Goal: Contribute content: Contribute content

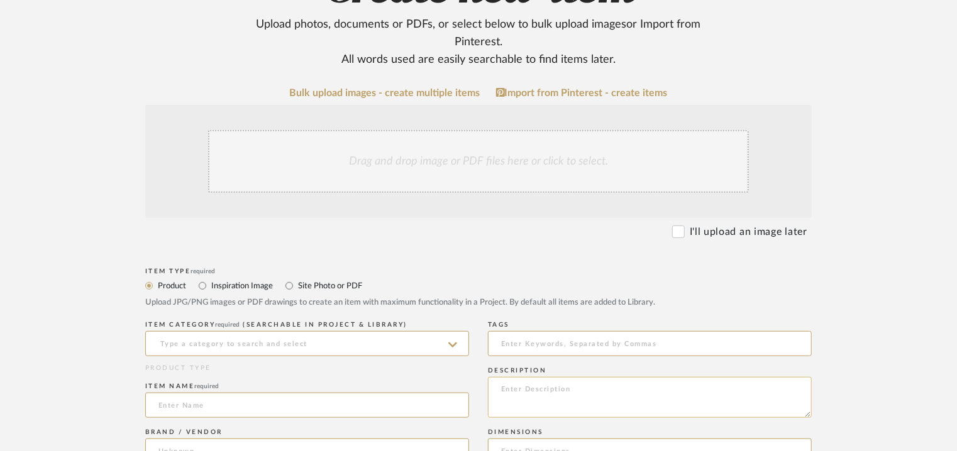
scroll to position [377, 0]
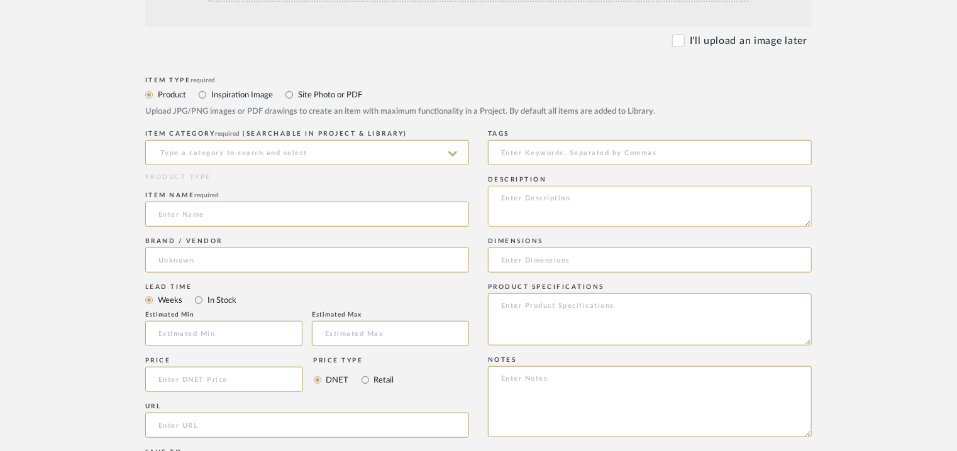
paste textarea "Type: Mattress topper Designer : Na Dimensions : -- Thickness : 9cm Material & …"
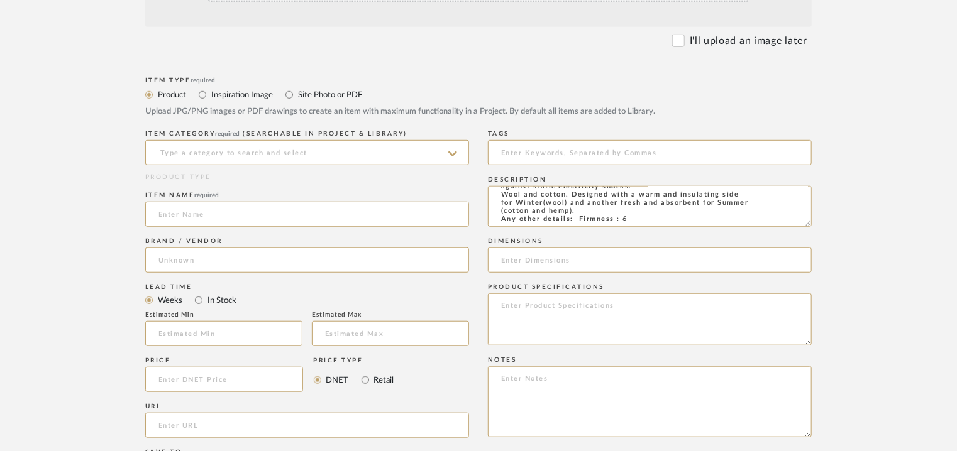
type textarea "Type: Mattress topper Designer : Na Dimensions : -- Thickness : 9cm Material & …"
paste textarea "Price: Na Lead time: Na Customizable: Na 3D available : No BIM available. No Po…"
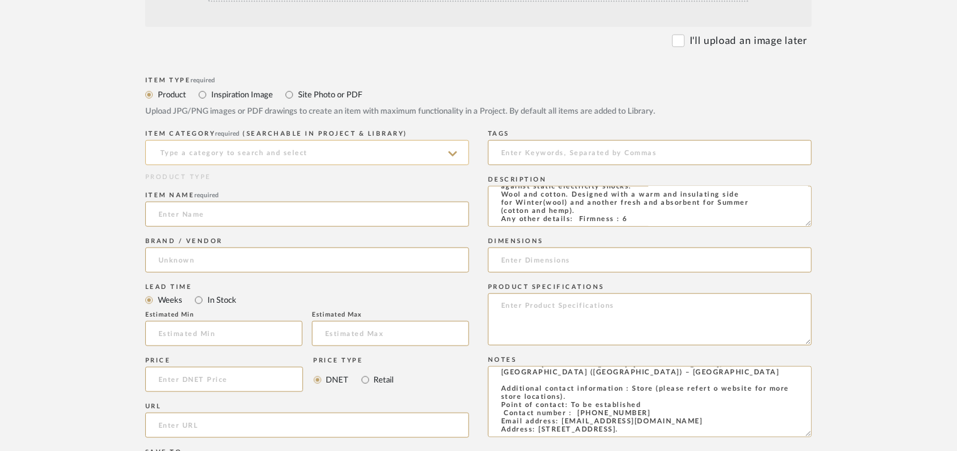
type textarea "Price: Na Lead time: Na Customizable: Na 3D available : No BIM available. No Po…"
click at [343, 148] on input at bounding box center [307, 152] width 324 height 25
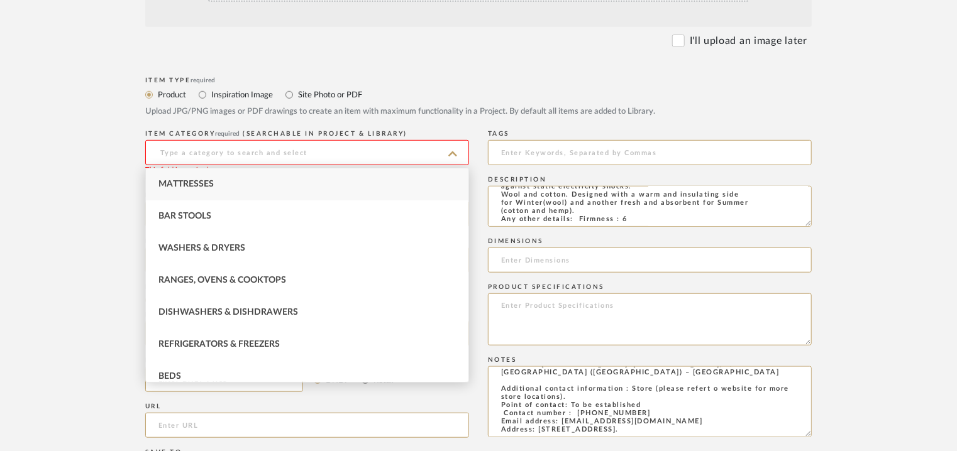
click at [190, 176] on div "Mattresses" at bounding box center [307, 184] width 323 height 32
type input "Mattresses"
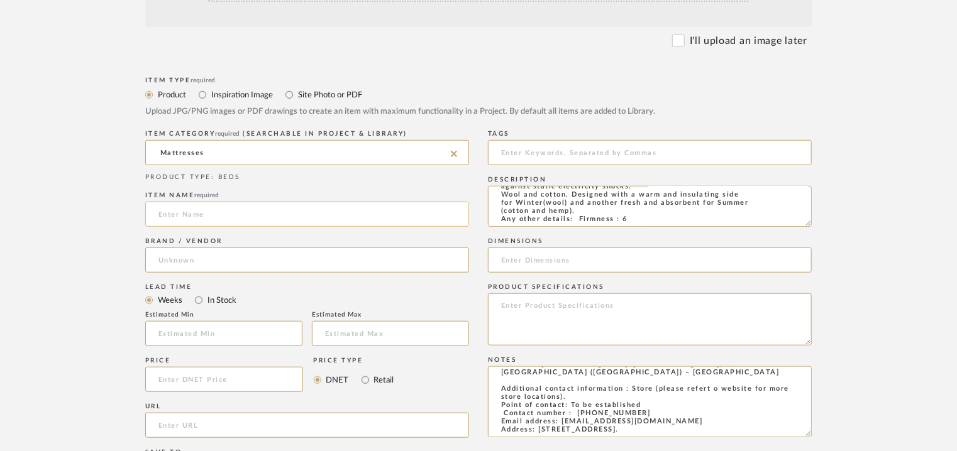
click at [167, 214] on input at bounding box center [307, 214] width 324 height 25
type input "ALLURE"
click at [188, 259] on input at bounding box center [307, 260] width 324 height 25
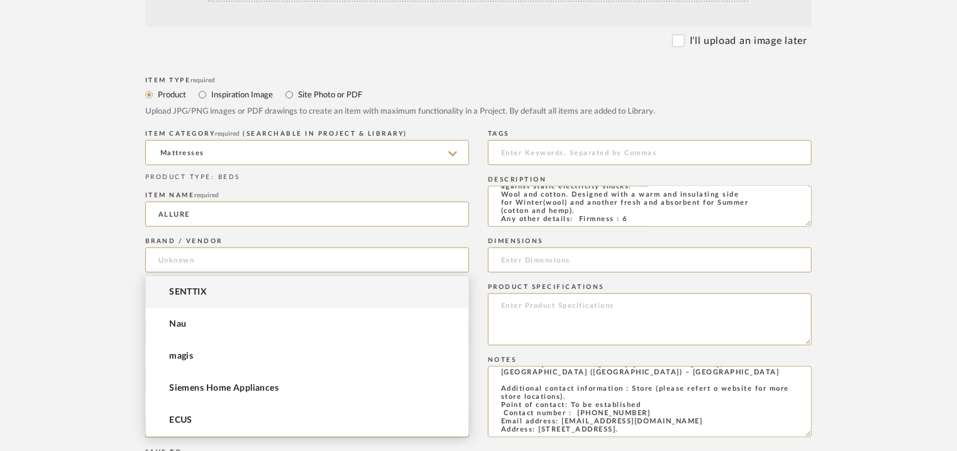
click at [168, 294] on mat-option "SENTTIX" at bounding box center [307, 293] width 323 height 32
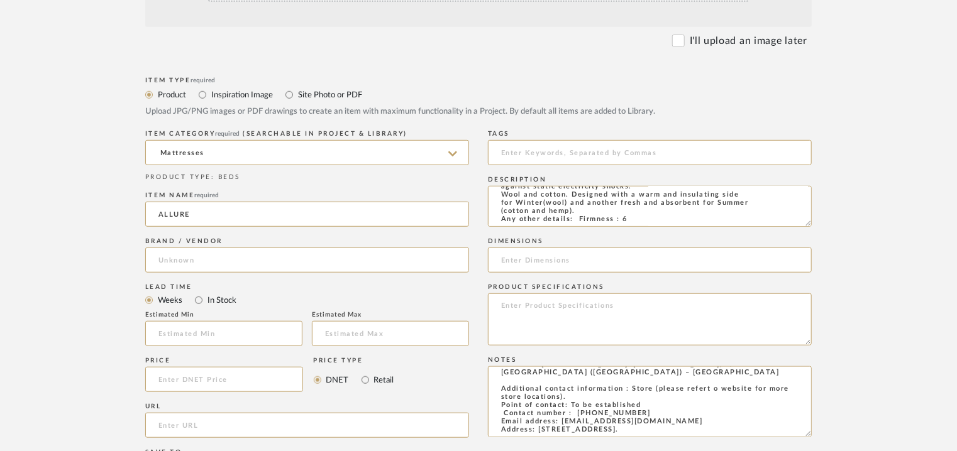
type input "SENTTIX"
click at [173, 416] on input "url" at bounding box center [307, 425] width 324 height 25
paste input "[URL][DOMAIN_NAME]"
type input "[URL][DOMAIN_NAME]"
click at [544, 139] on div "Tags" at bounding box center [650, 150] width 324 height 46
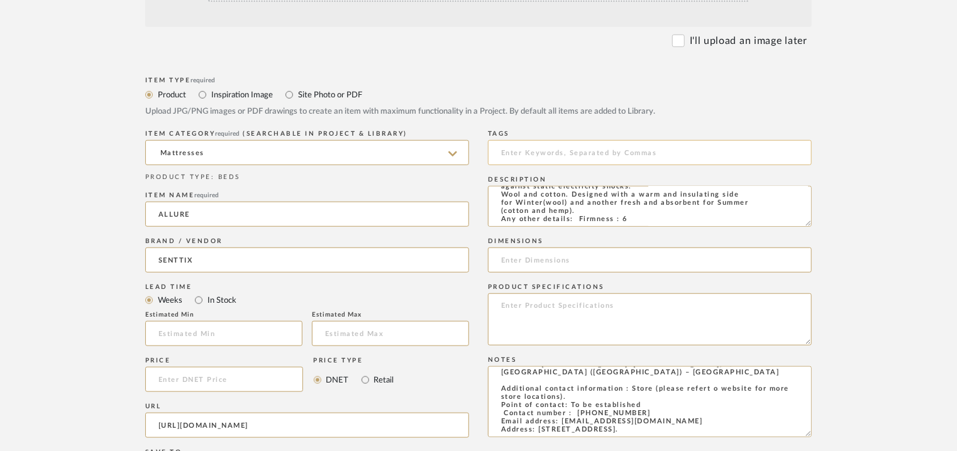
click at [546, 152] on input at bounding box center [650, 152] width 324 height 25
click at [601, 154] on input "mattress topper" at bounding box center [650, 152] width 324 height 25
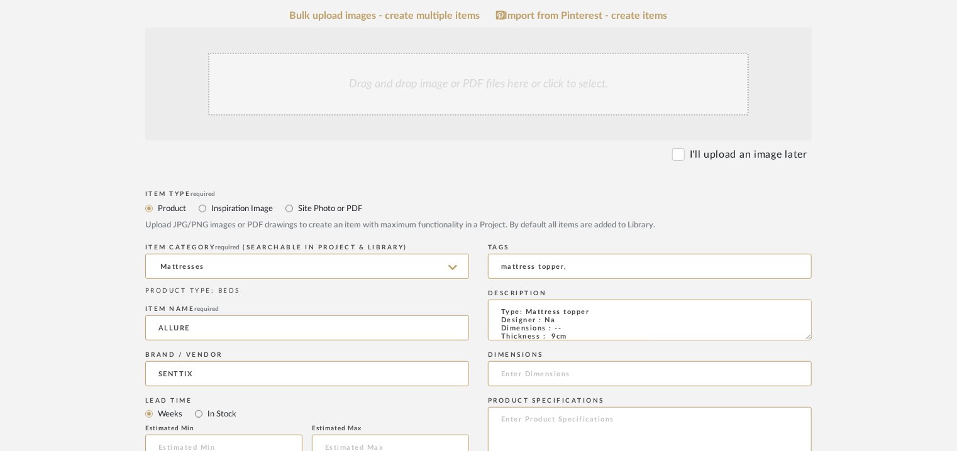
scroll to position [126, 0]
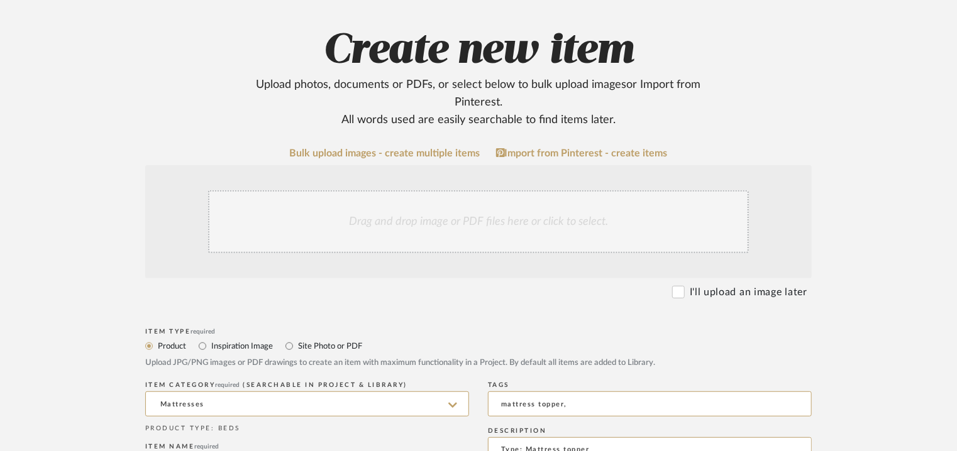
type input "mattress topper,"
click at [404, 236] on div "Drag and drop image or PDF files here or click to select." at bounding box center [478, 221] width 541 height 63
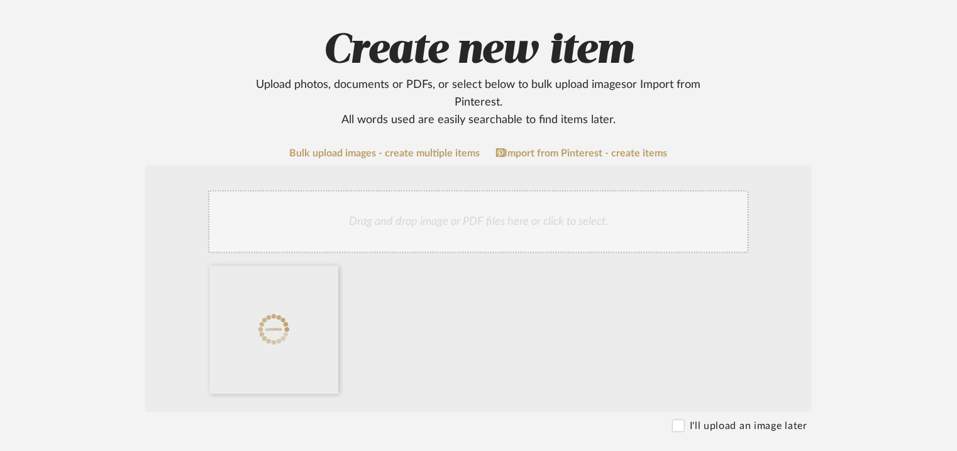
click at [463, 231] on div "Drag and drop image or PDF files here or click to select." at bounding box center [478, 221] width 541 height 63
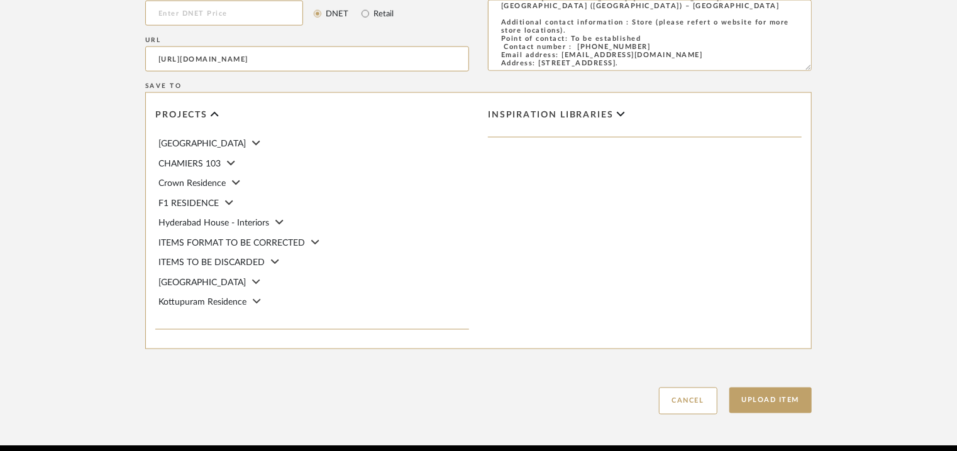
scroll to position [880, 0]
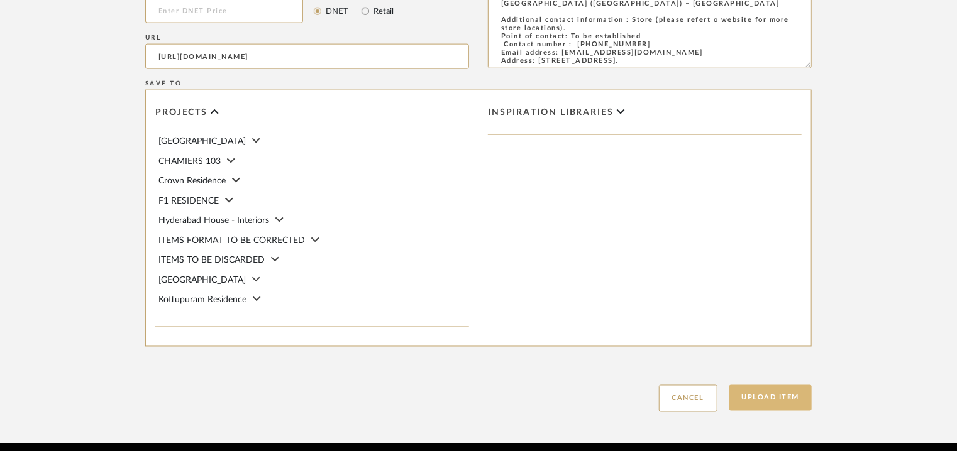
click at [759, 401] on button "Upload Item" at bounding box center [770, 398] width 83 height 26
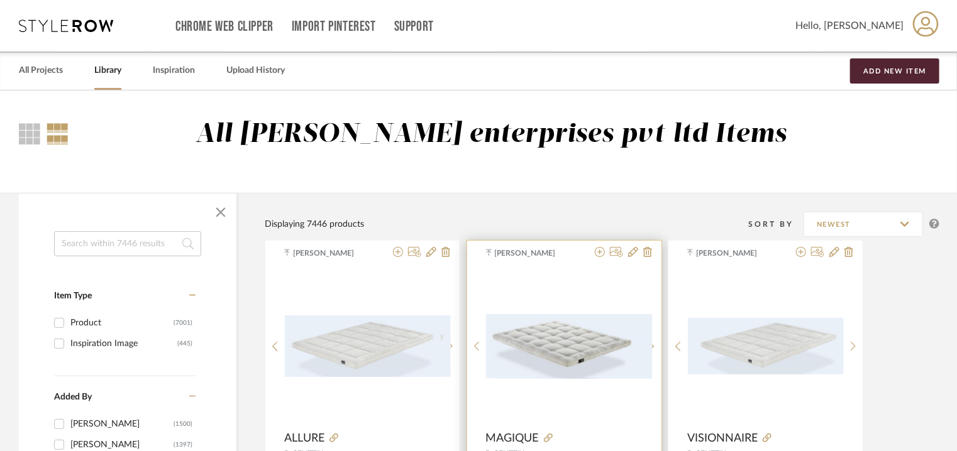
click at [558, 359] on img "0" at bounding box center [573, 346] width 157 height 65
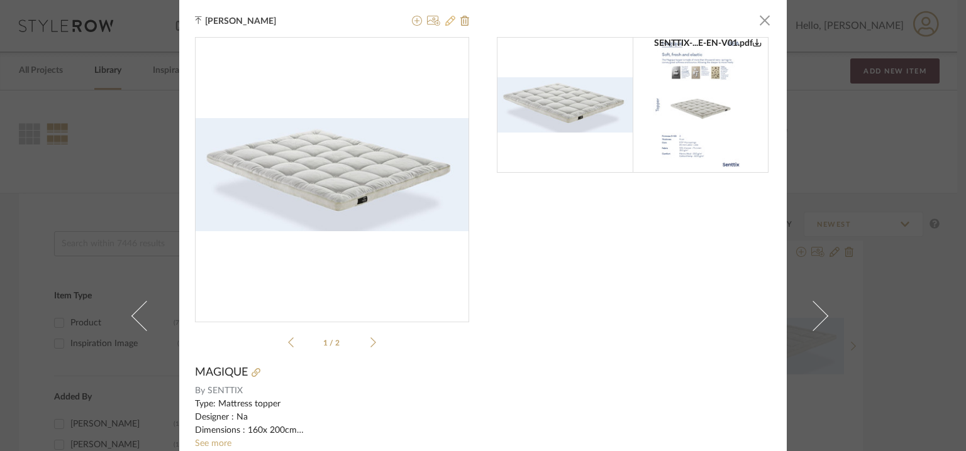
click at [448, 23] on icon at bounding box center [450, 21] width 10 height 10
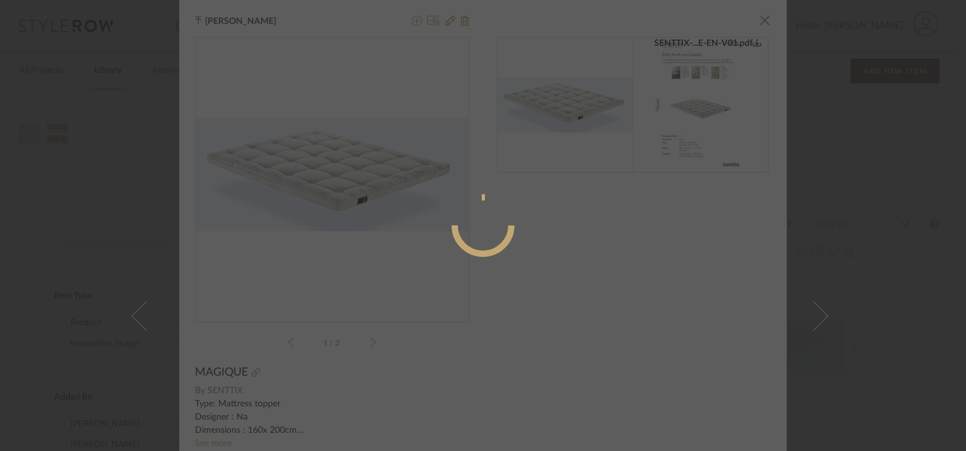
radio input "true"
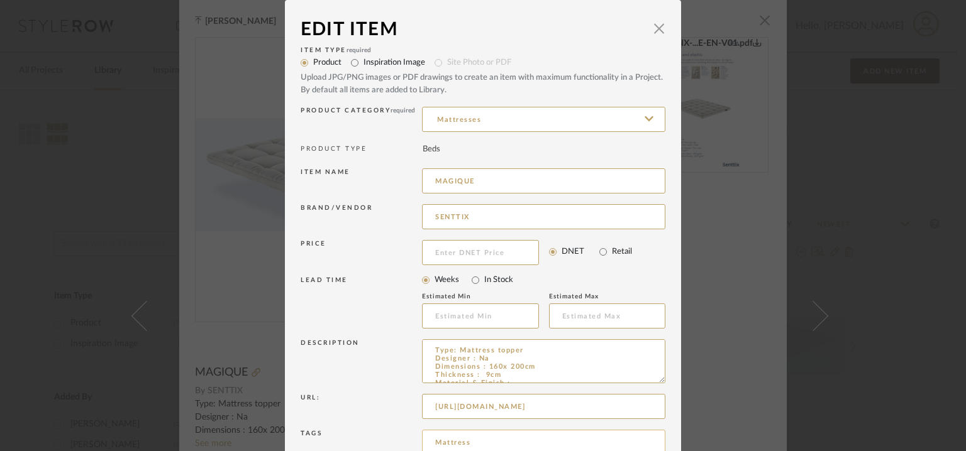
click at [485, 440] on input "Mattress" at bounding box center [543, 442] width 243 height 25
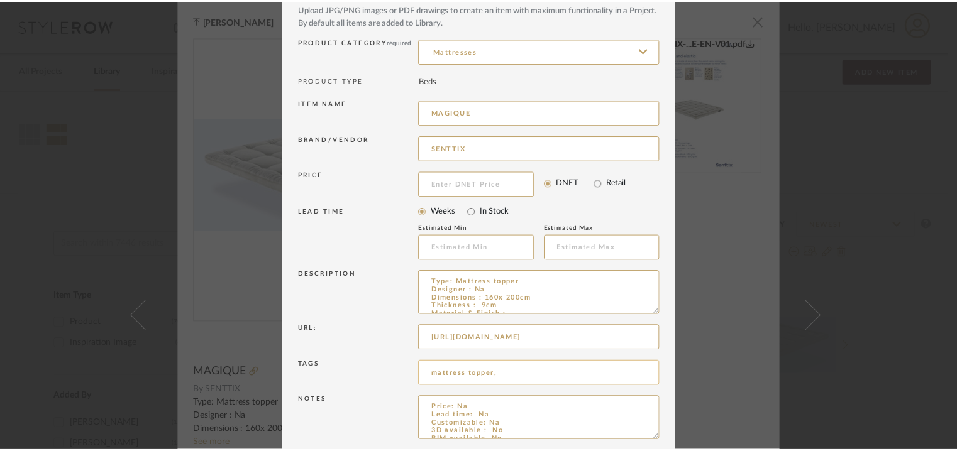
scroll to position [121, 0]
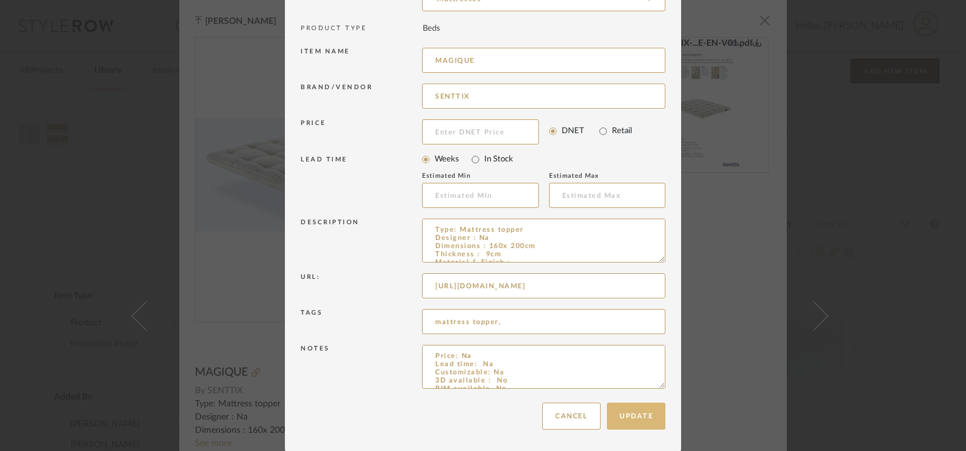
type input "mattress topper,"
click at [659, 412] on button "Update" at bounding box center [636, 416] width 58 height 27
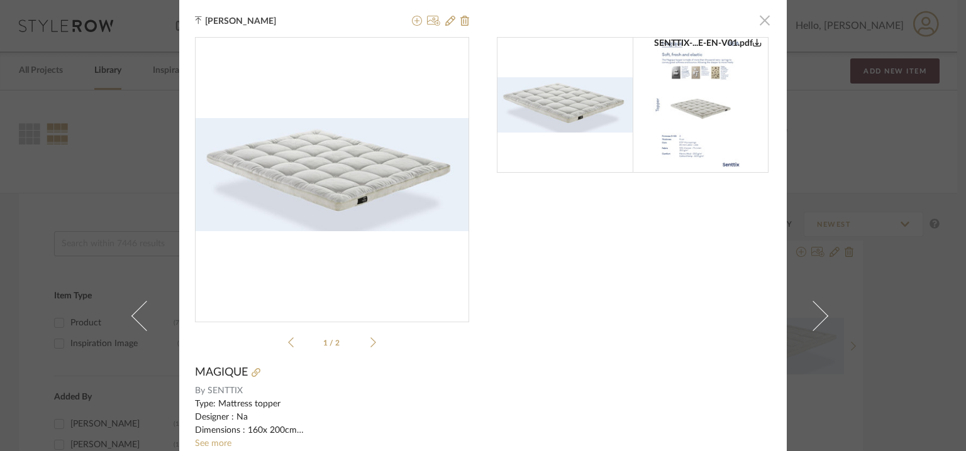
click at [757, 20] on span "button" at bounding box center [764, 20] width 25 height 25
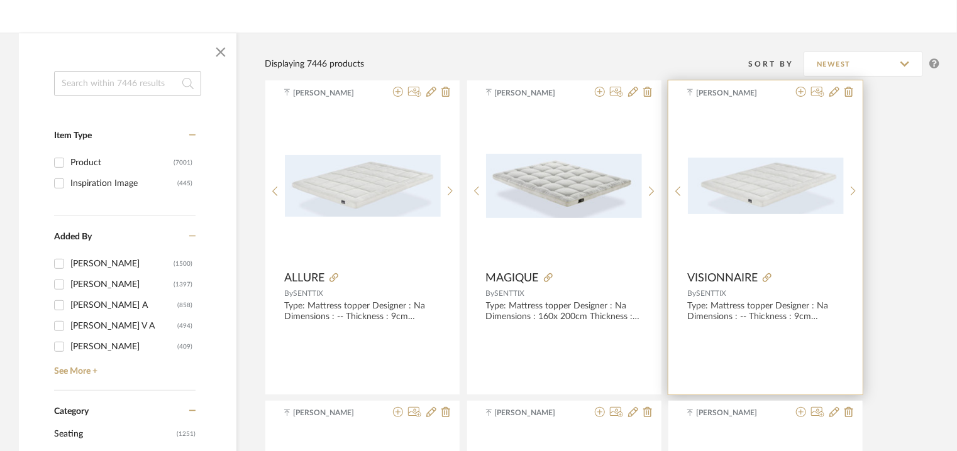
scroll to position [189, 0]
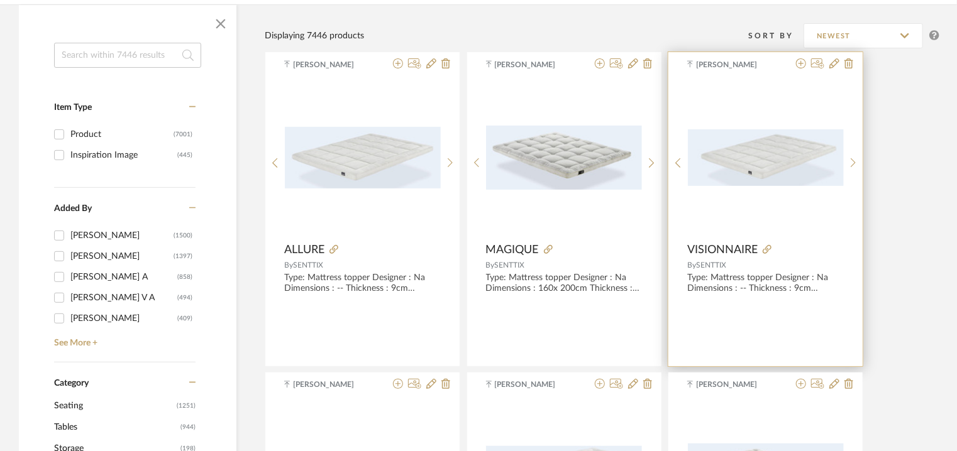
click at [767, 183] on img "0" at bounding box center [766, 158] width 156 height 57
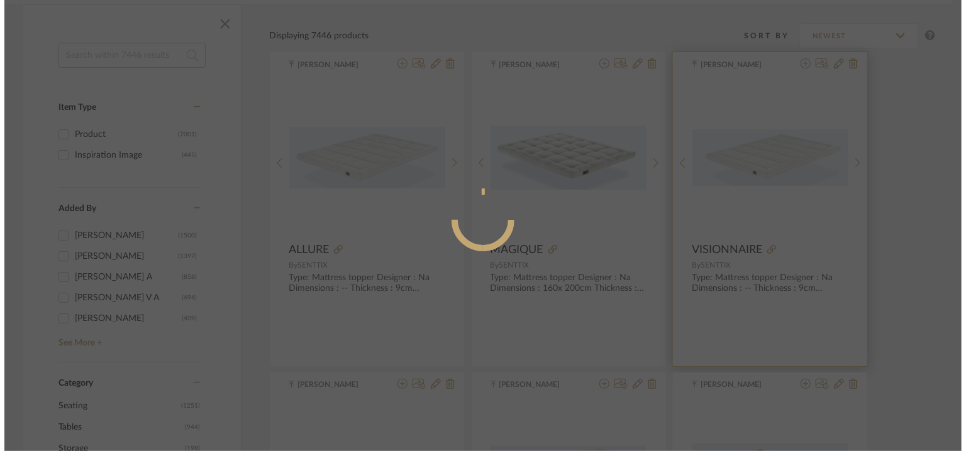
scroll to position [0, 0]
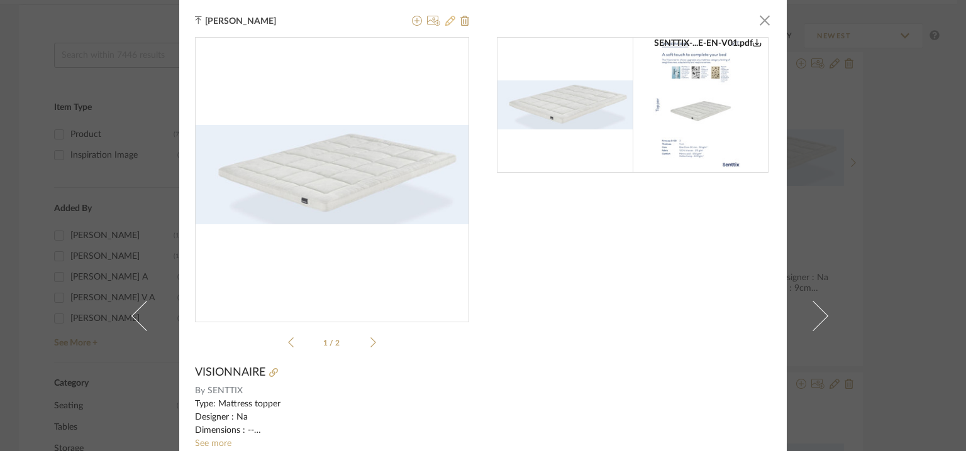
click at [446, 21] on icon at bounding box center [450, 21] width 10 height 10
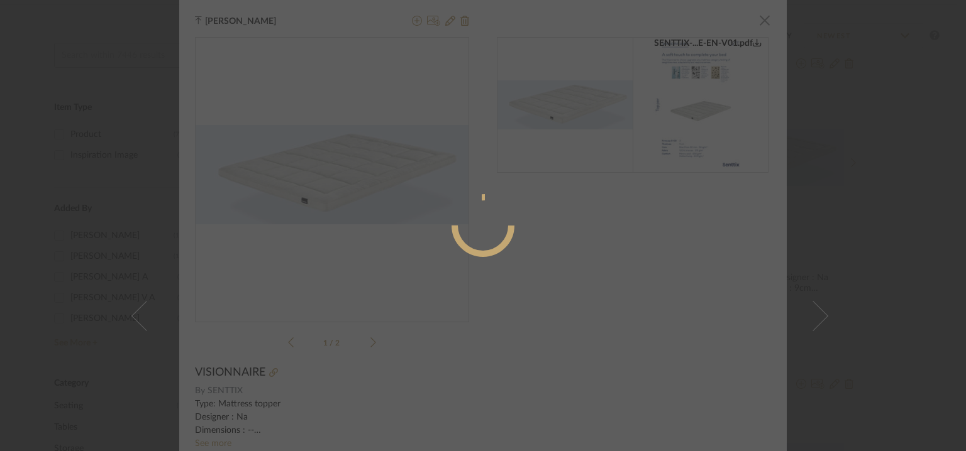
radio input "true"
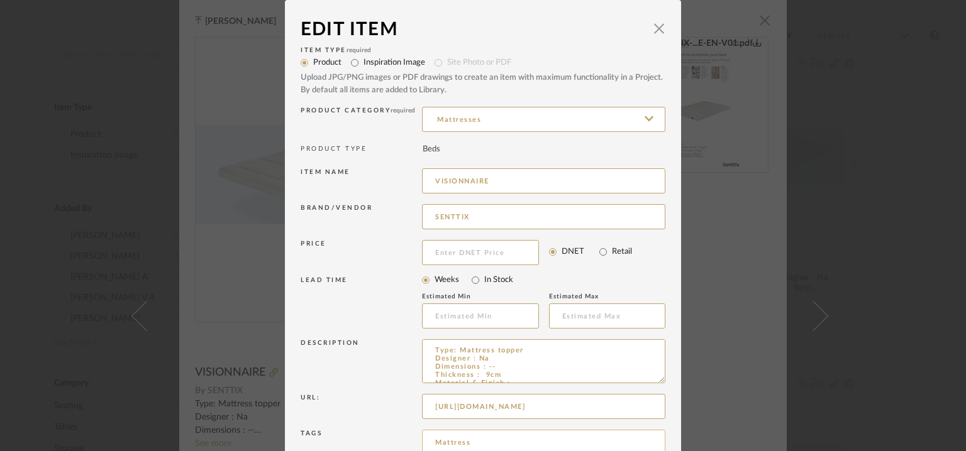
click at [476, 441] on input "Mattress" at bounding box center [543, 442] width 243 height 25
drag, startPoint x: 468, startPoint y: 440, endPoint x: 267, endPoint y: 426, distance: 201.7
click at [273, 431] on div "Edit Item × Item Type required Product Inspiration Image Site Photo or PDF Uplo…" at bounding box center [483, 225] width 966 height 451
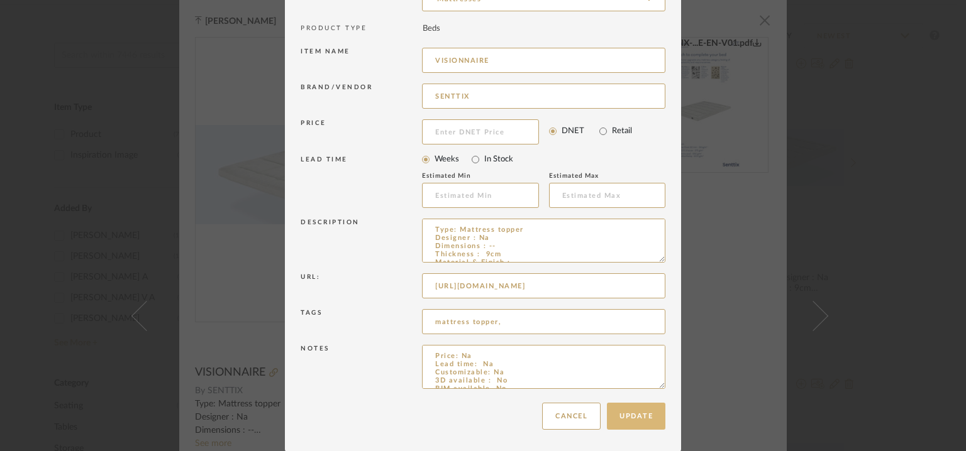
type input "mattress topper,"
click at [636, 416] on button "Update" at bounding box center [636, 416] width 58 height 27
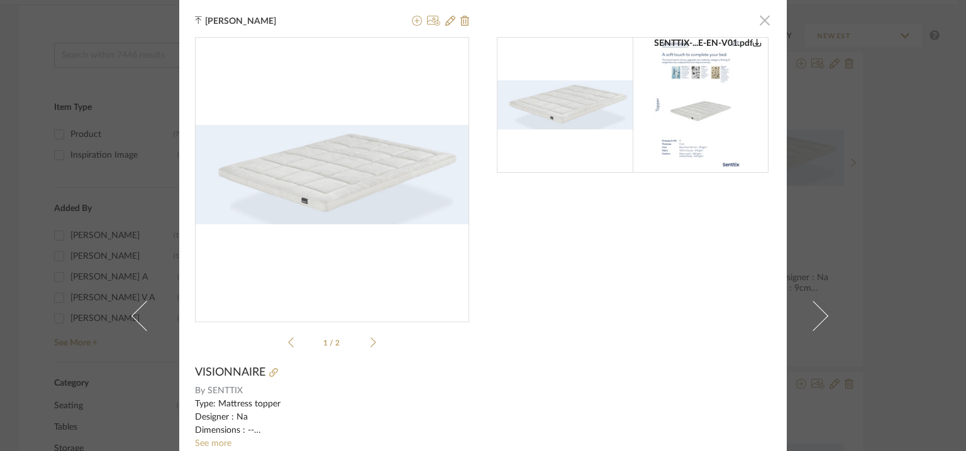
click at [761, 16] on span "button" at bounding box center [764, 20] width 25 height 25
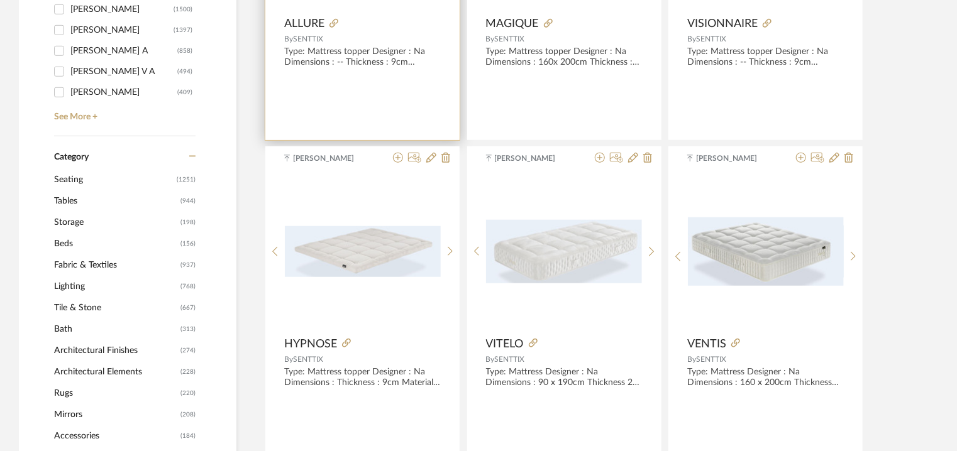
scroll to position [440, 0]
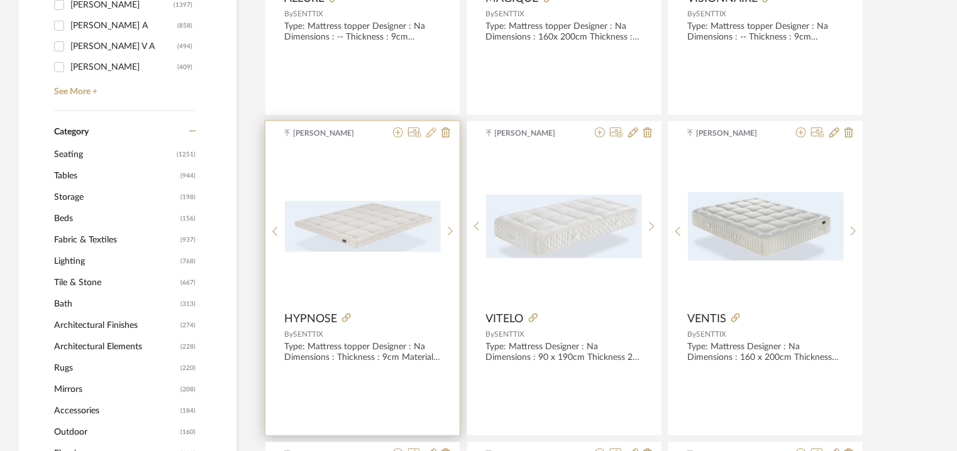
click at [432, 134] on icon at bounding box center [431, 133] width 10 height 10
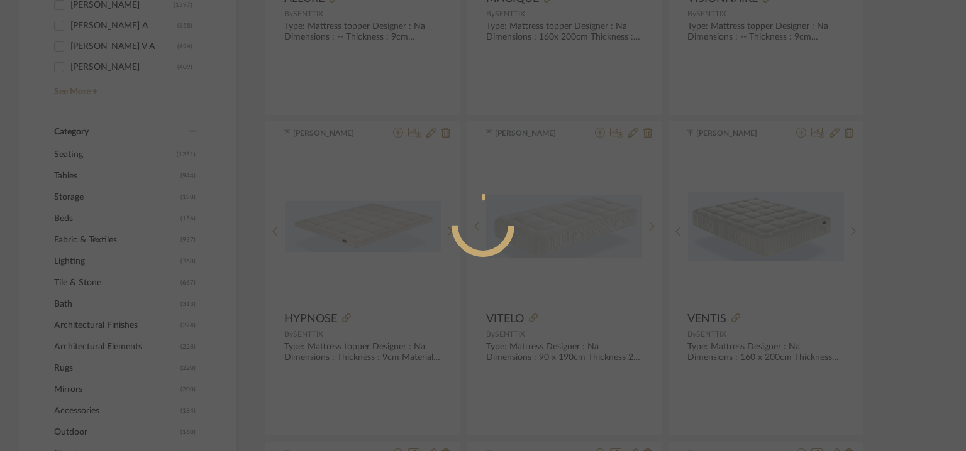
radio input "true"
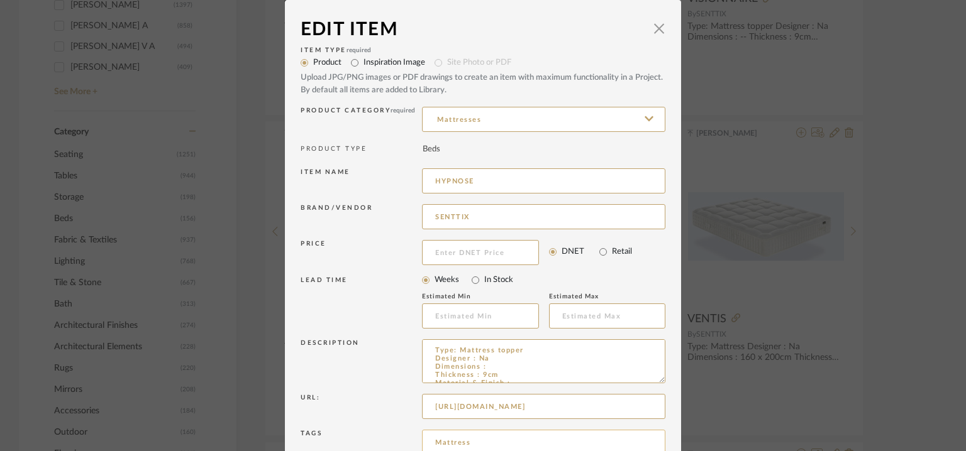
click at [435, 444] on input "Mattress" at bounding box center [543, 442] width 243 height 25
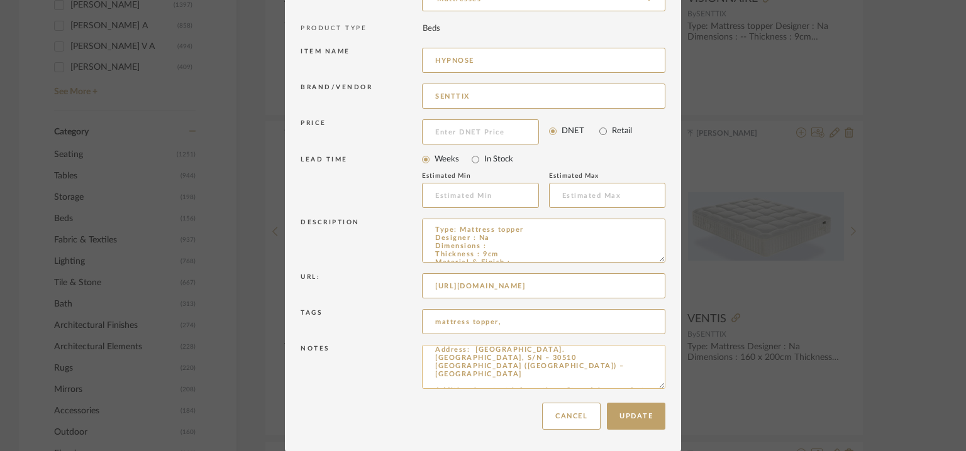
scroll to position [130, 0]
type input "mattress topper,"
click at [643, 424] on button "Update" at bounding box center [636, 416] width 58 height 27
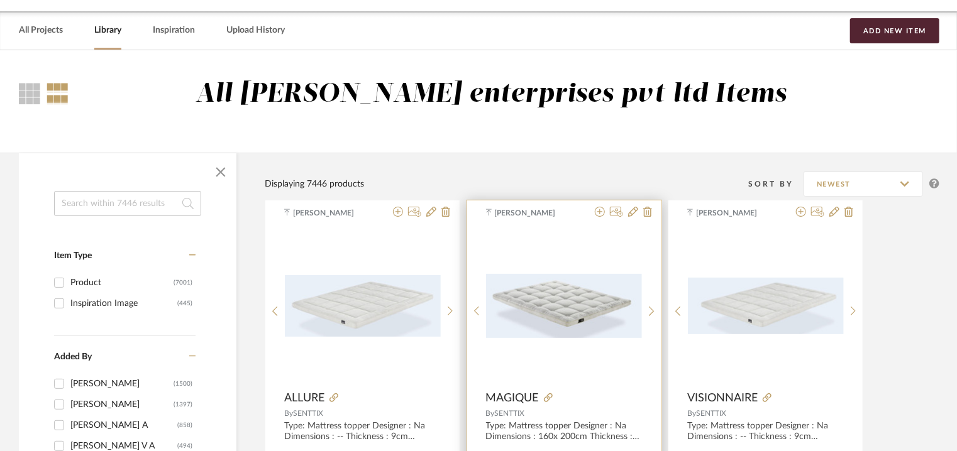
scroll to position [0, 0]
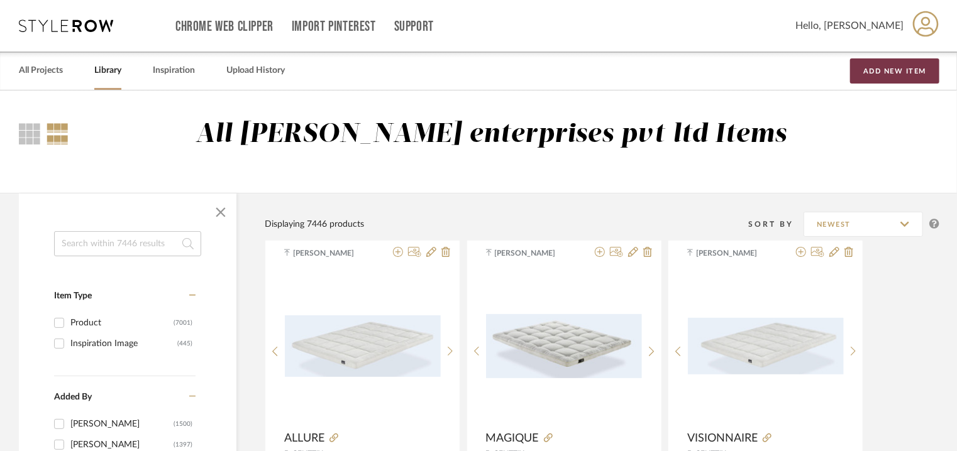
click at [898, 69] on button "Add New Item" at bounding box center [894, 70] width 89 height 25
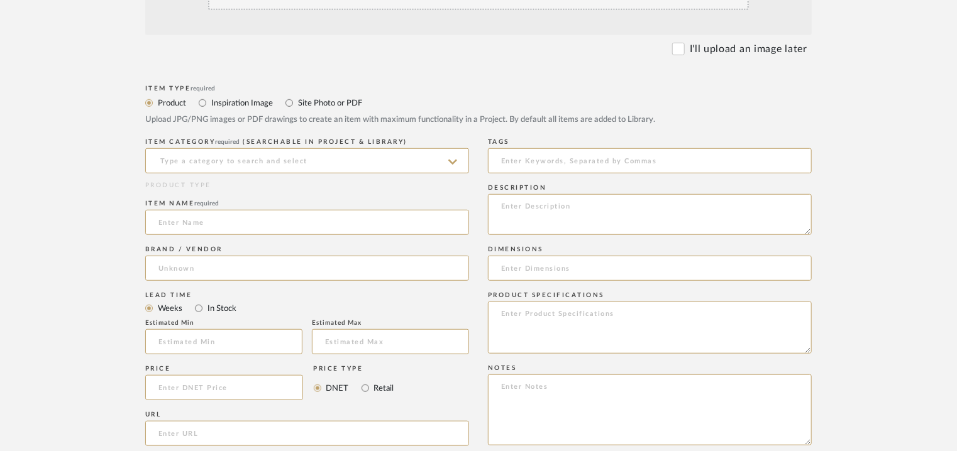
scroll to position [377, 0]
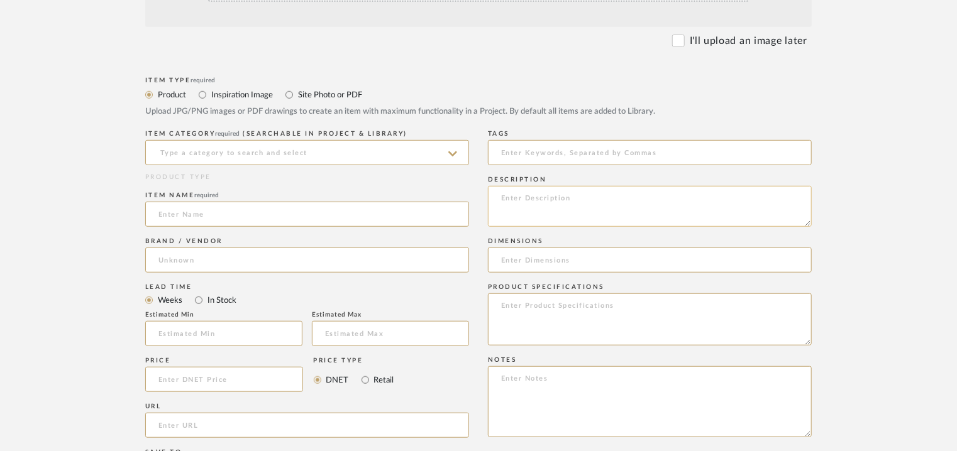
paste textarea "Price: ₹ 4,95,000/- (MRP) Lead time : Na Customizable: No 3D available : No BIM…"
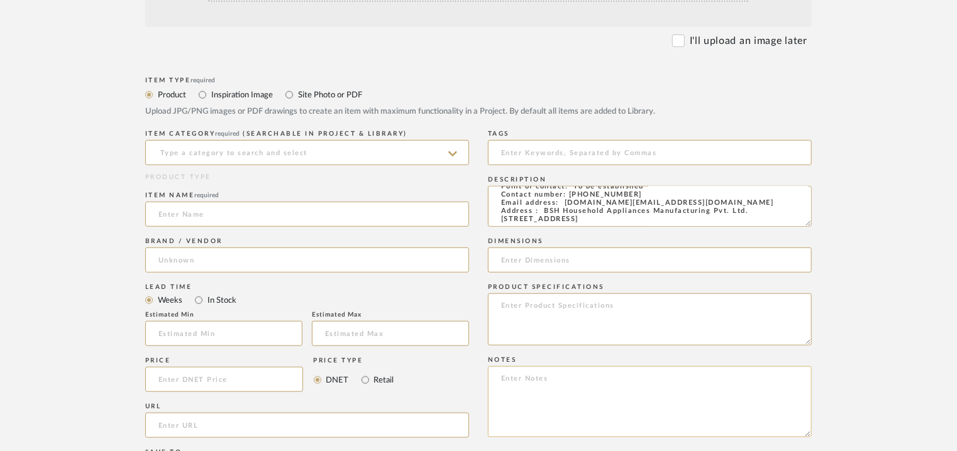
type textarea "Price: ₹ 4,95,000/- (MRP) Lead time : Na Customizable: No 3D available : No BIM…"
click at [536, 382] on textarea at bounding box center [650, 402] width 324 height 71
paste textarea "Price: ₹ 4,95,000/- (MRP) Lead time : Na Customizable: No 3D available : No BIM…"
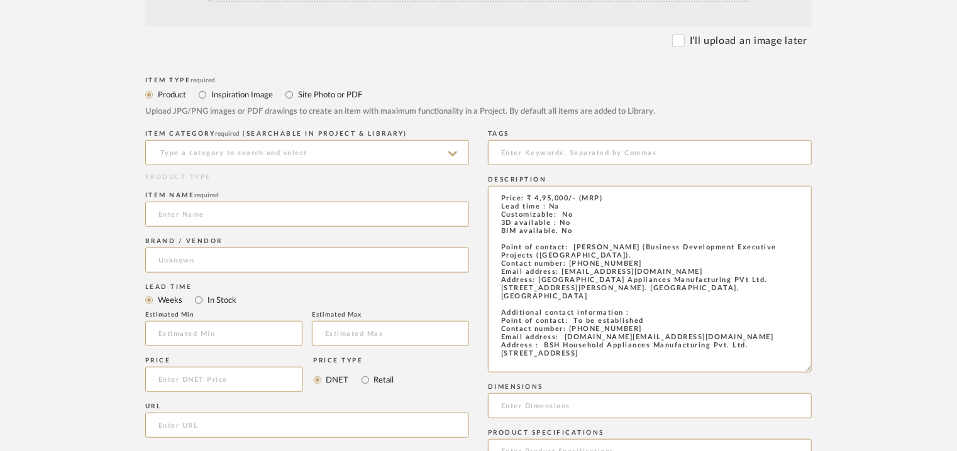
scroll to position [4, 0]
drag, startPoint x: 803, startPoint y: 221, endPoint x: 754, endPoint y: 379, distance: 165.2
click at [851, 398] on form "Bulk upload images - create multiple items Import from Pinterest - create items…" at bounding box center [478, 411] width 801 height 1030
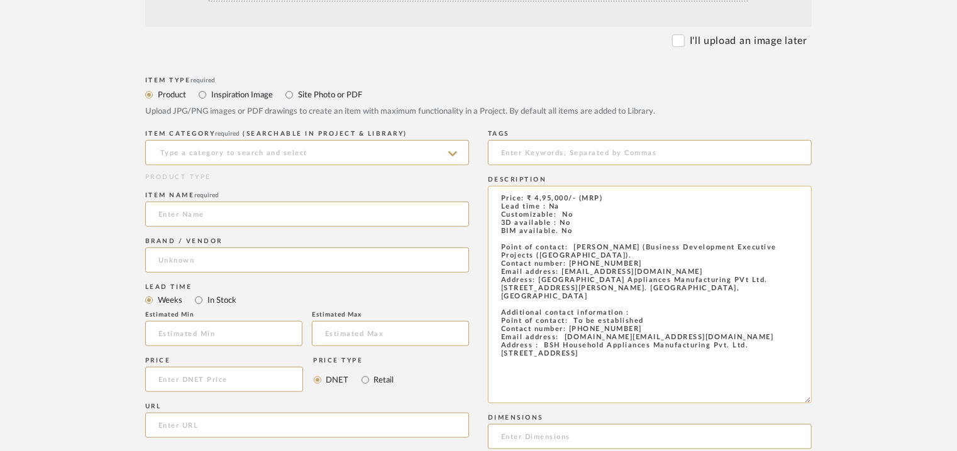
type textarea "Price: ₹ 4,95,000/- (MRP) Lead time : Na Customizable: No 3D available : No BIM…"
drag, startPoint x: 544, startPoint y: 351, endPoint x: 487, endPoint y: 182, distance: 179.1
click at [494, 190] on textarea "Price: ₹ 4,95,000/- (MRP) Lead time : Na Customizable: No 3D available : No BIM…" at bounding box center [650, 295] width 324 height 218
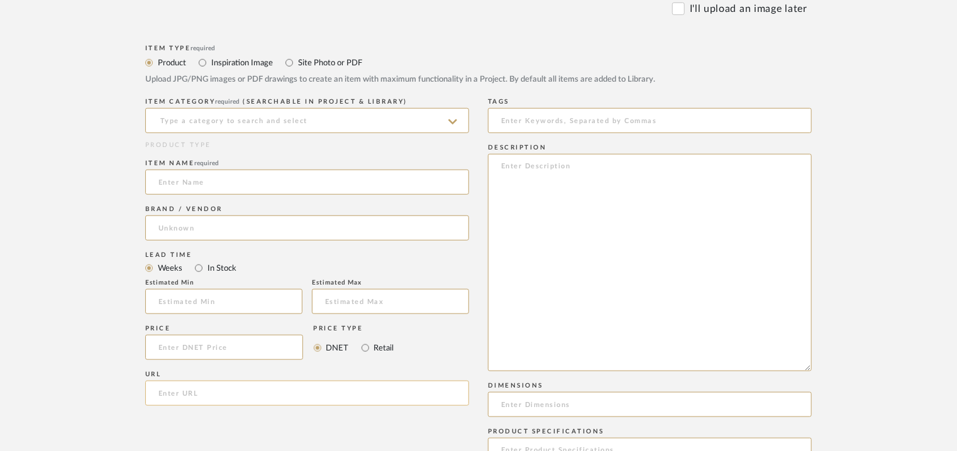
scroll to position [440, 0]
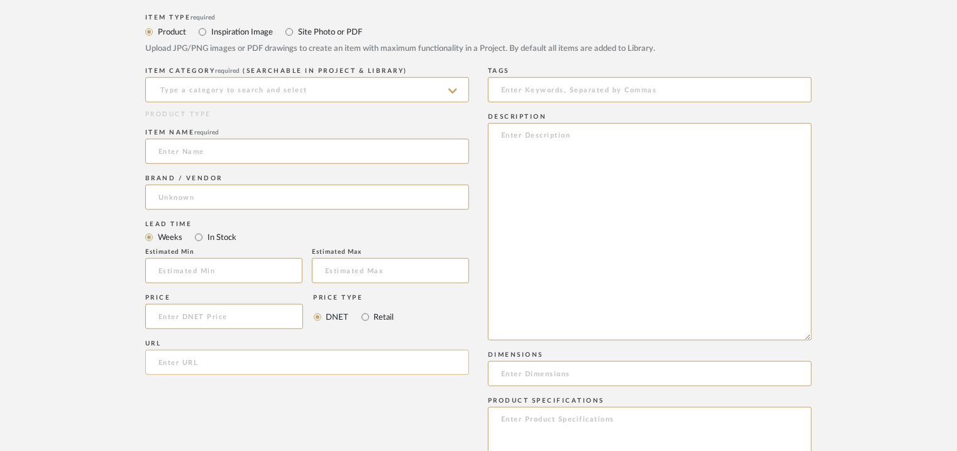
click at [179, 361] on input "url" at bounding box center [307, 362] width 324 height 25
paste input "[URL][DOMAIN_NAME]"
type input "[URL][DOMAIN_NAME]"
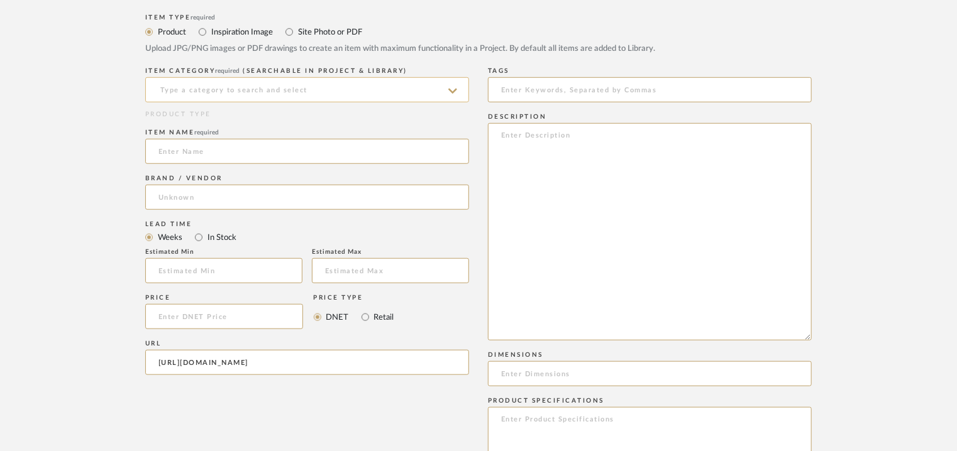
click at [226, 82] on input at bounding box center [307, 89] width 324 height 25
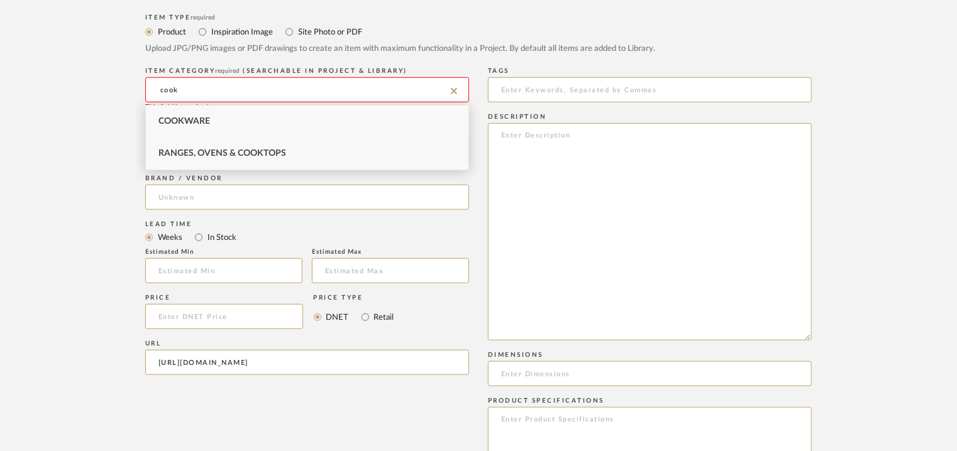
click at [206, 153] on span "Ranges, Ovens & Cooktops" at bounding box center [222, 153] width 128 height 9
type input "Ranges, Ovens & Cooktops"
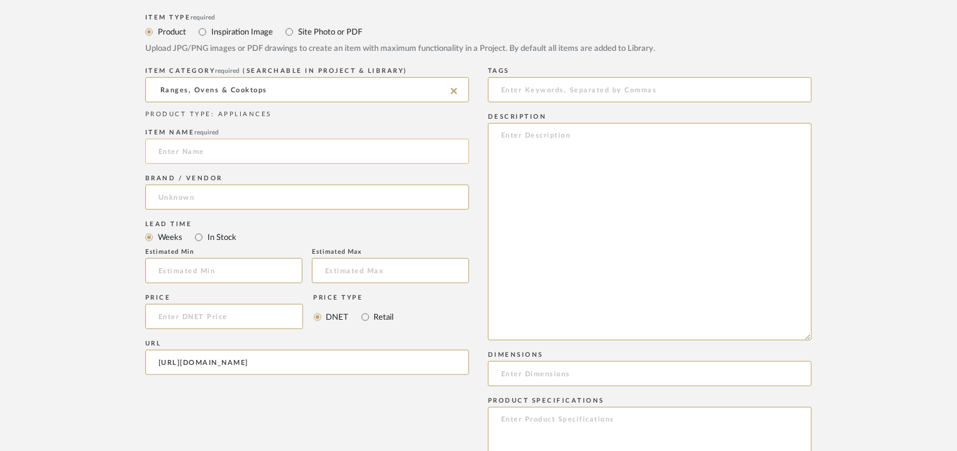
click at [188, 149] on input at bounding box center [307, 151] width 324 height 25
paste input "400 series Vario gas cooktop 38 cm Liquidgas G30,31 28-30/37 mbar VG425111IN"
click at [171, 150] on input "400 series Vario gas cooktop 38 cm Liquidgas G30,31 28-30/37 mbar VG425111IN" at bounding box center [307, 151] width 324 height 25
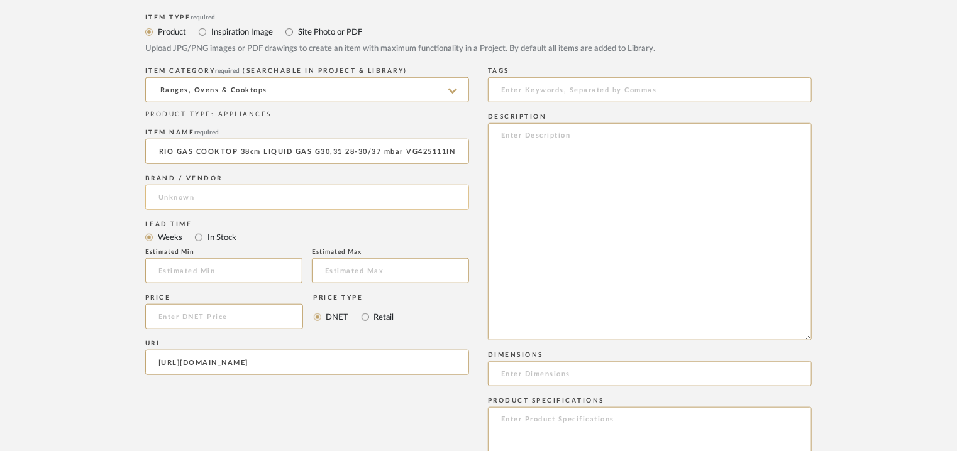
type input "400SERIES VARIO GAS COOKTOP 38cm LIQUID GAS G30,31 28-30/37 mbar VG425111IN"
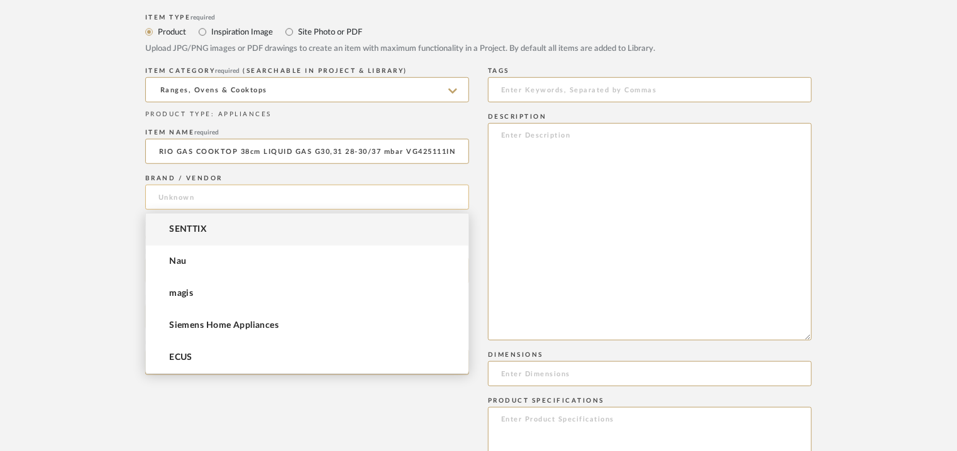
click at [182, 189] on input at bounding box center [307, 197] width 324 height 25
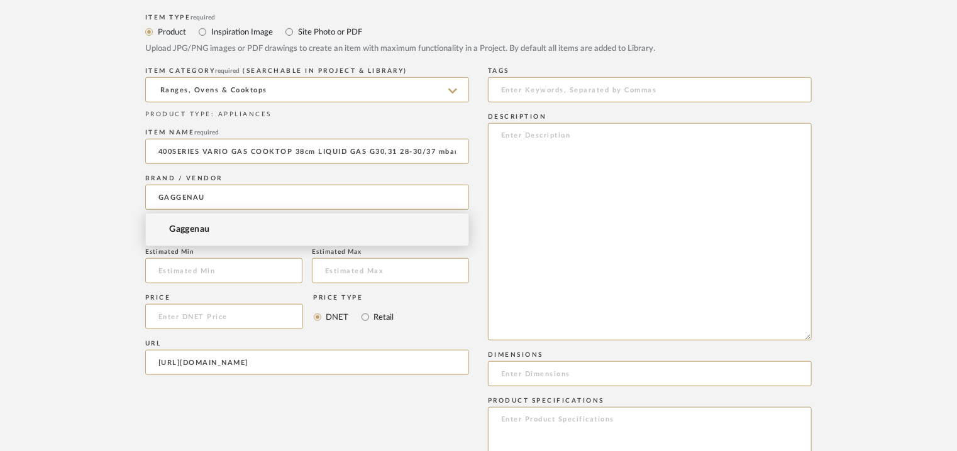
click at [199, 227] on span "Gaggenau" at bounding box center [189, 229] width 41 height 11
type input "Gaggenau"
click at [543, 91] on input at bounding box center [650, 89] width 324 height 25
type input "COOKTOP"
paste textarea "Lore: Ipsumdo Sitamet: co Adipiscin(e): 543s696d268 ei Temporin : uT Laboreet/D…"
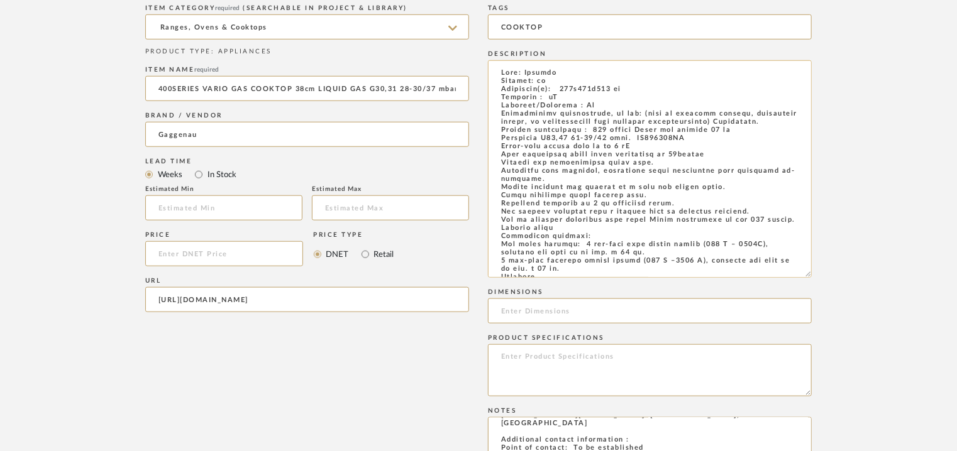
drag, startPoint x: 643, startPoint y: 91, endPoint x: 566, endPoint y: 89, distance: 77.4
click at [566, 89] on textarea at bounding box center [650, 169] width 324 height 218
click at [578, 91] on textarea at bounding box center [650, 169] width 324 height 218
click at [583, 89] on textarea at bounding box center [650, 169] width 324 height 218
click at [600, 87] on textarea at bounding box center [650, 169] width 324 height 218
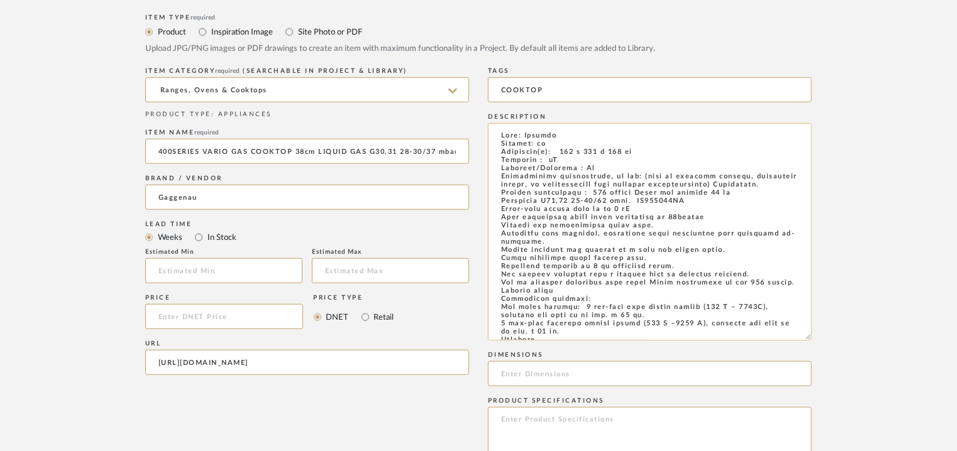
scroll to position [440, 0]
click at [651, 155] on textarea at bounding box center [650, 232] width 324 height 218
click at [556, 159] on textarea at bounding box center [650, 232] width 324 height 218
drag, startPoint x: 676, startPoint y: 156, endPoint x: 562, endPoint y: 153, distance: 114.5
click at [562, 153] on textarea at bounding box center [650, 232] width 324 height 218
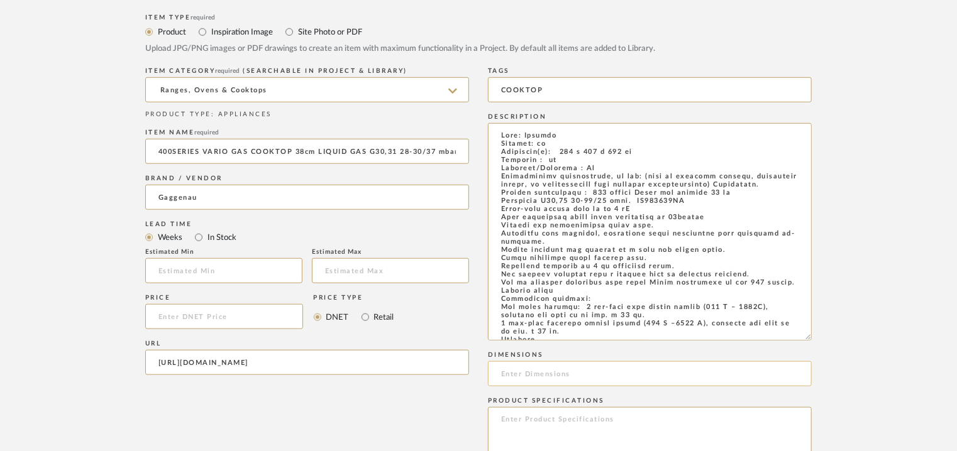
type textarea "Lore: Ipsumdo Sitamet: co Adipiscin(e): 141 s 103 d 998 ei Temporin : ut Labore…"
click at [532, 368] on input at bounding box center [650, 374] width 324 height 25
paste input "380 x 520 x 134 mm"
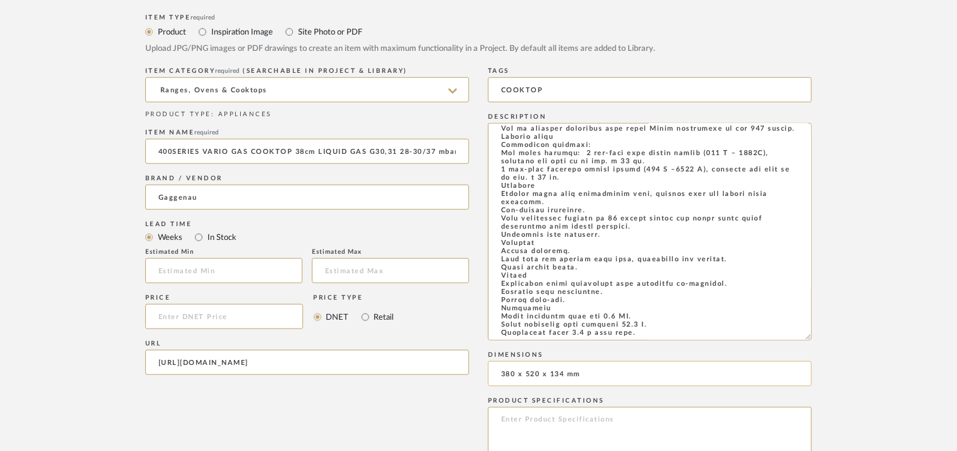
click at [568, 371] on input "380 x 520 x 134 mm" at bounding box center [650, 374] width 324 height 25
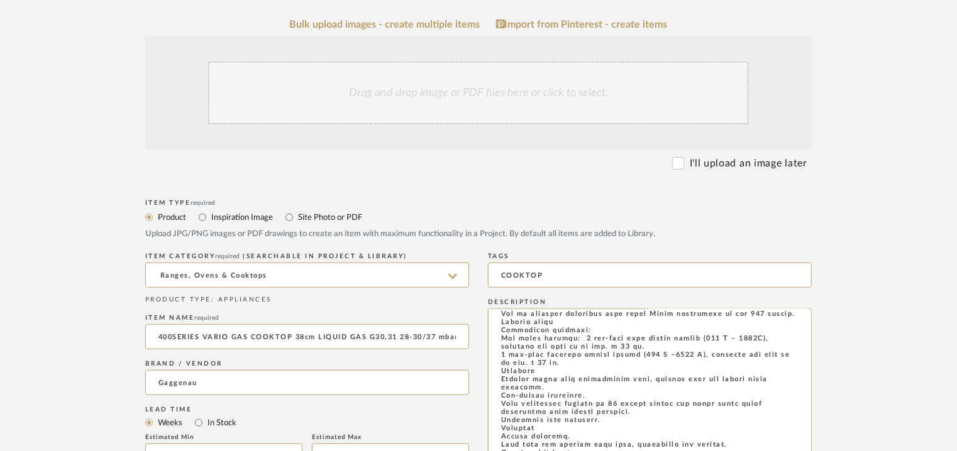
scroll to position [251, 0]
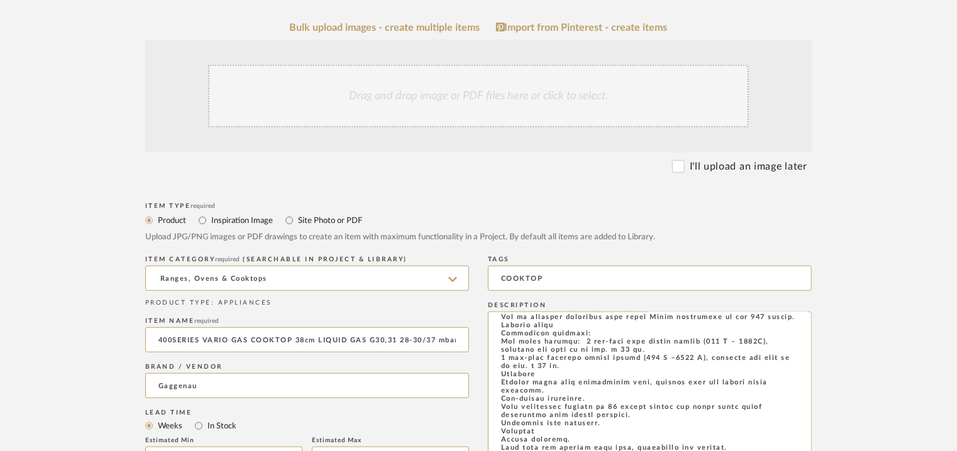
type input "380 x 520 x 134mm"
click at [456, 94] on div "Drag and drop image or PDF files here or click to select." at bounding box center [478, 96] width 541 height 63
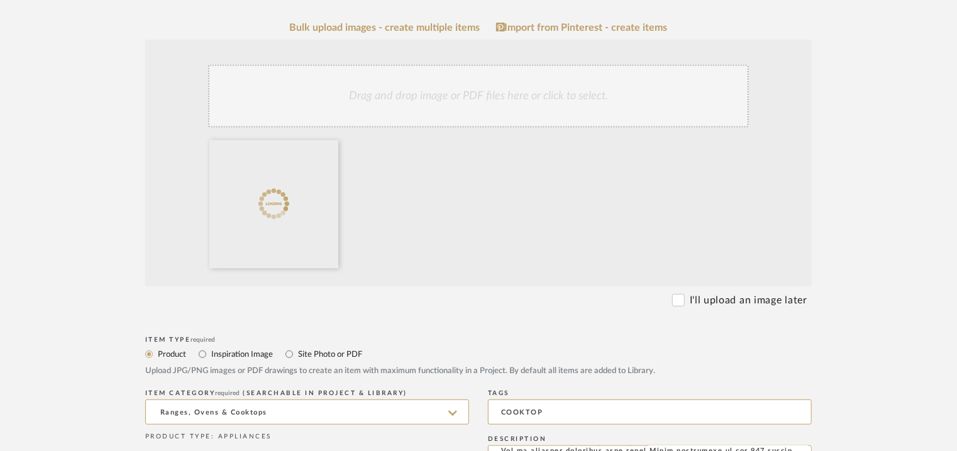
click at [427, 104] on div "Drag and drop image or PDF files here or click to select." at bounding box center [478, 96] width 541 height 63
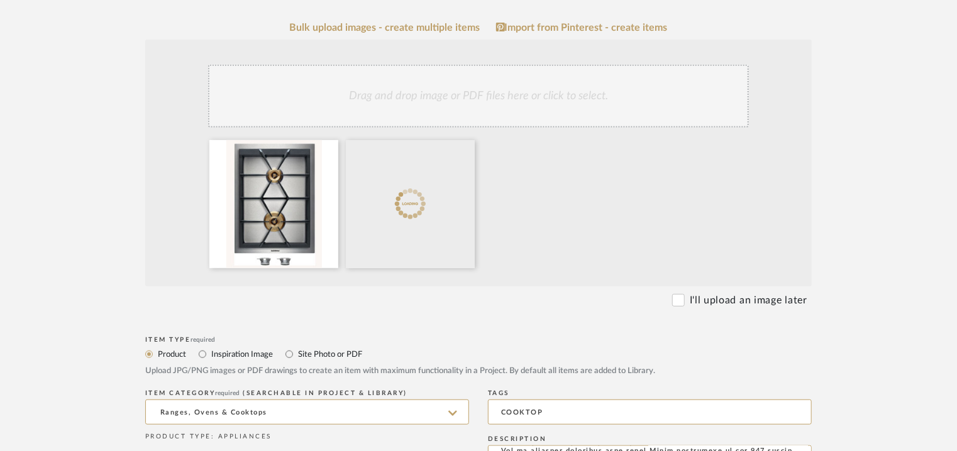
click at [470, 96] on div "Drag and drop image or PDF files here or click to select." at bounding box center [478, 96] width 541 height 63
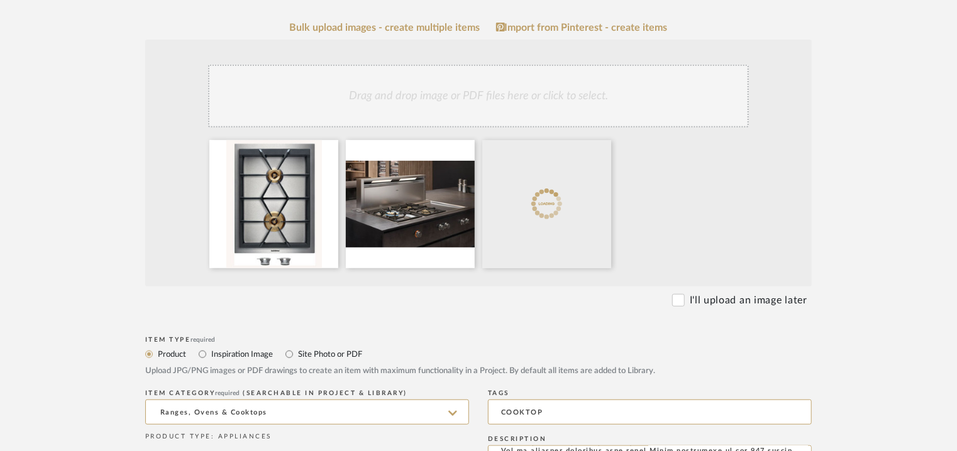
click at [511, 96] on div "Drag and drop image or PDF files here or click to select." at bounding box center [478, 96] width 541 height 63
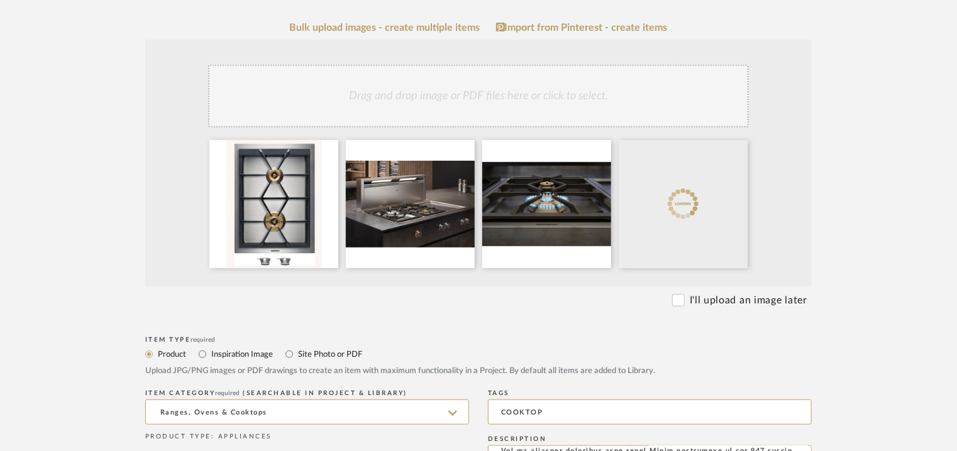
click at [554, 111] on div "Drag and drop image or PDF files here or click to select." at bounding box center [478, 96] width 541 height 63
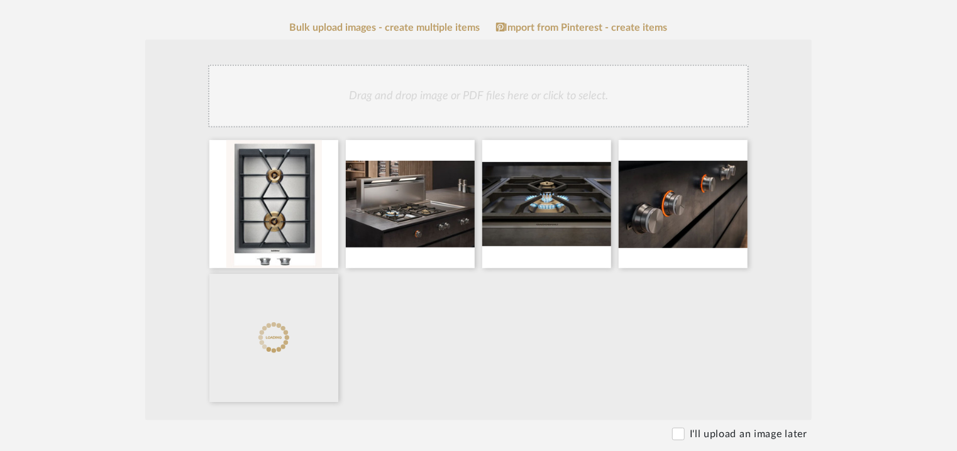
click at [559, 98] on div "Drag and drop image or PDF files here or click to select." at bounding box center [478, 96] width 541 height 63
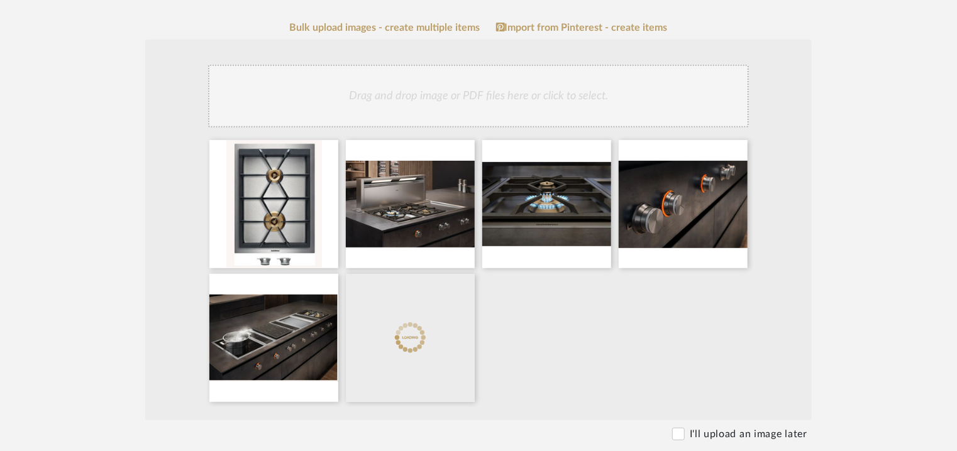
click at [583, 106] on div "Drag and drop image or PDF files here or click to select." at bounding box center [478, 96] width 541 height 63
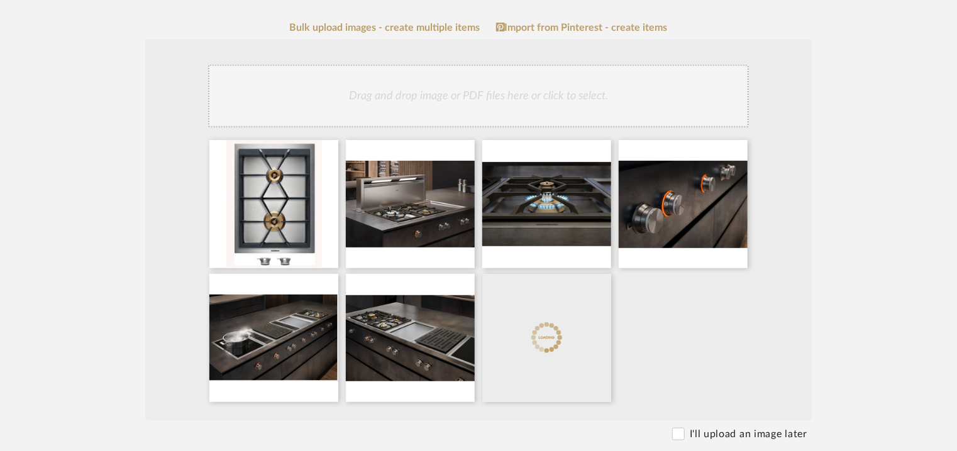
click at [512, 108] on div "Drag and drop image or PDF files here or click to select." at bounding box center [478, 96] width 541 height 63
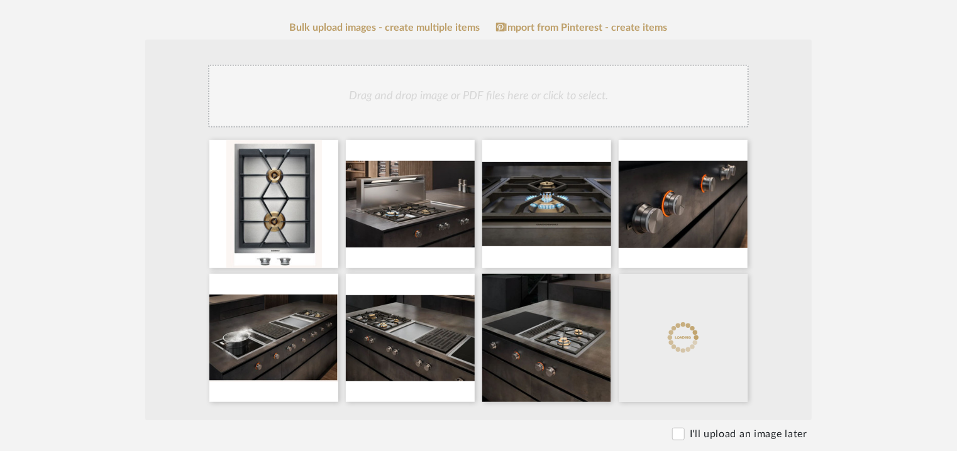
click at [526, 95] on div "Drag and drop image or PDF files here or click to select." at bounding box center [478, 96] width 541 height 63
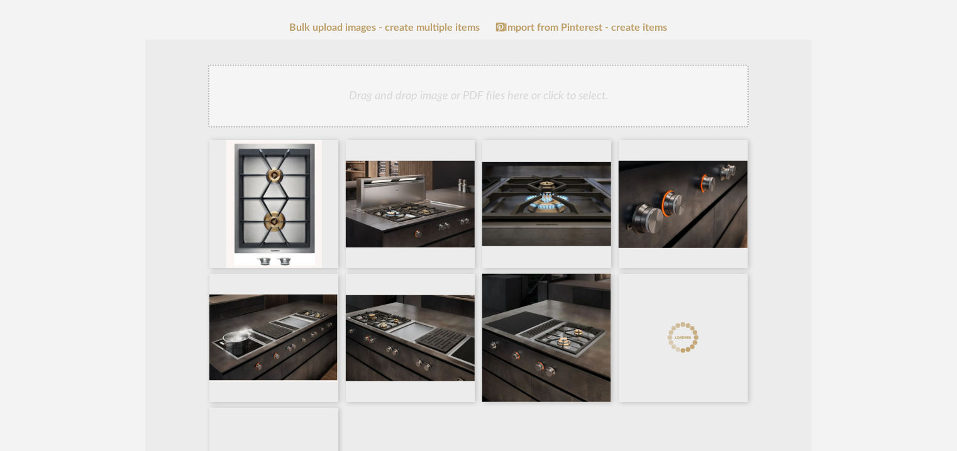
click at [462, 96] on div "Drag and drop image or PDF files here or click to select." at bounding box center [478, 96] width 541 height 63
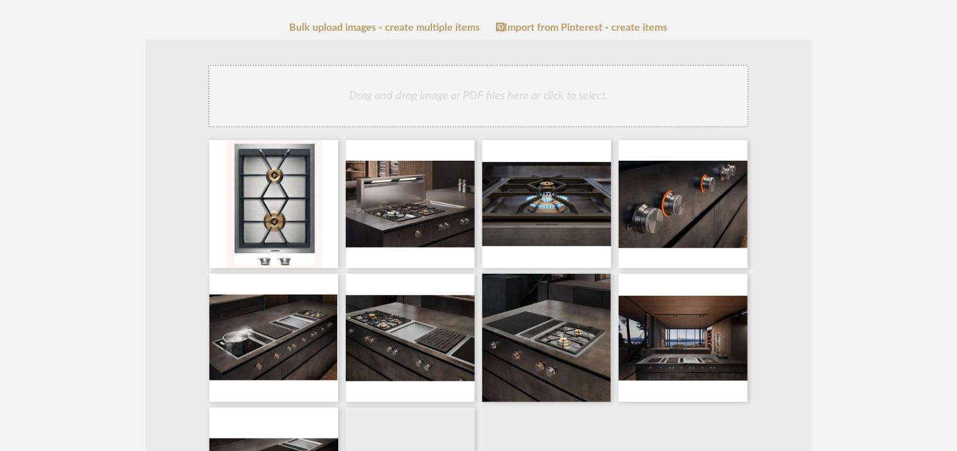
click at [436, 111] on div "Drag and drop image or PDF files here or click to select." at bounding box center [478, 96] width 541 height 63
drag, startPoint x: 523, startPoint y: 100, endPoint x: 521, endPoint y: 110, distance: 10.4
click at [523, 101] on div "Drag and drop image or PDF files here or click to select." at bounding box center [478, 96] width 541 height 63
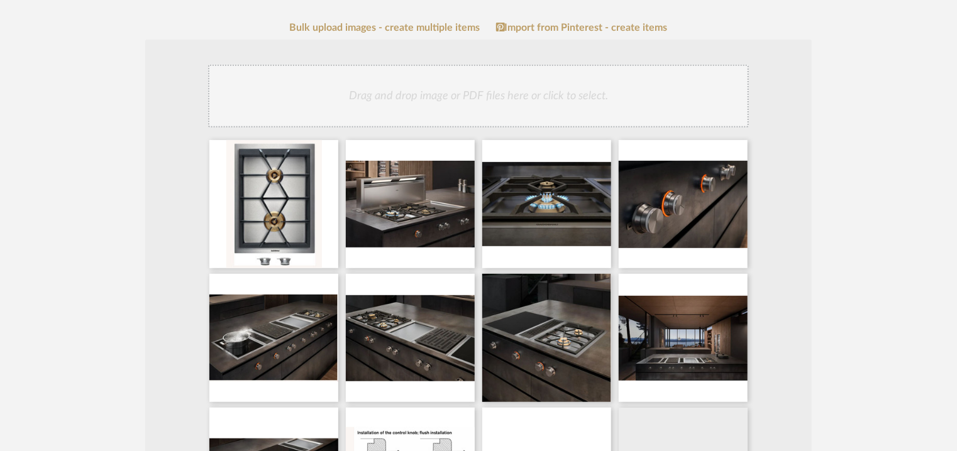
click at [531, 104] on div "Drag and drop image or PDF files here or click to select." at bounding box center [478, 96] width 541 height 63
click at [541, 96] on div "Drag and drop image or PDF files here or click to select." at bounding box center [478, 96] width 541 height 63
click at [614, 102] on div "Drag and drop image or PDF files here or click to select." at bounding box center [478, 96] width 541 height 63
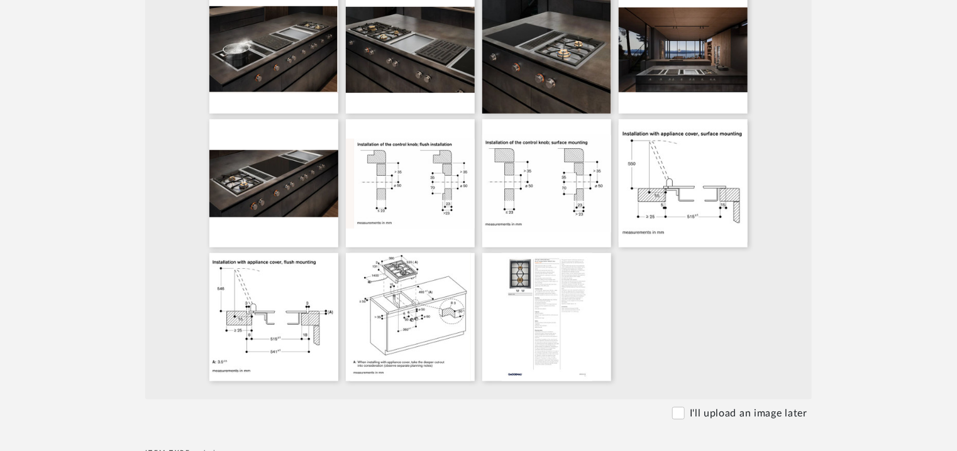
scroll to position [754, 0]
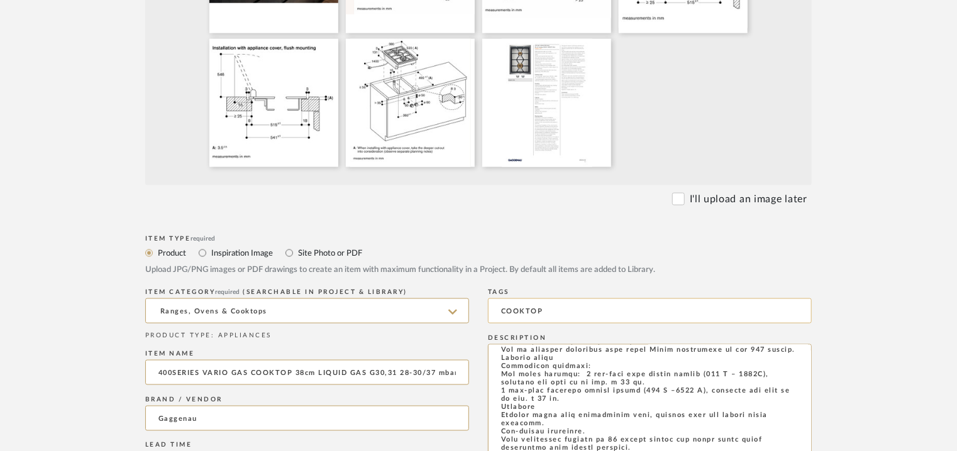
drag, startPoint x: 503, startPoint y: 309, endPoint x: 595, endPoint y: 315, distance: 92.0
click at [592, 315] on input "COOKTOP" at bounding box center [650, 311] width 324 height 25
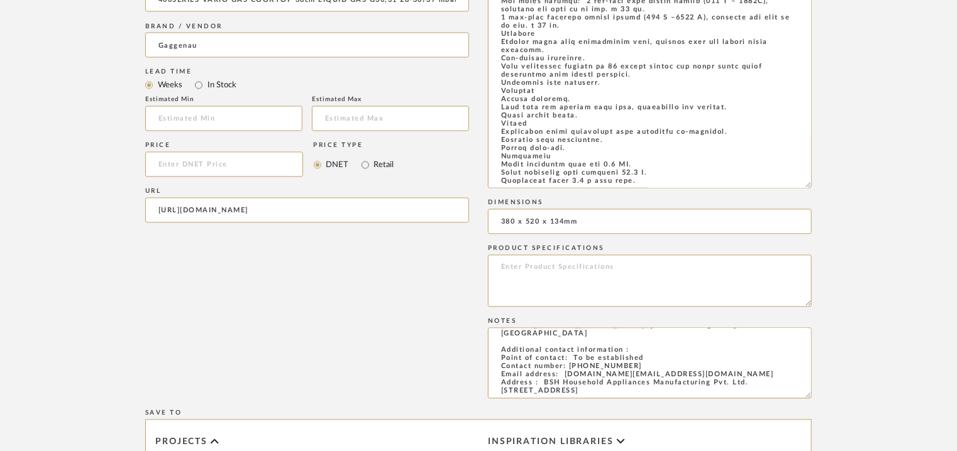
scroll to position [1446, 0]
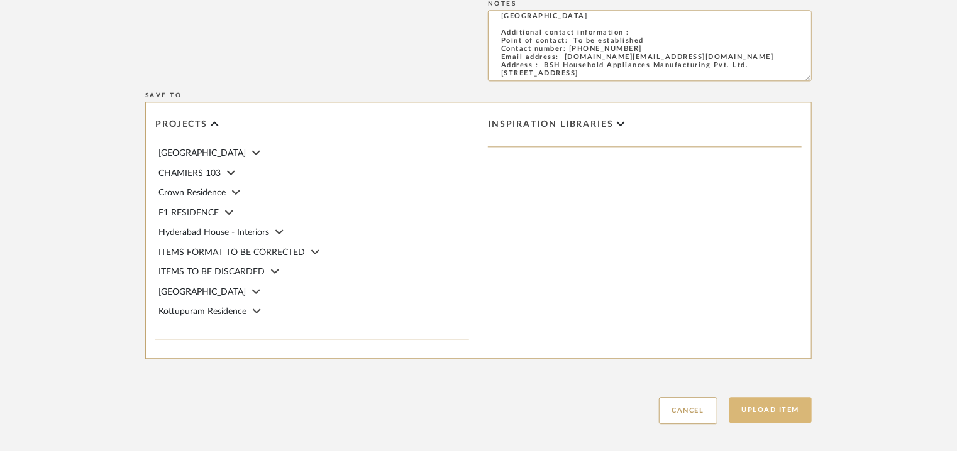
type input "cooktop,"
click at [784, 413] on button "Upload Item" at bounding box center [770, 410] width 83 height 26
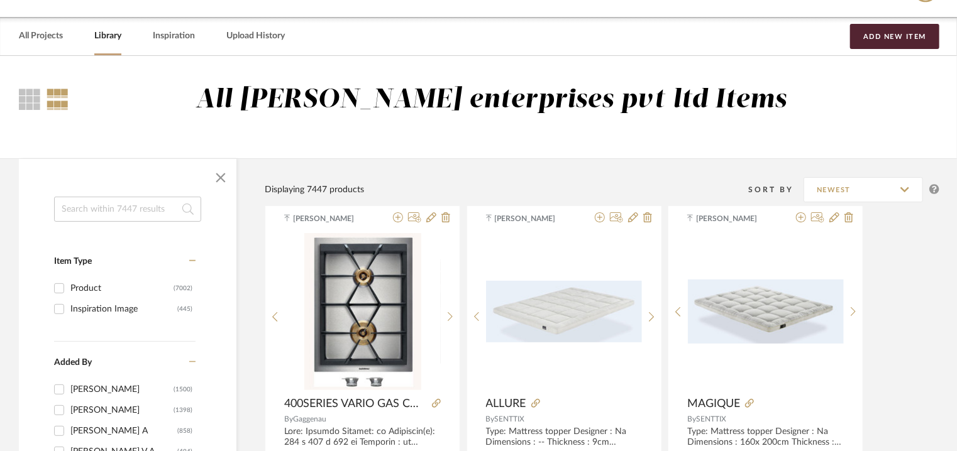
scroll to position [63, 0]
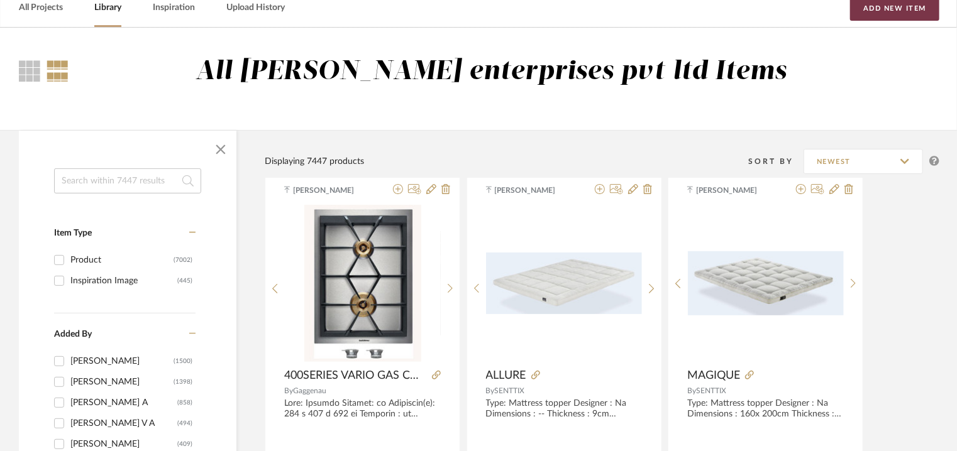
click at [898, 9] on button "Add New Item" at bounding box center [894, 8] width 89 height 25
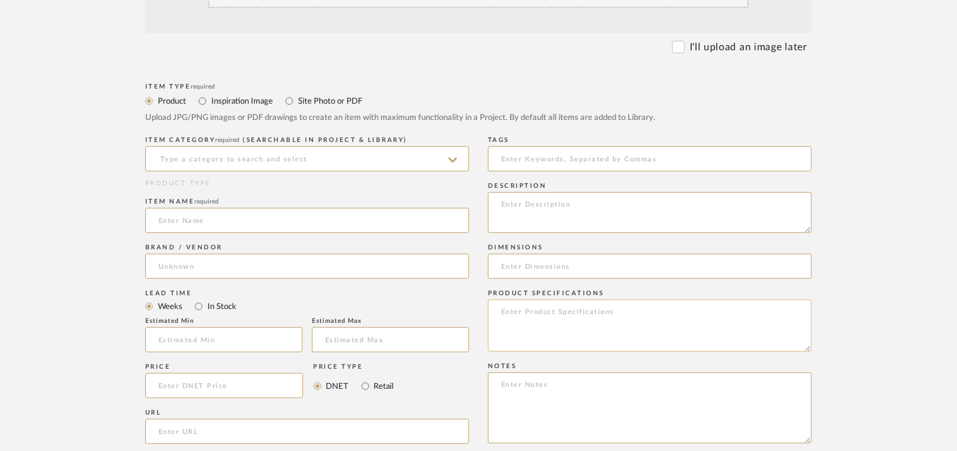
scroll to position [377, 0]
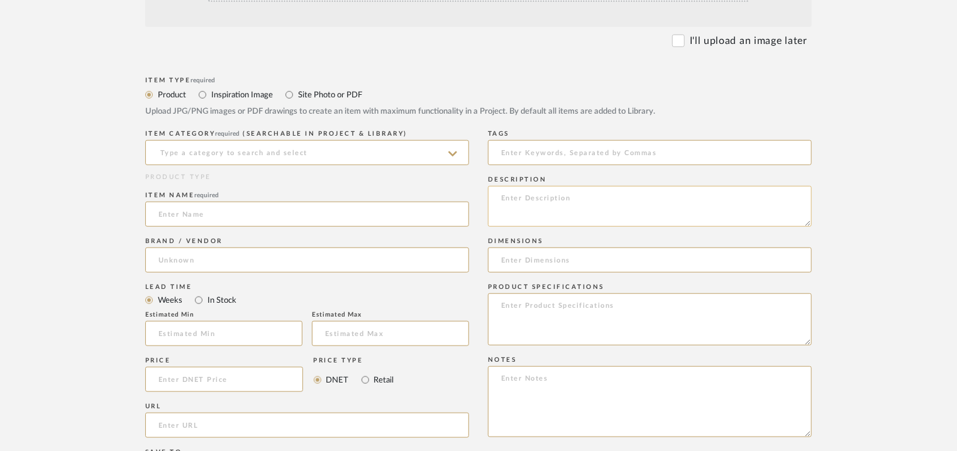
click at [534, 195] on textarea at bounding box center [650, 206] width 324 height 41
paste textarea "Price: ₹3,15,000/- (MRP) Lead time : Na Customizable: No 3D available : No BIM …"
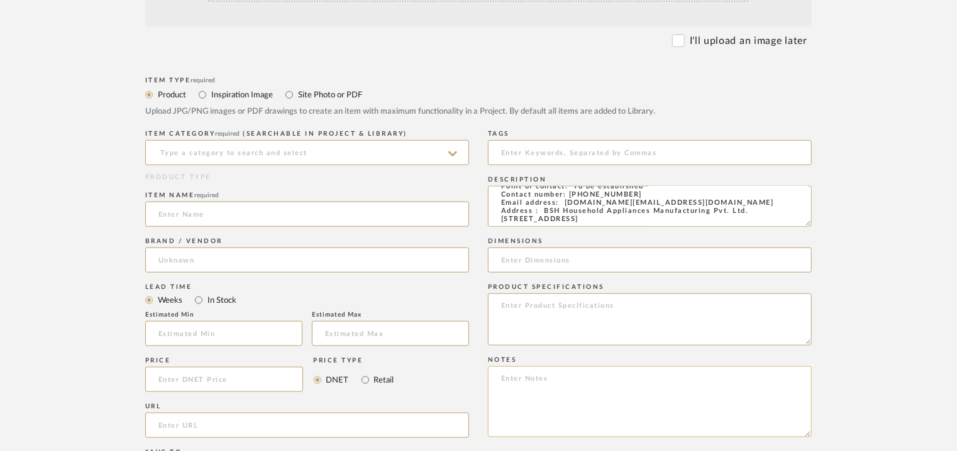
type textarea "Price: ₹3,15,000/- (MRP) Lead time : Na Customizable: No 3D available : No BIM …"
click at [524, 380] on textarea at bounding box center [650, 402] width 324 height 71
paste textarea "Price: ₹3,15,000/- (MRP) Lead time : Na Customizable: No 3D available : No BIM …"
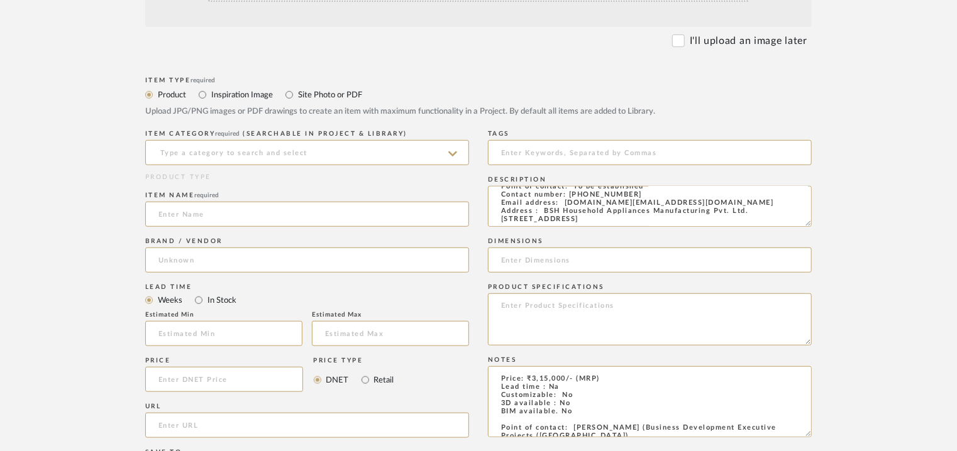
scroll to position [133, 0]
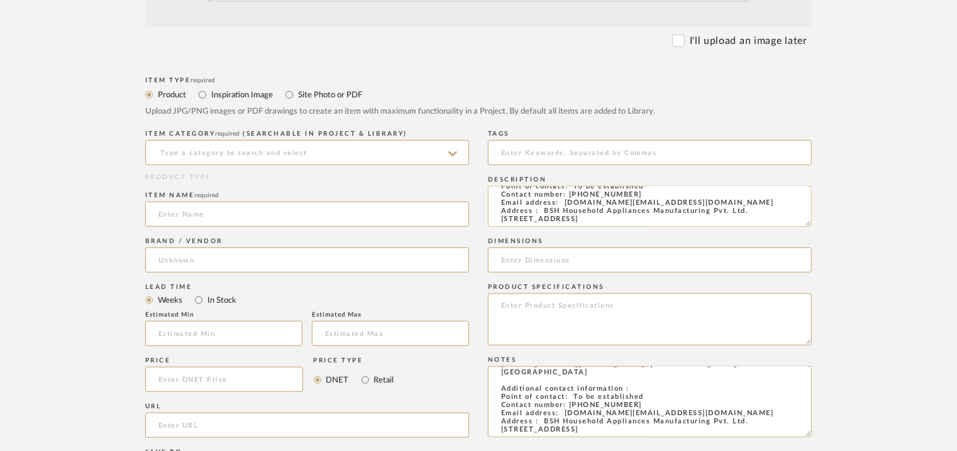
type textarea "Price: ₹3,15,000/- (MRP) Lead time : Na Customizable: No 3D available : No BIM …"
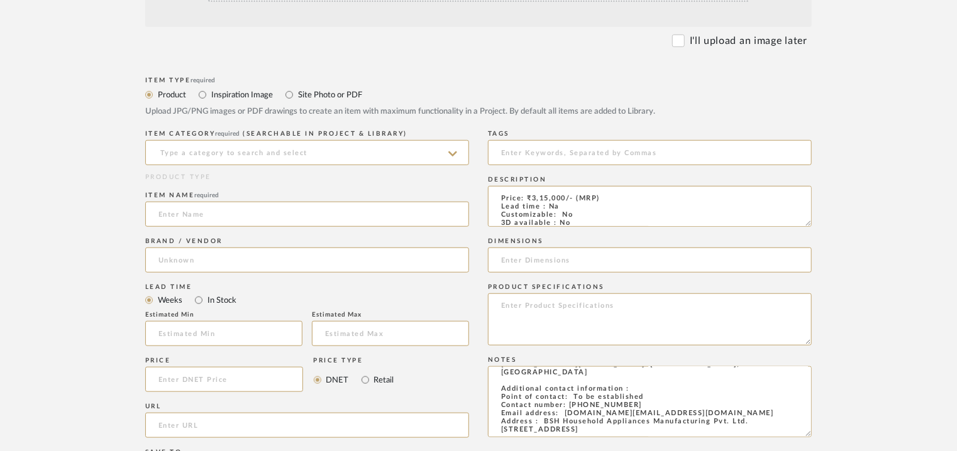
drag, startPoint x: 565, startPoint y: 204, endPoint x: 472, endPoint y: 165, distance: 100.9
click at [472, 165] on div "Item Type required Product Inspiration Image Site Photo or PDF Upload JPG/PNG i…" at bounding box center [478, 428] width 666 height 708
click at [546, 258] on input at bounding box center [650, 260] width 324 height 25
paste input "110x520x65mm"
type input "110x520x65mm"
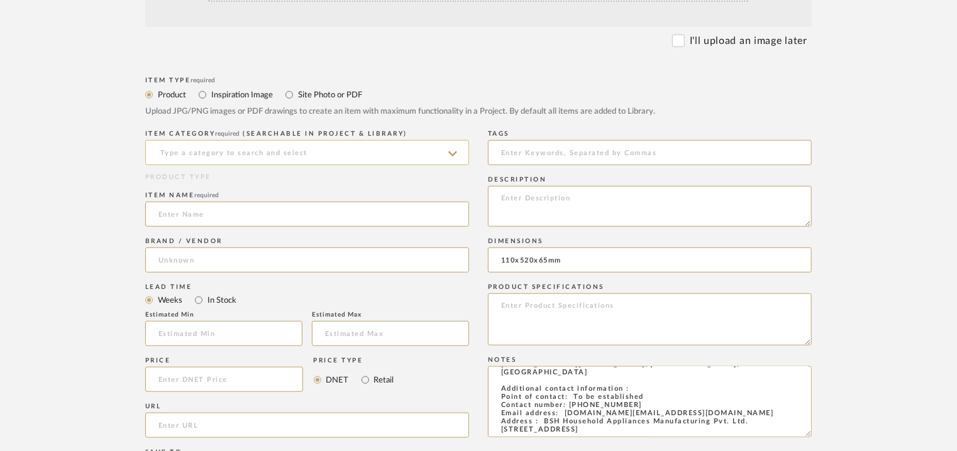
click at [189, 149] on input at bounding box center [307, 152] width 324 height 25
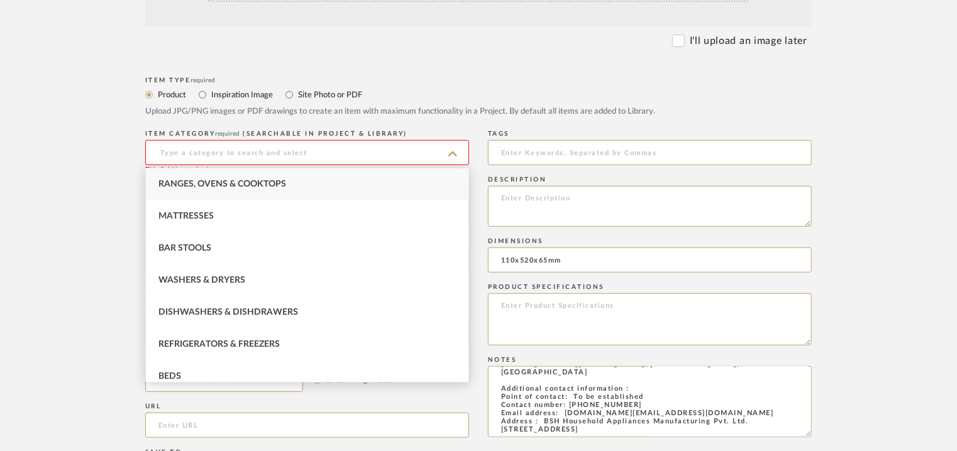
click at [191, 182] on span "Ranges, Ovens & Cooktops" at bounding box center [222, 184] width 128 height 9
type input "Ranges, Ovens & Cooktops"
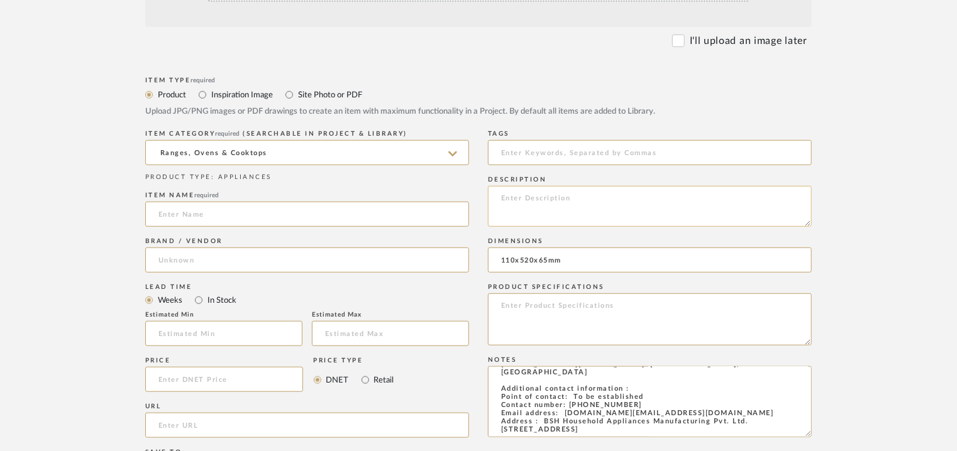
paste textarea "Type: Cooktop downdraft ventilation Inbuilt: no Dimension(s): 110x520x65mm Capa…"
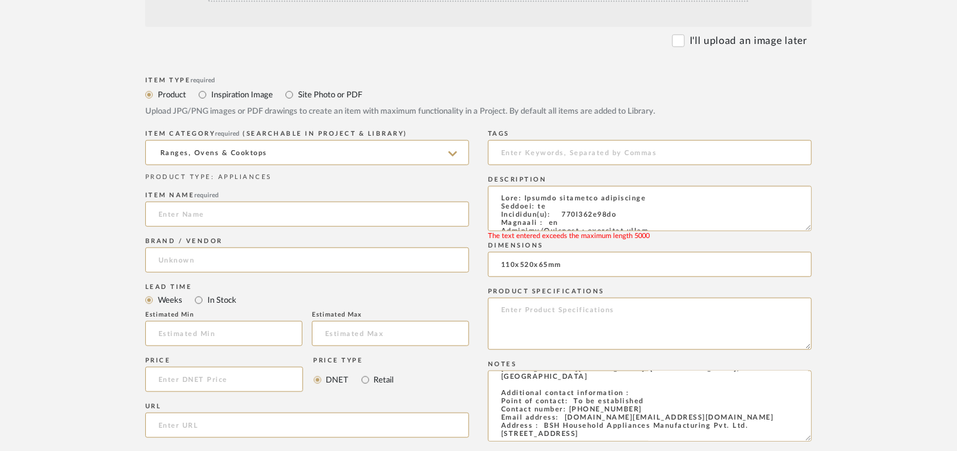
drag, startPoint x: 805, startPoint y: 224, endPoint x: 837, endPoint y: 282, distance: 65.8
click at [837, 282] on form "Bulk upload images - create multiple items Import from Pinterest - create items…" at bounding box center [478, 340] width 801 height 889
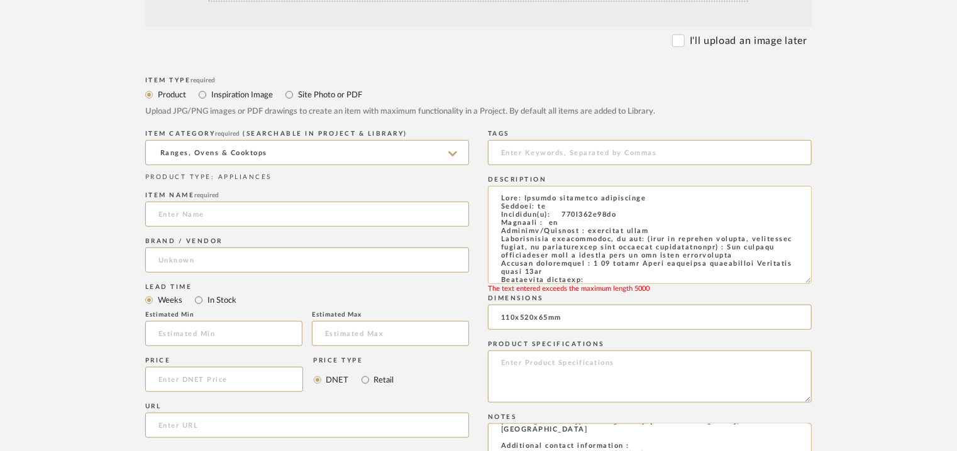
scroll to position [63, 0]
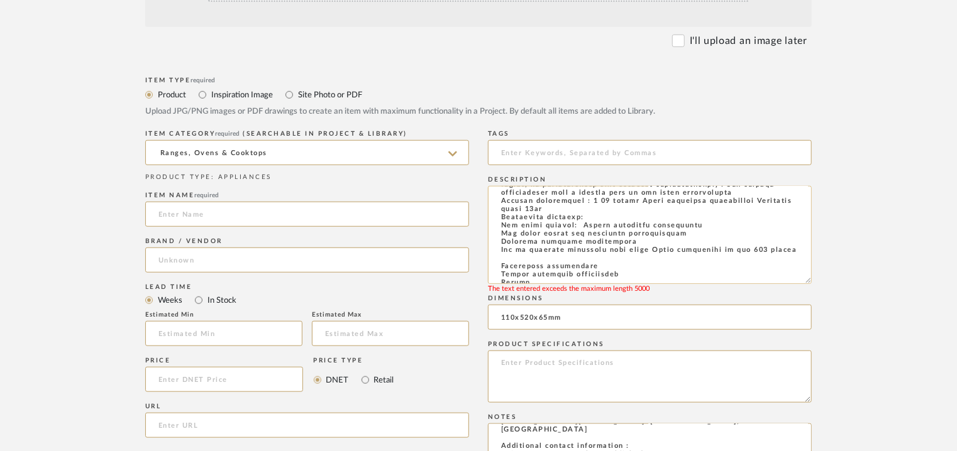
click at [539, 267] on textarea at bounding box center [650, 235] width 324 height 98
drag, startPoint x: 628, startPoint y: 272, endPoint x: 485, endPoint y: 272, distance: 142.7
click at [485, 272] on div "Item Type required Product Inspiration Image Site Photo or PDF Upload JPG/PNG i…" at bounding box center [478, 456] width 666 height 765
click at [610, 265] on textarea at bounding box center [650, 235] width 324 height 98
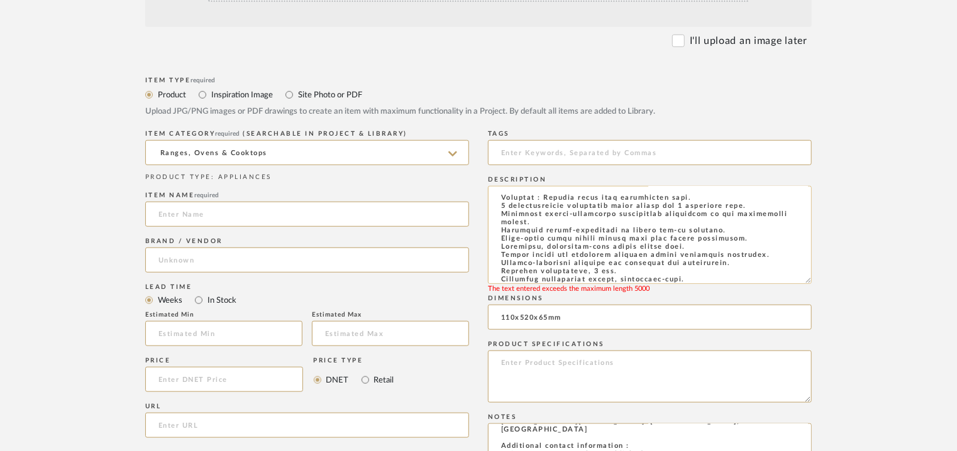
scroll to position [126, 0]
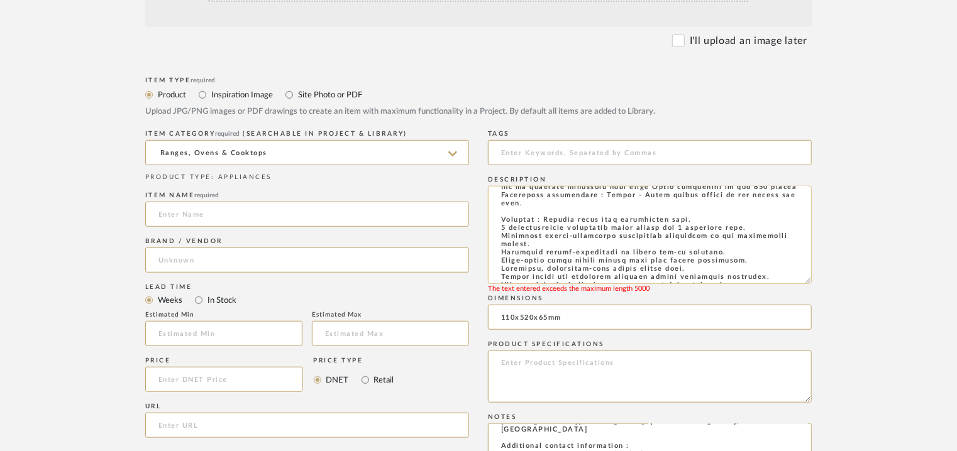
drag, startPoint x: 538, startPoint y: 225, endPoint x: 488, endPoint y: 218, distance: 50.8
click at [488, 218] on textarea at bounding box center [650, 235] width 324 height 98
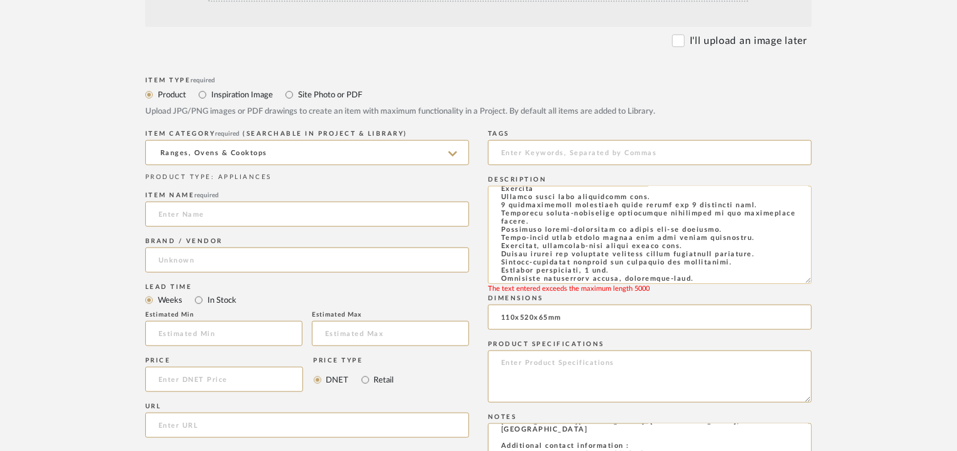
scroll to position [314, 0]
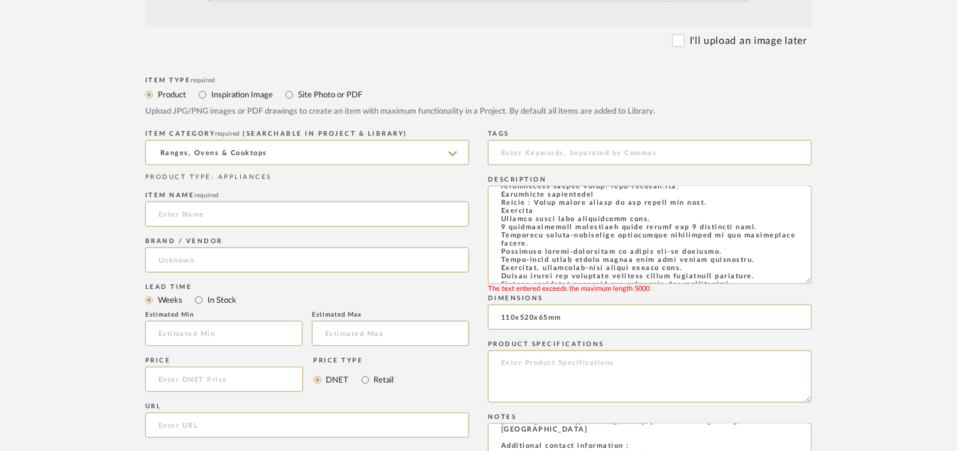
drag, startPoint x: 519, startPoint y: 228, endPoint x: 485, endPoint y: 228, distance: 34.0
click at [485, 228] on div "Item Type required Product Inspiration Image Site Photo or PDF Upload JPG/PNG i…" at bounding box center [478, 456] width 666 height 765
drag, startPoint x: 503, startPoint y: 230, endPoint x: 531, endPoint y: 260, distance: 41.4
click at [531, 260] on textarea at bounding box center [650, 235] width 324 height 98
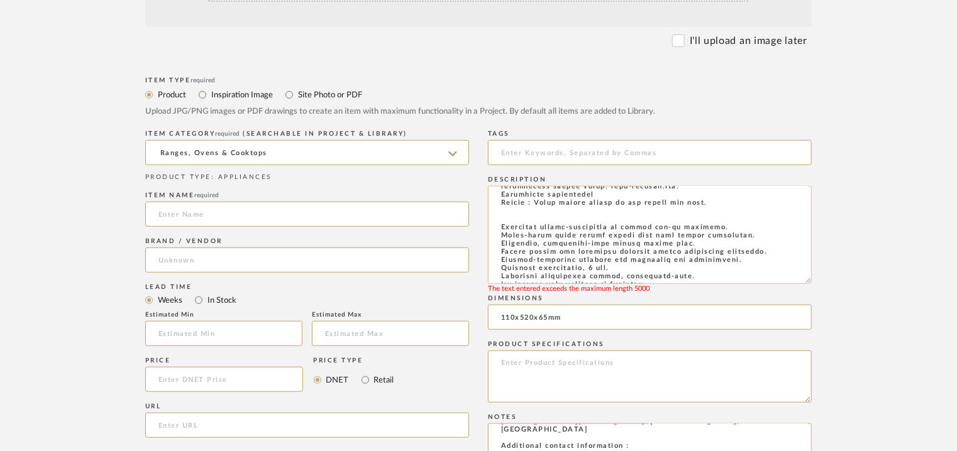
drag, startPoint x: 498, startPoint y: 236, endPoint x: 693, endPoint y: 256, distance: 195.9
click at [693, 256] on textarea at bounding box center [650, 235] width 324 height 98
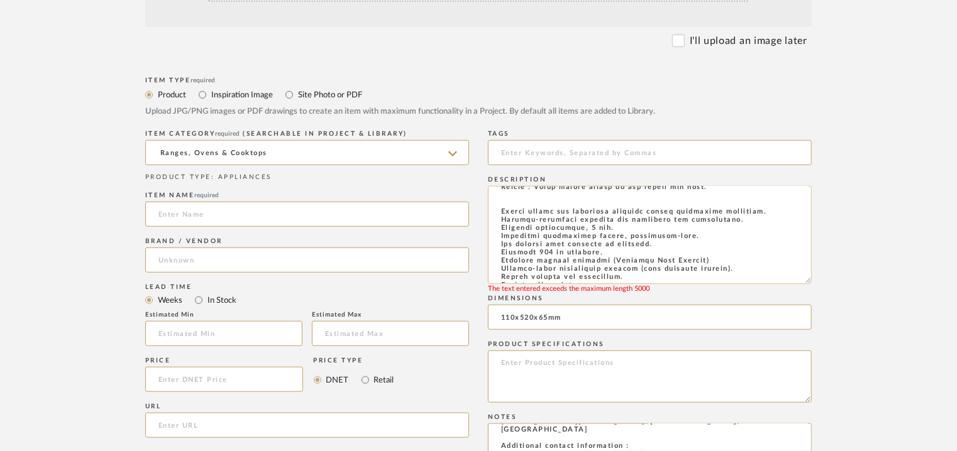
scroll to position [352, 0]
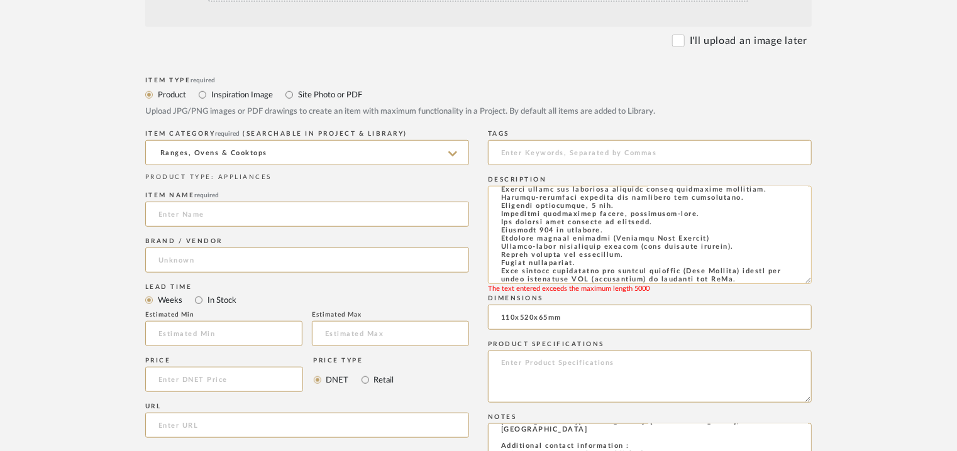
drag, startPoint x: 498, startPoint y: 199, endPoint x: 500, endPoint y: 207, distance: 8.0
click at [499, 199] on textarea at bounding box center [650, 235] width 324 height 98
drag, startPoint x: 497, startPoint y: 204, endPoint x: 721, endPoint y: 215, distance: 224.7
click at [721, 215] on textarea at bounding box center [650, 235] width 324 height 98
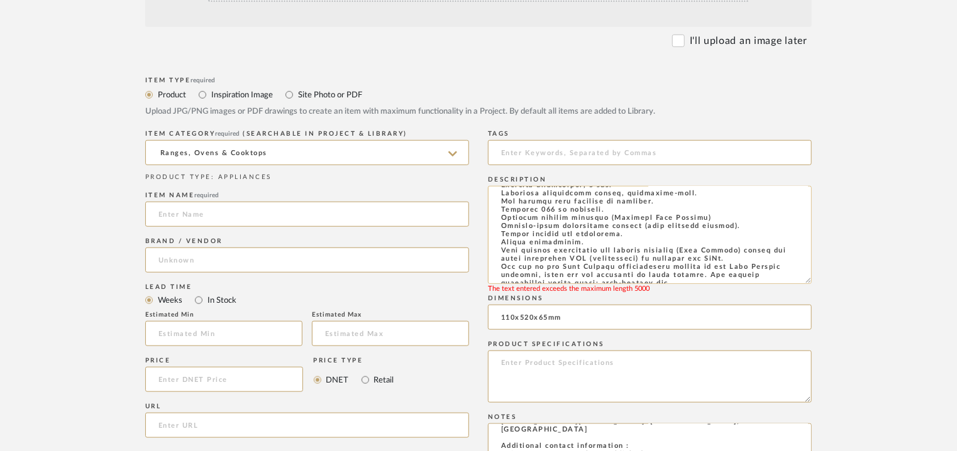
scroll to position [343, 0]
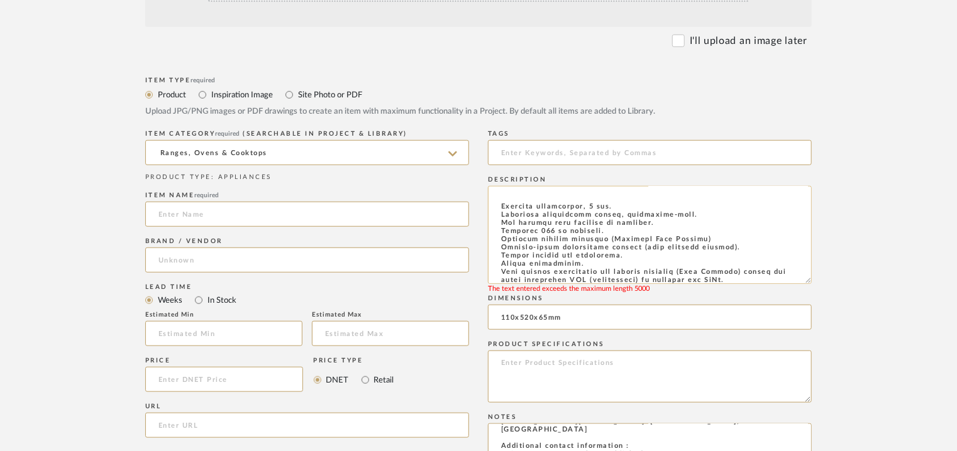
drag, startPoint x: 508, startPoint y: 213, endPoint x: 624, endPoint y: 247, distance: 120.7
click at [624, 247] on textarea at bounding box center [650, 235] width 324 height 98
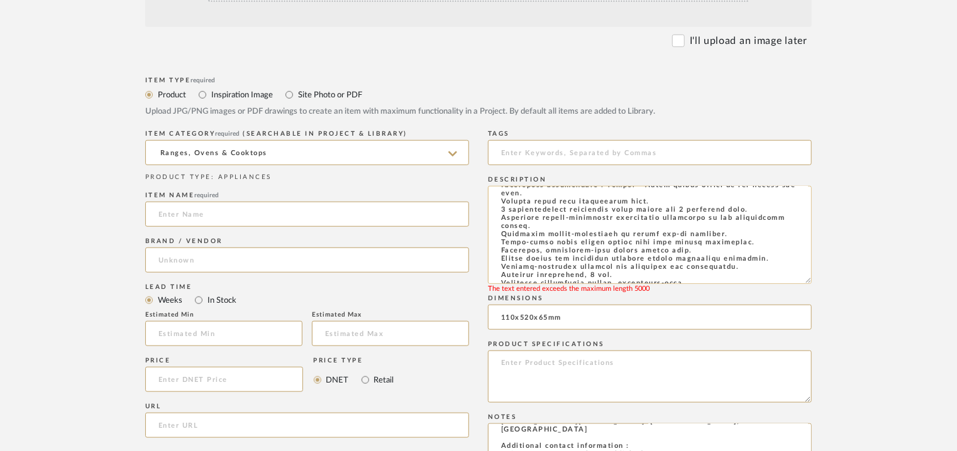
scroll to position [0, 0]
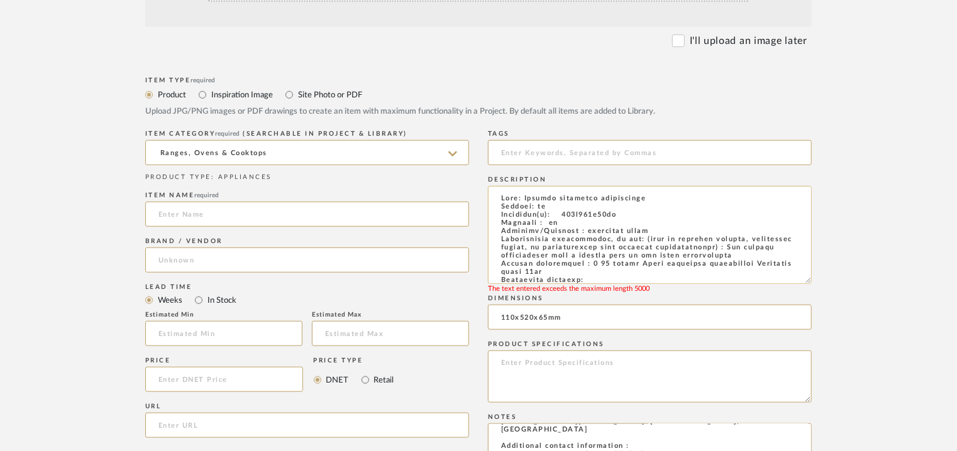
click at [549, 224] on textarea at bounding box center [650, 235] width 324 height 98
click at [549, 223] on textarea at bounding box center [650, 235] width 324 height 98
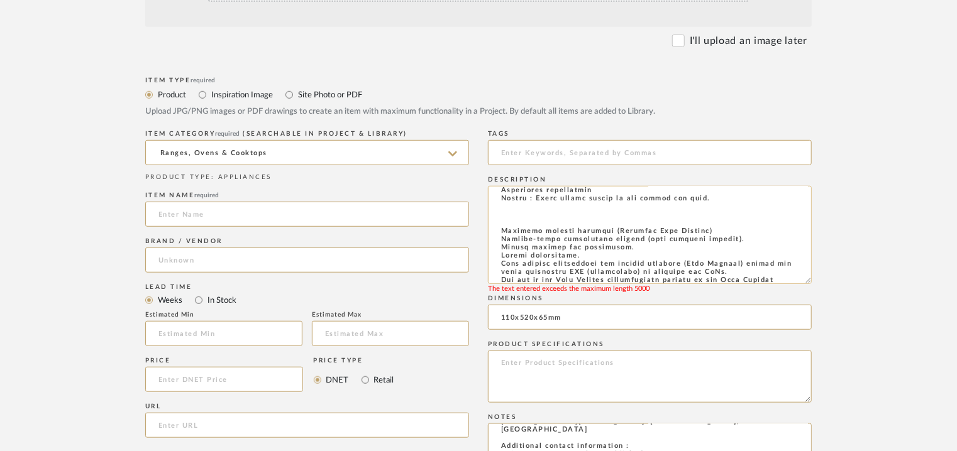
scroll to position [314, 0]
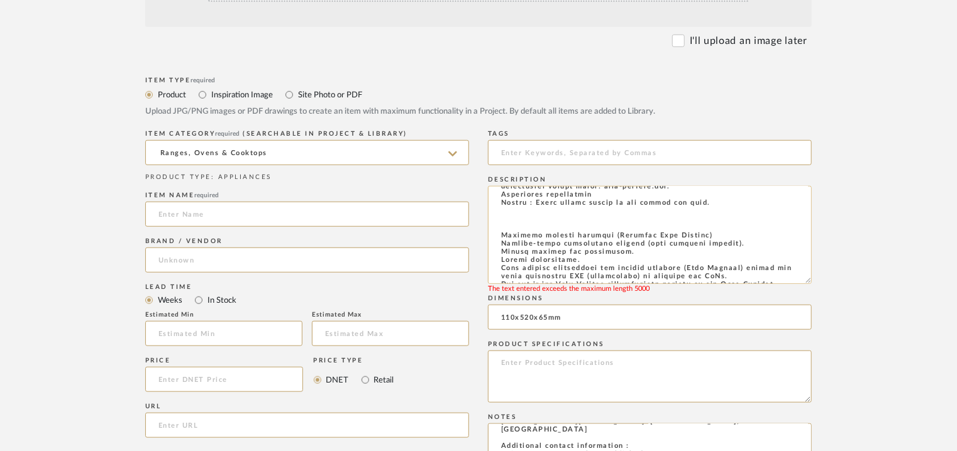
drag, startPoint x: 499, startPoint y: 242, endPoint x: 624, endPoint y: 271, distance: 129.0
click at [624, 271] on textarea at bounding box center [650, 235] width 324 height 98
drag, startPoint x: 503, startPoint y: 236, endPoint x: 761, endPoint y: 267, distance: 260.2
click at [761, 267] on textarea at bounding box center [650, 235] width 324 height 98
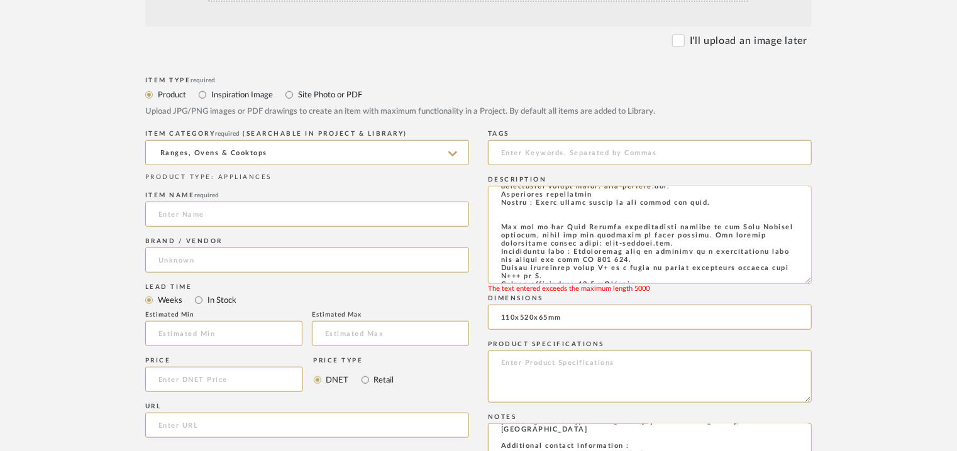
drag, startPoint x: 496, startPoint y: 237, endPoint x: 688, endPoint y: 260, distance: 193.7
click at [688, 260] on textarea at bounding box center [650, 235] width 324 height 98
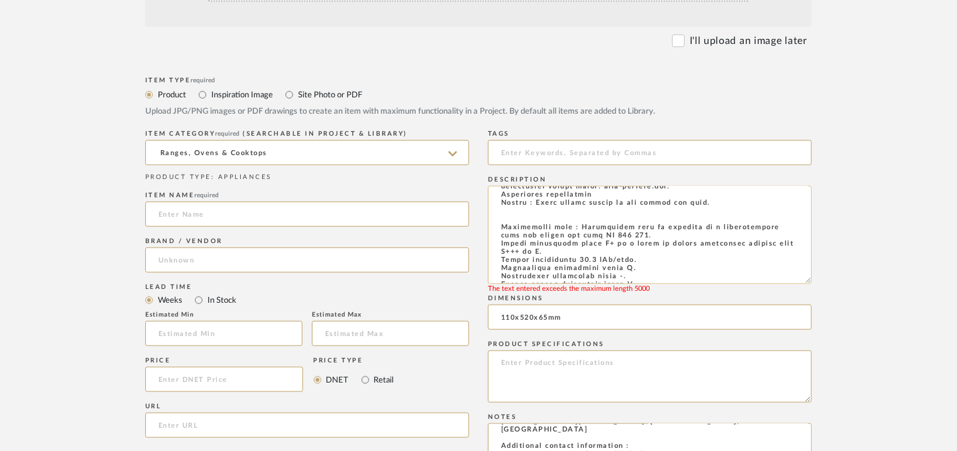
click at [511, 227] on textarea at bounding box center [650, 235] width 324 height 98
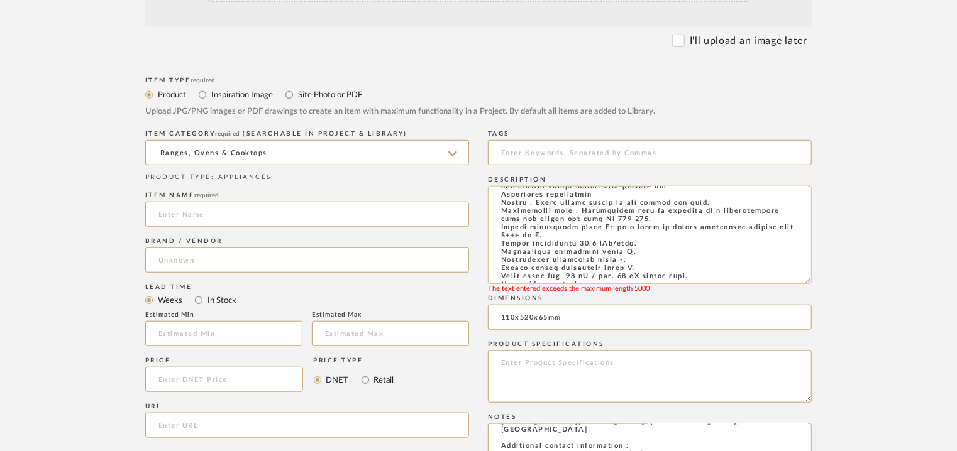
scroll to position [377, 0]
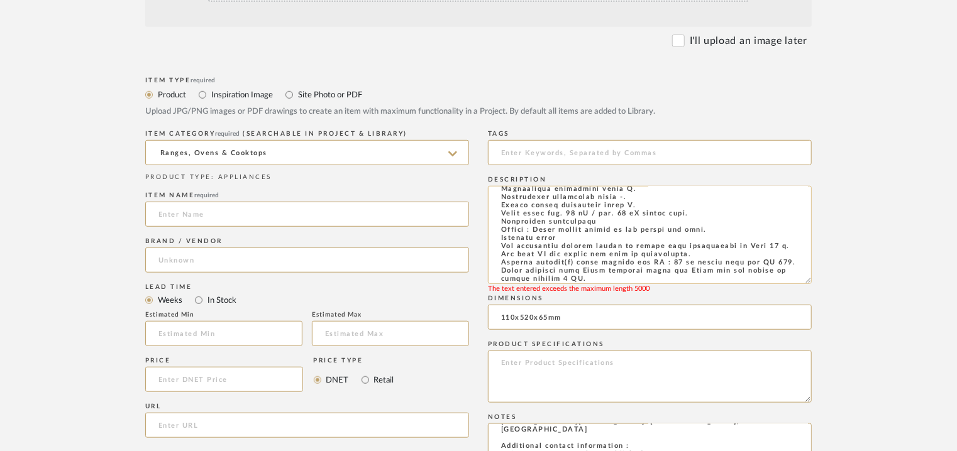
drag, startPoint x: 601, startPoint y: 239, endPoint x: 490, endPoint y: 238, distance: 111.3
click at [490, 238] on textarea at bounding box center [650, 235] width 324 height 98
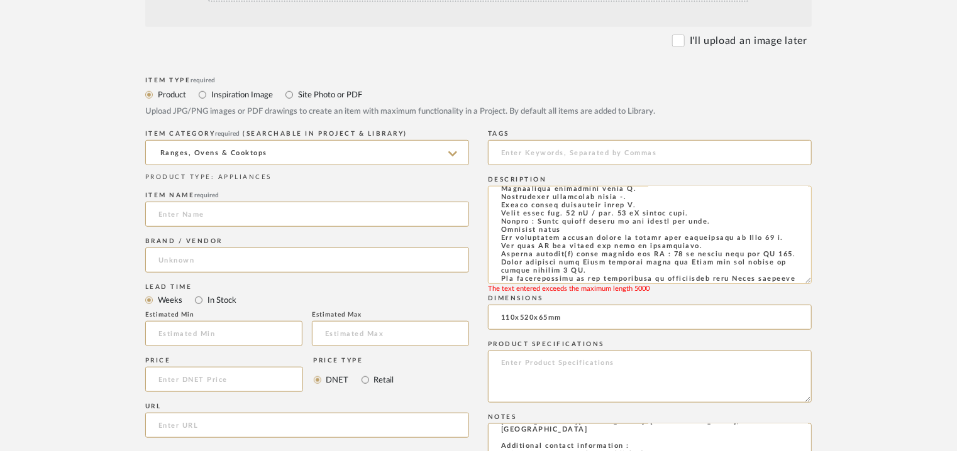
drag, startPoint x: 570, startPoint y: 246, endPoint x: 501, endPoint y: 250, distance: 68.7
click at [501, 250] on textarea at bounding box center [650, 235] width 324 height 98
click at [569, 249] on textarea at bounding box center [650, 235] width 324 height 98
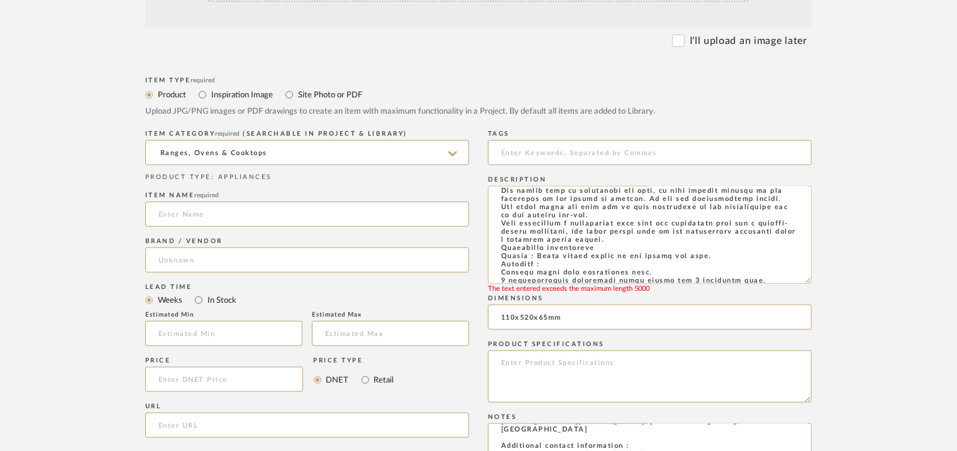
scroll to position [692, 0]
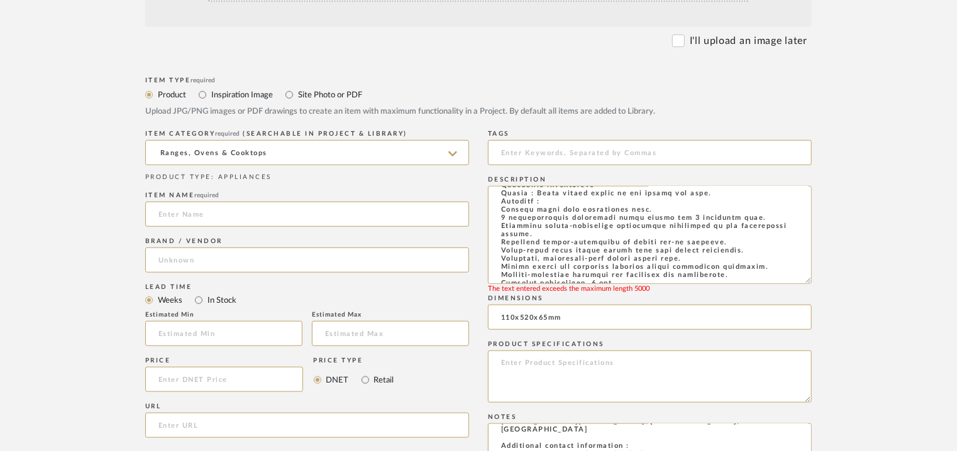
drag, startPoint x: 605, startPoint y: 240, endPoint x: 486, endPoint y: 243, distance: 118.9
click at [486, 243] on div "Item Type required Product Inspiration Image Site Photo or PDF Upload JPG/PNG i…" at bounding box center [478, 456] width 666 height 765
click at [504, 245] on textarea at bounding box center [650, 235] width 324 height 98
click at [500, 241] on textarea at bounding box center [650, 235] width 324 height 98
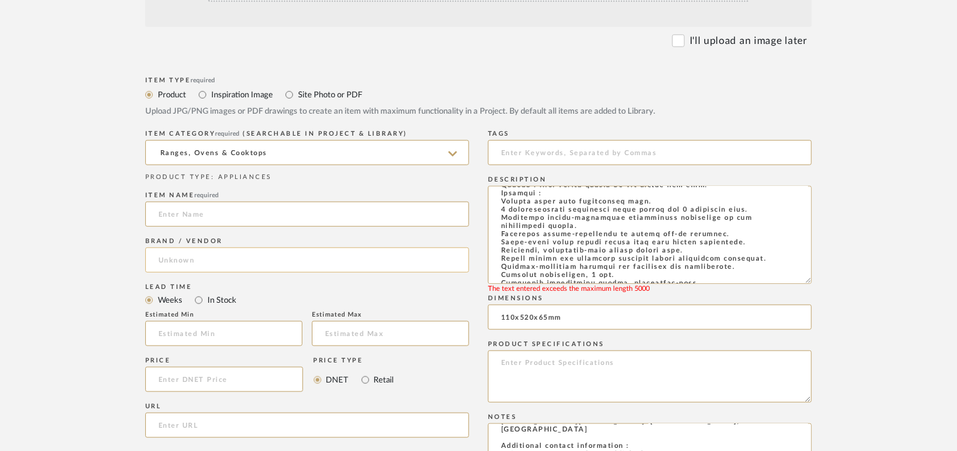
drag, startPoint x: 508, startPoint y: 252, endPoint x: 441, endPoint y: 251, distance: 66.6
click at [441, 251] on div "Item Type required Product Inspiration Image Site Photo or PDF Upload JPG/PNG i…" at bounding box center [478, 456] width 666 height 765
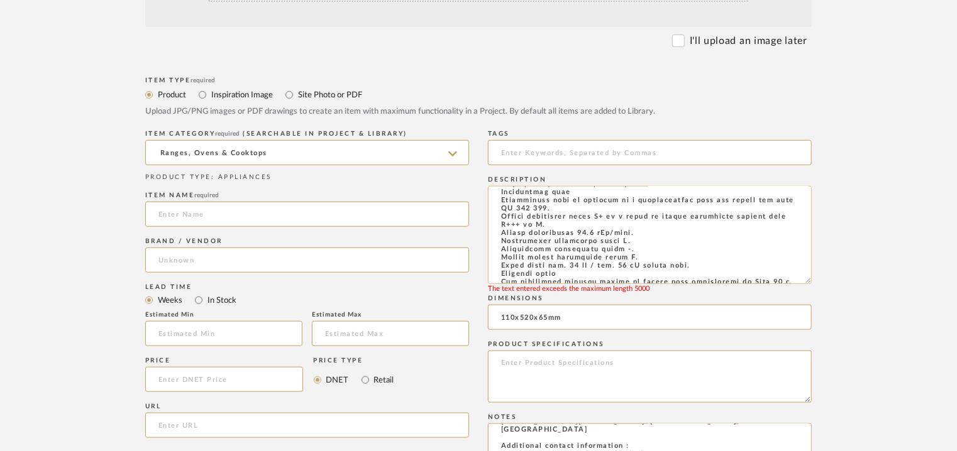
scroll to position [880, 0]
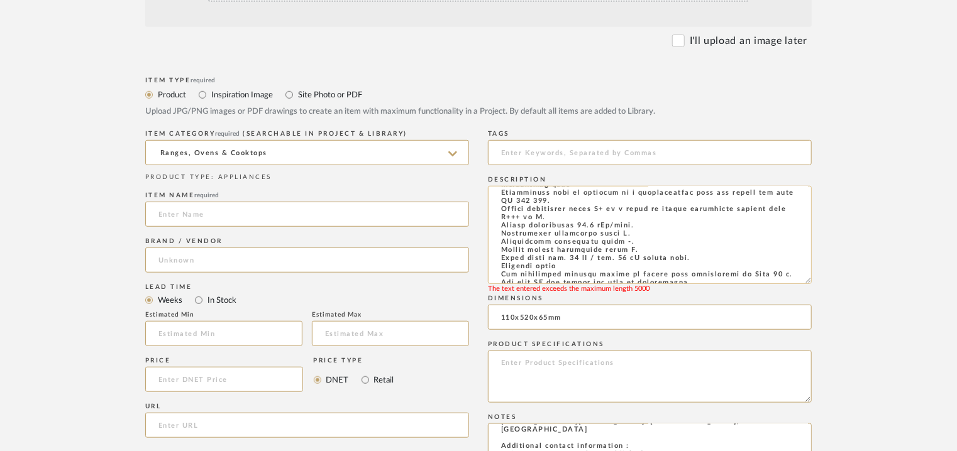
click at [583, 250] on textarea at bounding box center [650, 235] width 324 height 98
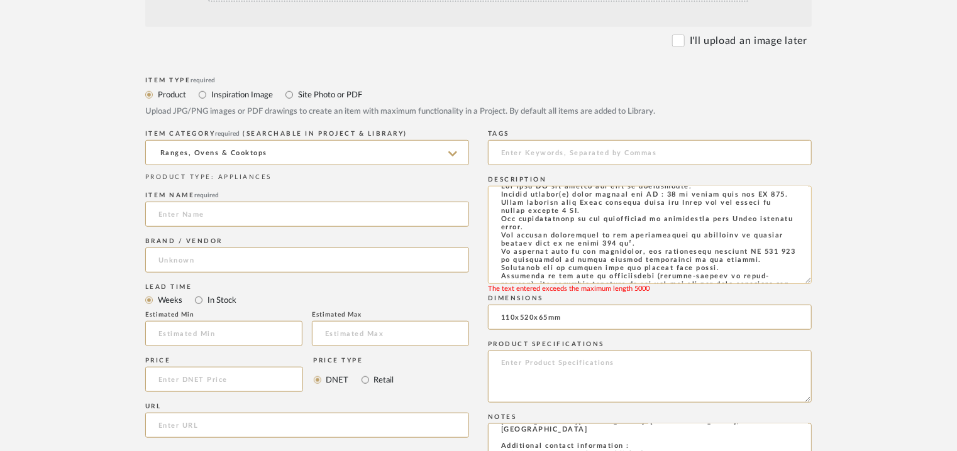
scroll to position [990, 0]
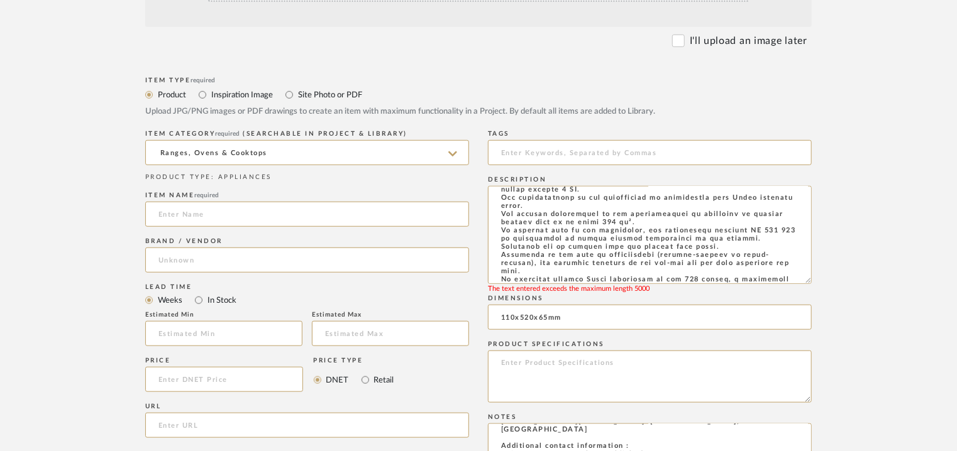
drag, startPoint x: 564, startPoint y: 217, endPoint x: 481, endPoint y: 218, distance: 83.0
click at [481, 218] on div "Item Type required Product Inspiration Image Site Photo or PDF Upload JPG/PNG i…" at bounding box center [478, 456] width 666 height 765
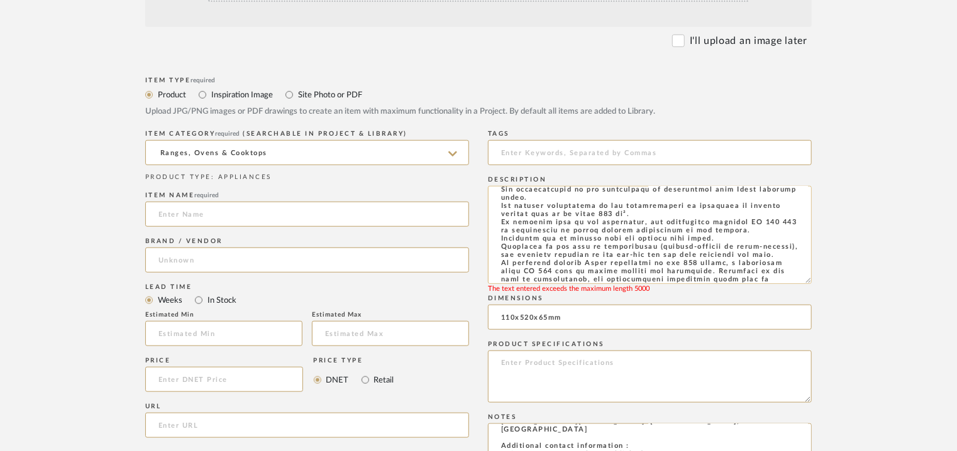
click at [791, 218] on textarea at bounding box center [650, 235] width 324 height 98
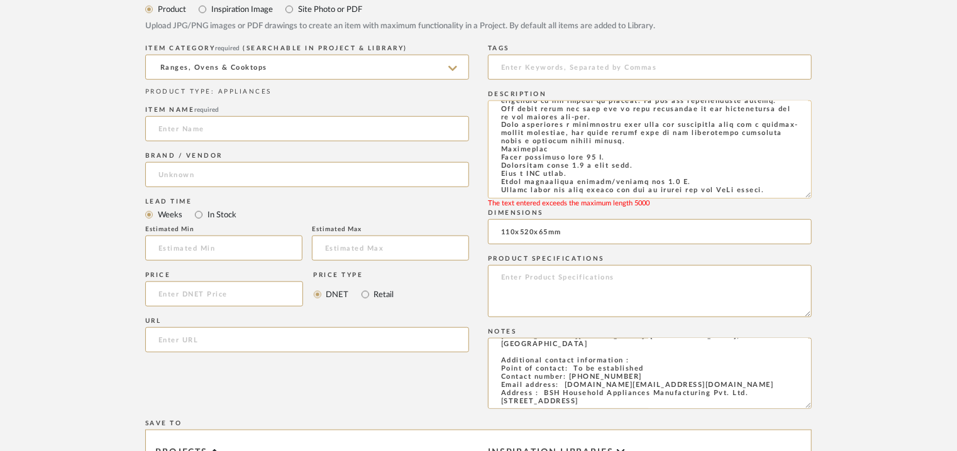
scroll to position [503, 0]
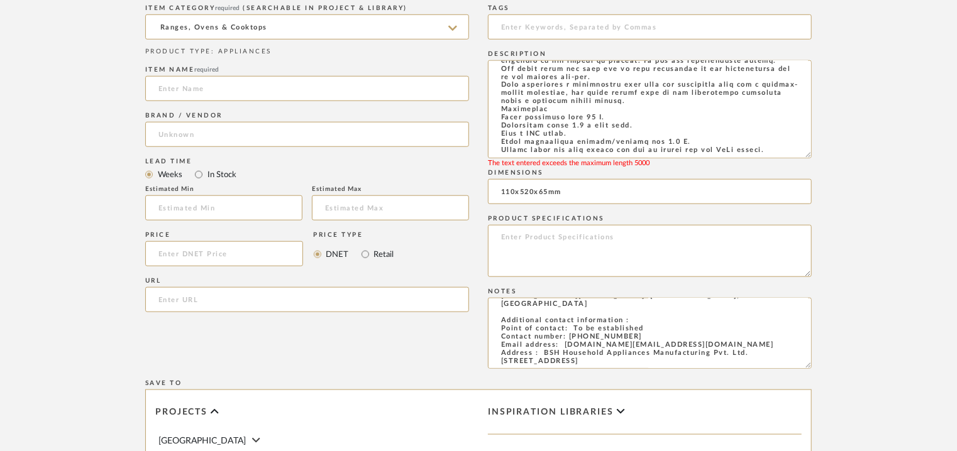
type textarea "Type: Cooktop downdraft ventilation Inbuilt: no Dimension(s): 110x520x65mm Capa…"
click at [176, 299] on input "url" at bounding box center [307, 299] width 324 height 25
paste input "[URL][DOMAIN_NAME]"
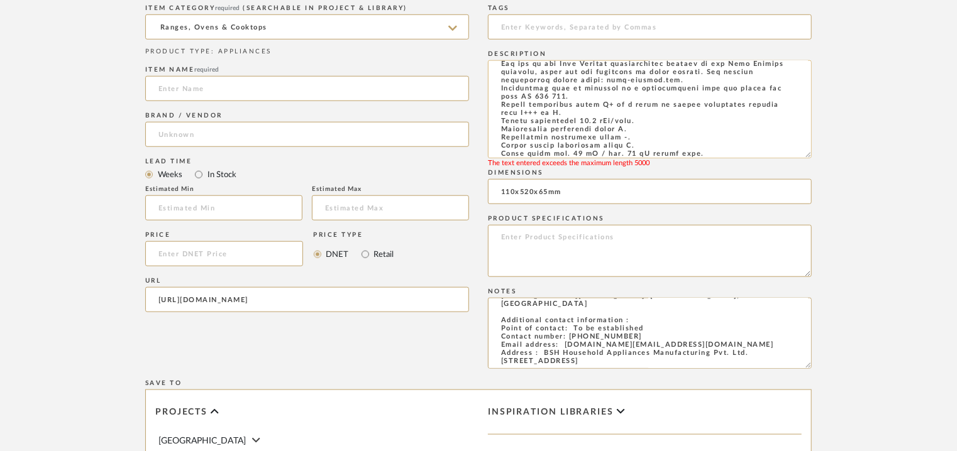
scroll to position [832, 0]
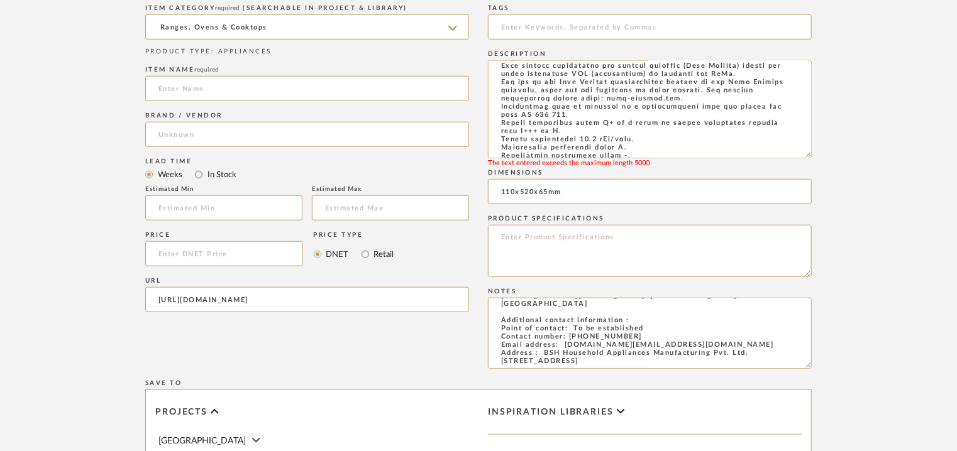
type input "[URL][DOMAIN_NAME]"
click at [495, 96] on textarea at bounding box center [650, 109] width 324 height 98
drag, startPoint x: 498, startPoint y: 95, endPoint x: 726, endPoint y: 92, distance: 227.6
click at [726, 92] on textarea at bounding box center [650, 109] width 324 height 98
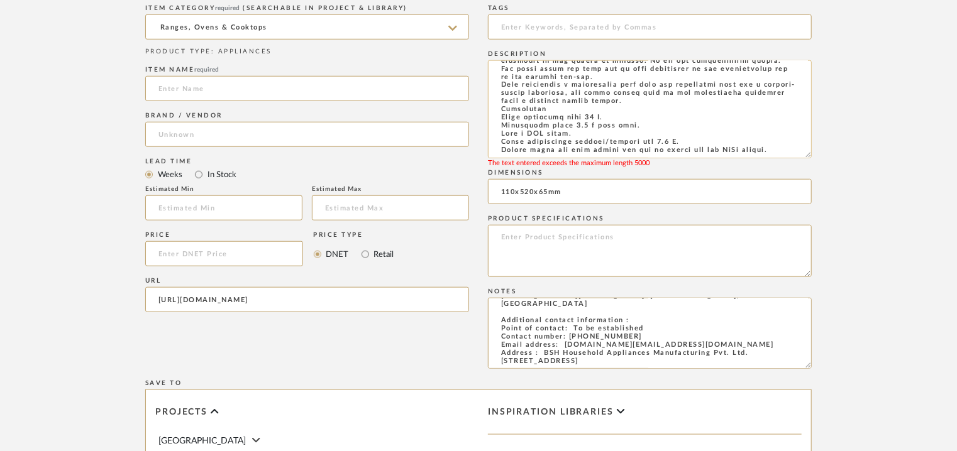
scroll to position [1264, 0]
click at [604, 109] on textarea at bounding box center [650, 109] width 324 height 98
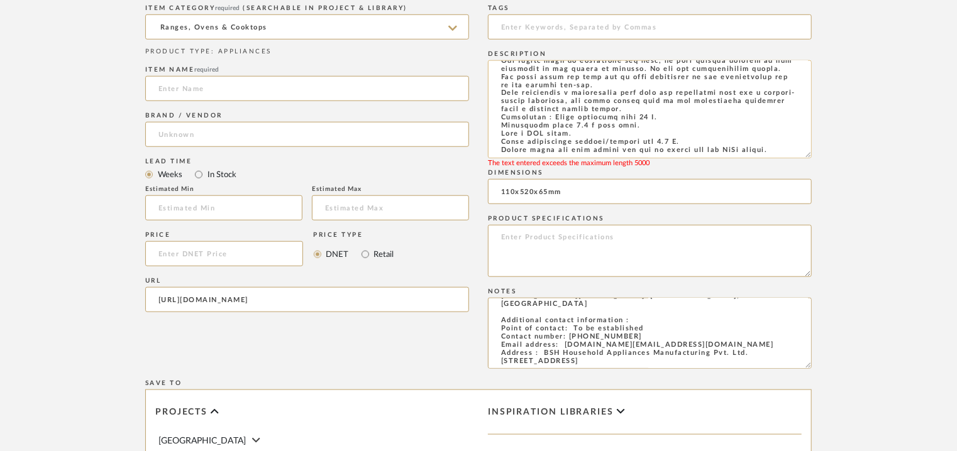
scroll to position [1256, 0]
click at [665, 126] on textarea at bounding box center [650, 109] width 324 height 98
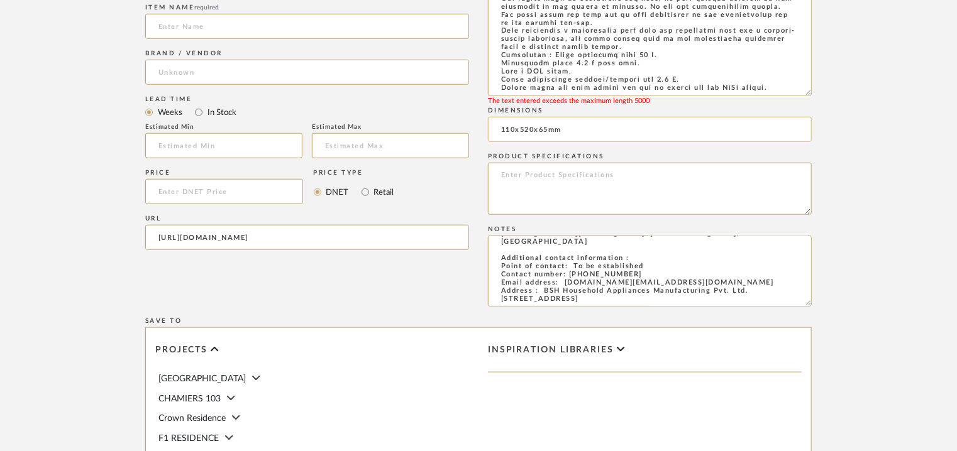
scroll to position [566, 0]
click at [804, 96] on textarea at bounding box center [650, 46] width 324 height 98
type textarea "Type: Cooktop downdraft ventilation Inbuilt: no Dimension(s): 110x520x65mm Capa…"
click at [180, 24] on input at bounding box center [307, 25] width 324 height 25
paste input "400 series Vario downdraft ventilation 15 cm Stainless steel"
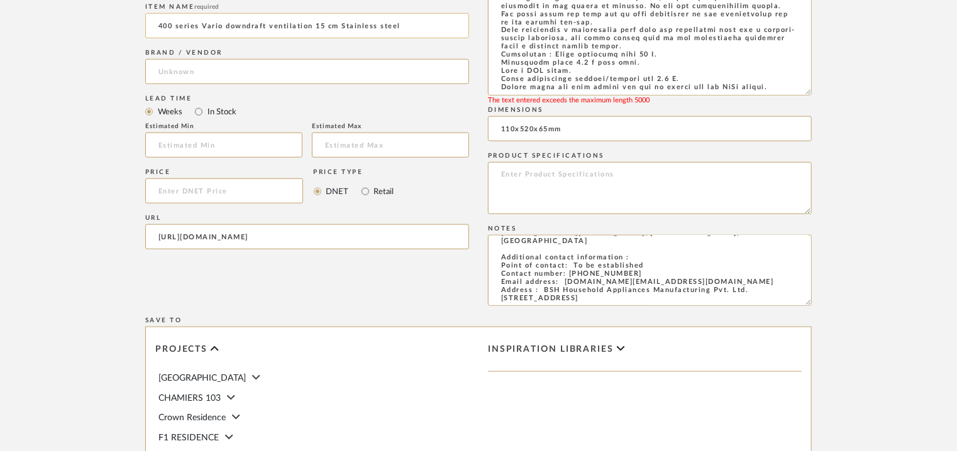
click at [176, 23] on input "400 series Vario downdraft ventilation 15 cm Stainless steel" at bounding box center [307, 25] width 324 height 25
type input "400SERIES VARIO DOWNDRAFT VENTILATION 15cm STAINLESS STEEL"
click at [166, 66] on input at bounding box center [307, 71] width 324 height 25
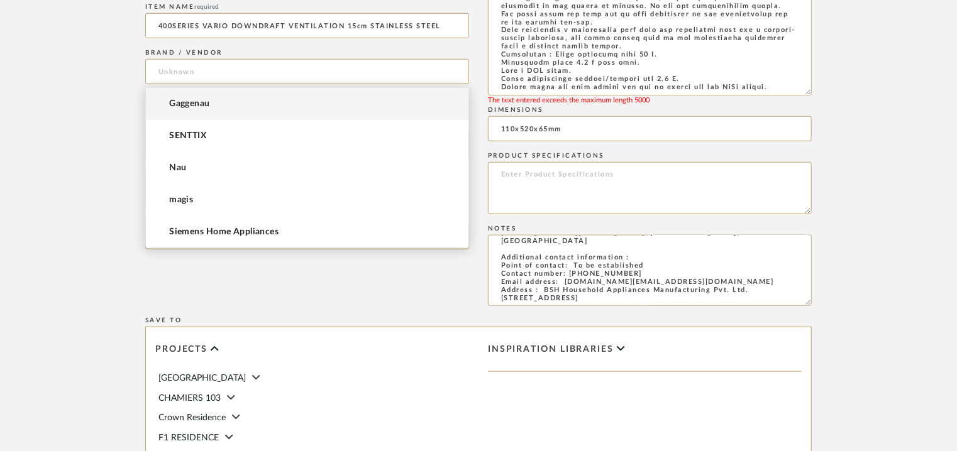
click at [182, 103] on span "Gaggenau" at bounding box center [189, 104] width 41 height 11
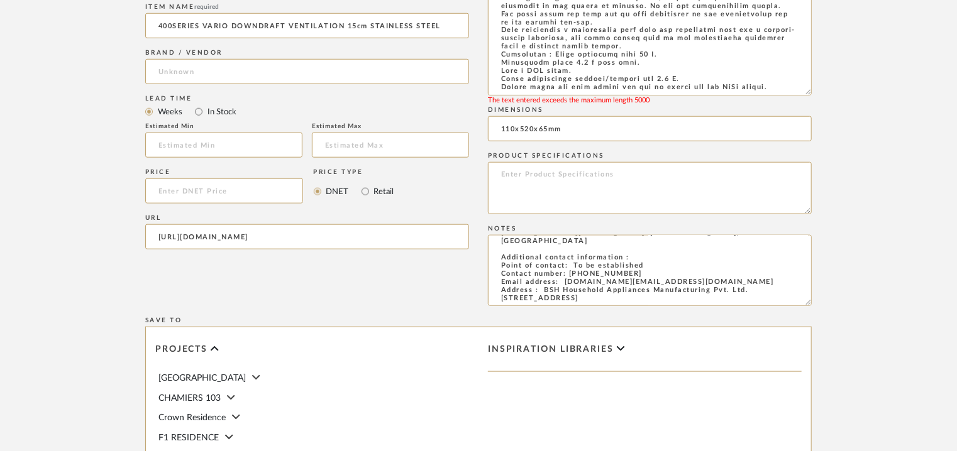
type input "Gaggenau"
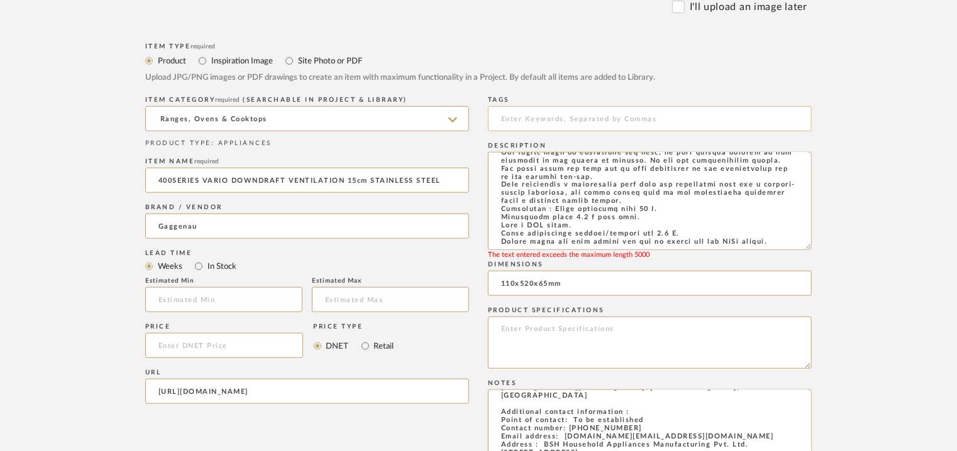
scroll to position [251, 0]
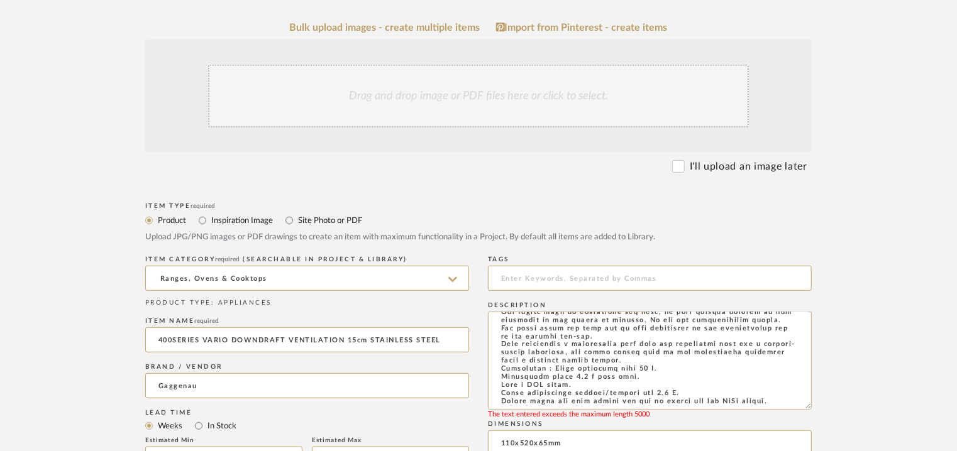
click at [553, 104] on div "Drag and drop image or PDF files here or click to select." at bounding box center [478, 96] width 541 height 63
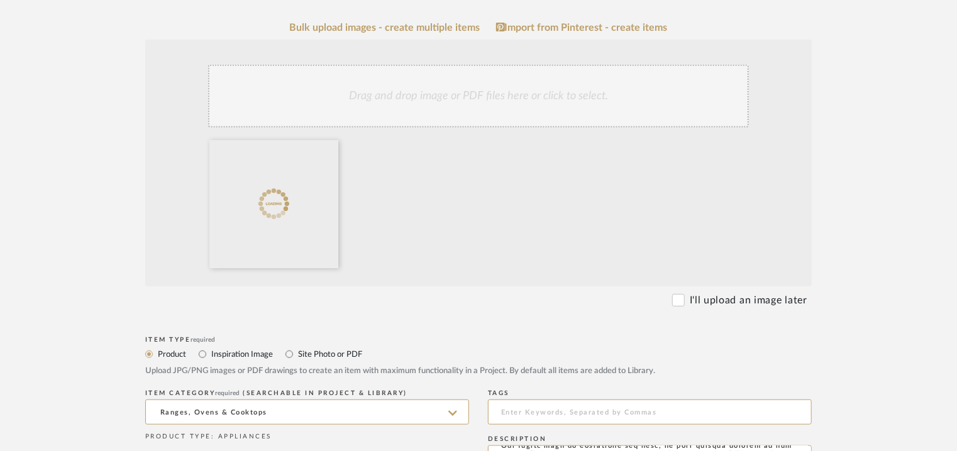
click at [459, 114] on div "Drag and drop image or PDF files here or click to select." at bounding box center [478, 96] width 541 height 63
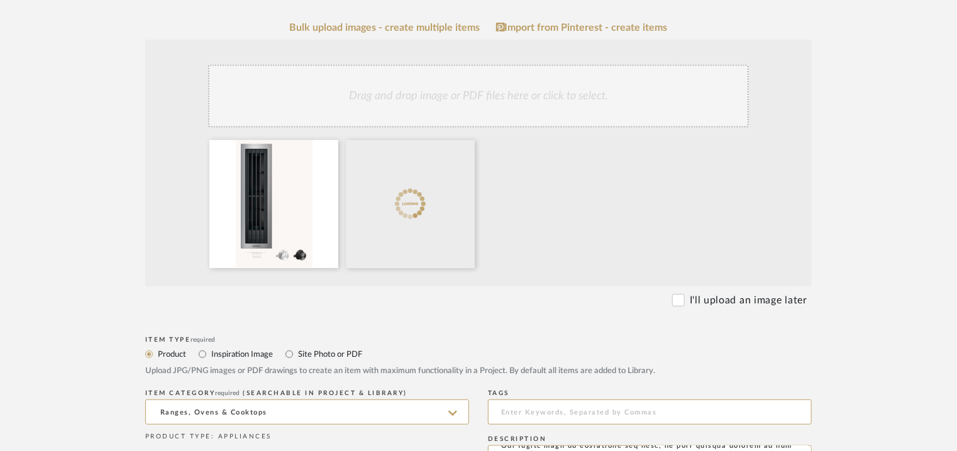
click at [452, 108] on div "Drag and drop image or PDF files here or click to select." at bounding box center [478, 96] width 541 height 63
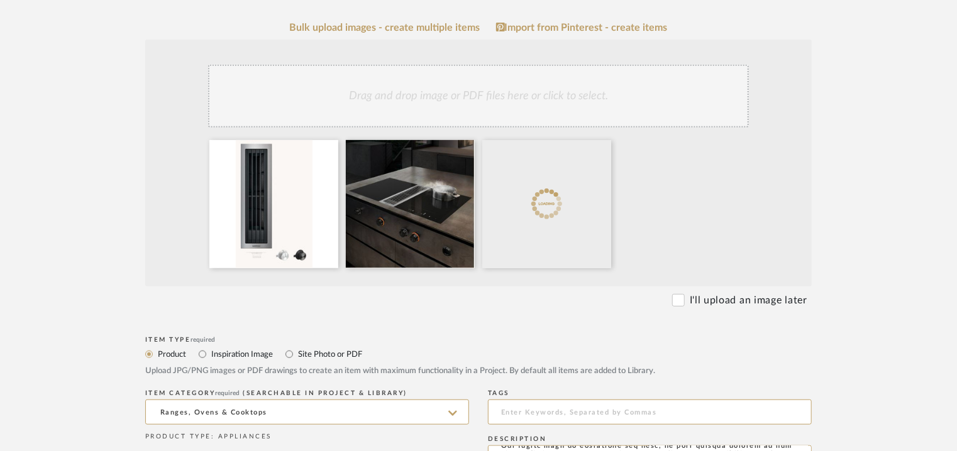
click at [465, 87] on div "Drag and drop image or PDF files here or click to select." at bounding box center [478, 96] width 541 height 63
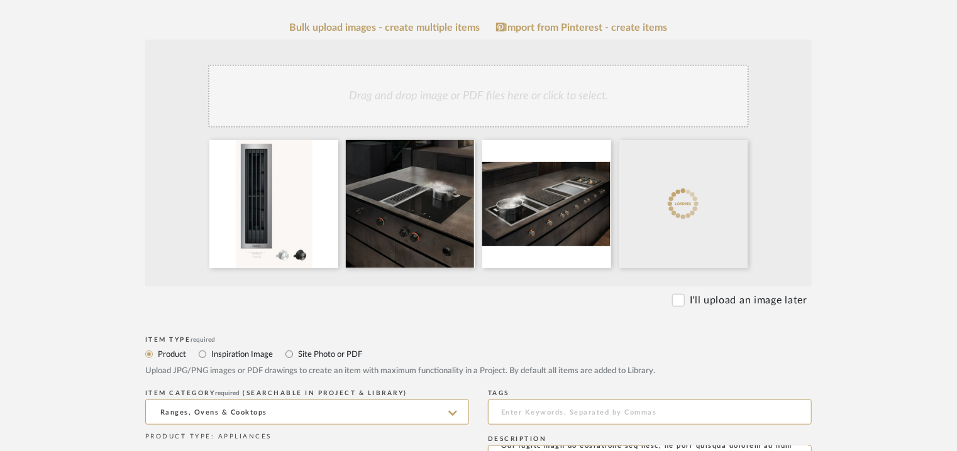
click at [514, 114] on div "Drag and drop image or PDF files here or click to select." at bounding box center [478, 96] width 541 height 63
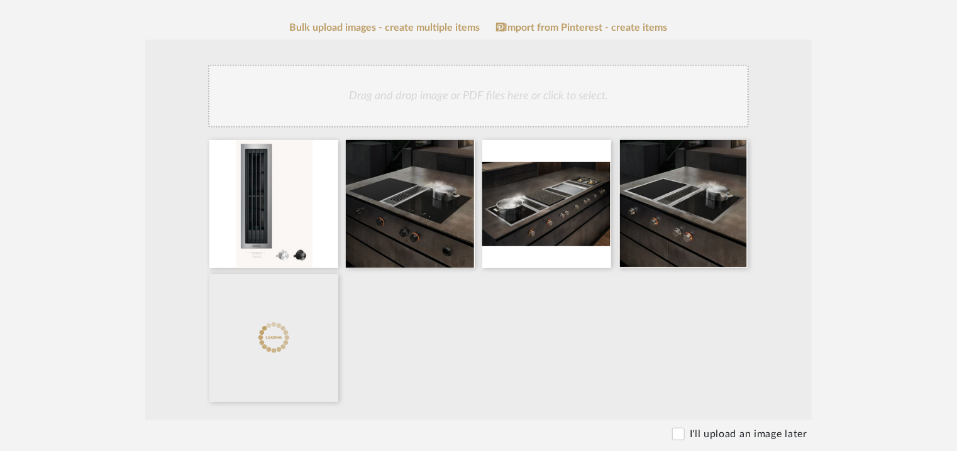
click at [557, 100] on div "Drag and drop image or PDF files here or click to select." at bounding box center [478, 96] width 541 height 63
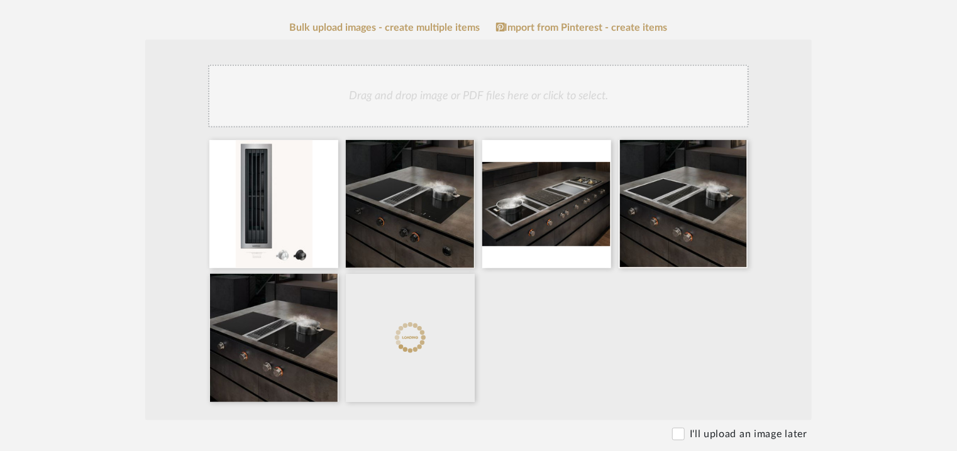
click at [560, 86] on div "Drag and drop image or PDF files here or click to select." at bounding box center [478, 96] width 541 height 63
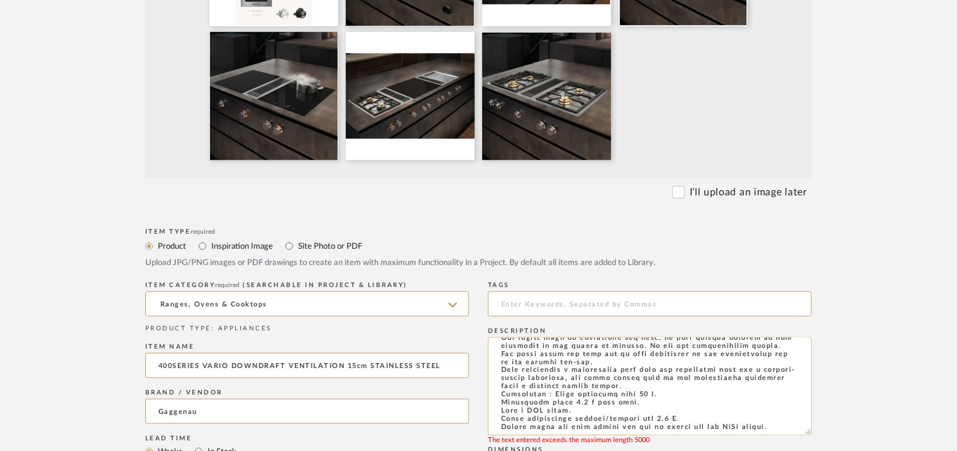
scroll to position [629, 0]
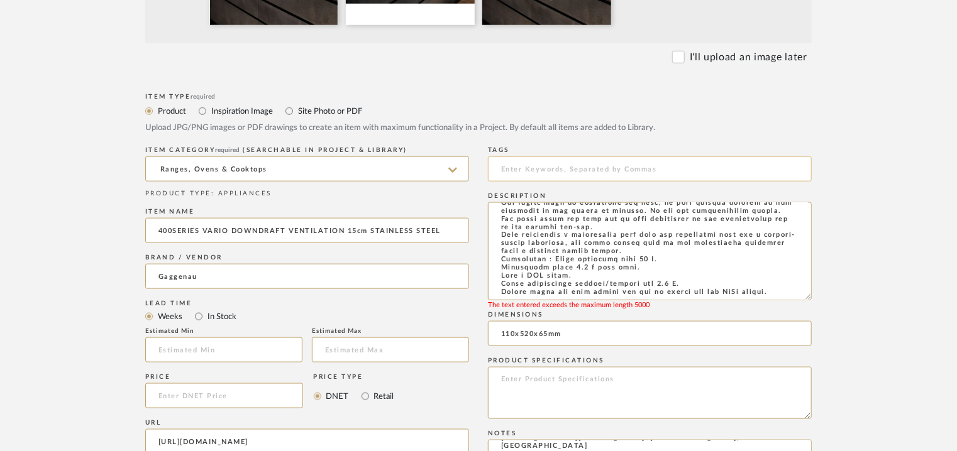
click at [504, 167] on input at bounding box center [650, 169] width 324 height 25
type input "D"
drag, startPoint x: 807, startPoint y: 298, endPoint x: 839, endPoint y: 373, distance: 81.2
click at [838, 368] on form "Bulk upload images - create multiple items Import from Pinterest - create items…" at bounding box center [478, 250] width 801 height 1210
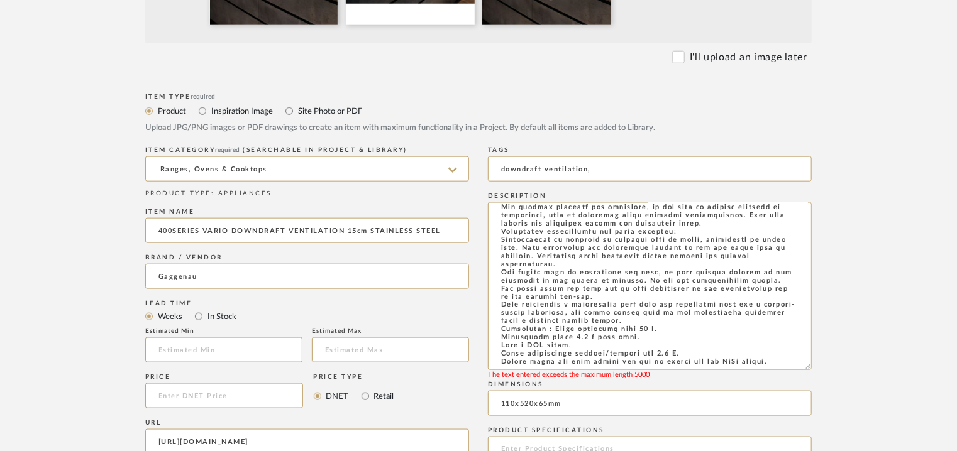
scroll to position [1186, 0]
type input "downdraft ventilation,"
drag, startPoint x: 780, startPoint y: 365, endPoint x: 502, endPoint y: 377, distance: 278.1
click at [502, 370] on div "The text entered exceeds the maximum length 5000" at bounding box center [650, 286] width 324 height 168
click at [612, 345] on textarea at bounding box center [650, 286] width 324 height 168
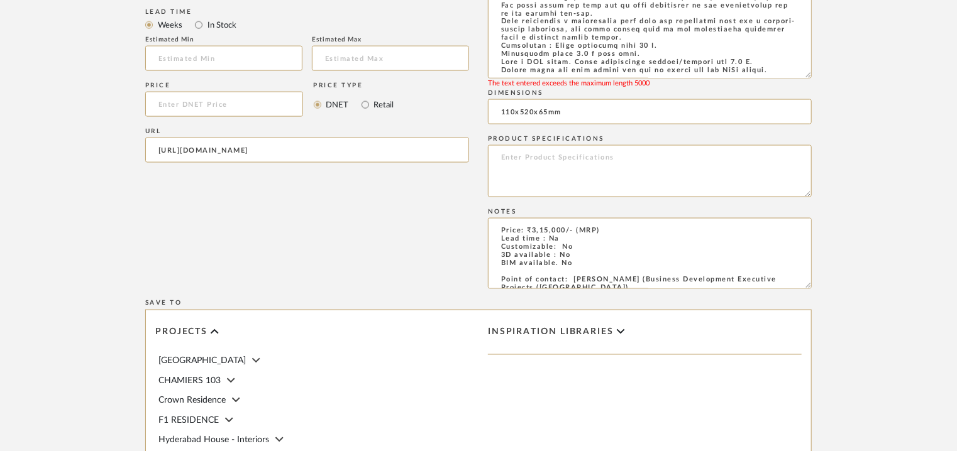
scroll to position [754, 0]
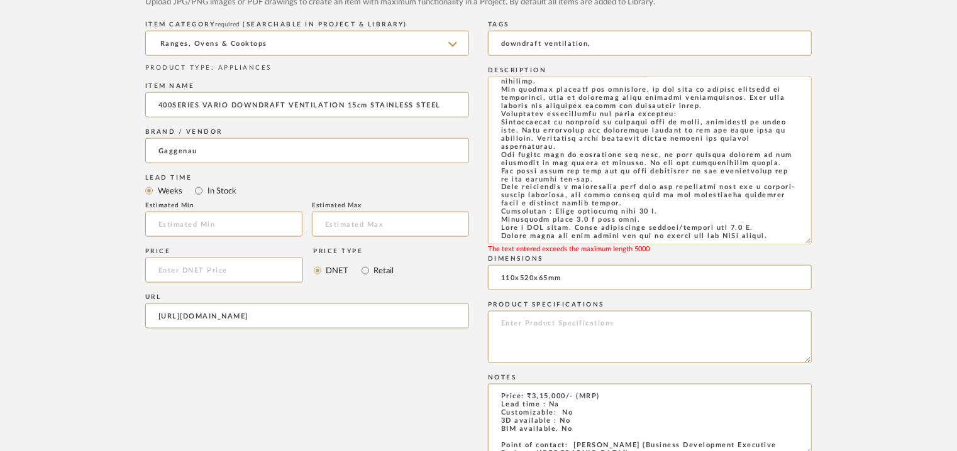
click at [500, 225] on textarea at bounding box center [650, 161] width 324 height 168
drag, startPoint x: 500, startPoint y: 225, endPoint x: 784, endPoint y: 232, distance: 283.6
click at [784, 232] on textarea at bounding box center [650, 161] width 324 height 168
drag, startPoint x: 495, startPoint y: 231, endPoint x: 828, endPoint y: 236, distance: 332.6
click at [828, 236] on form "Bulk upload images - create multiple items Import from Pinterest - create items…" at bounding box center [478, 158] width 801 height 1279
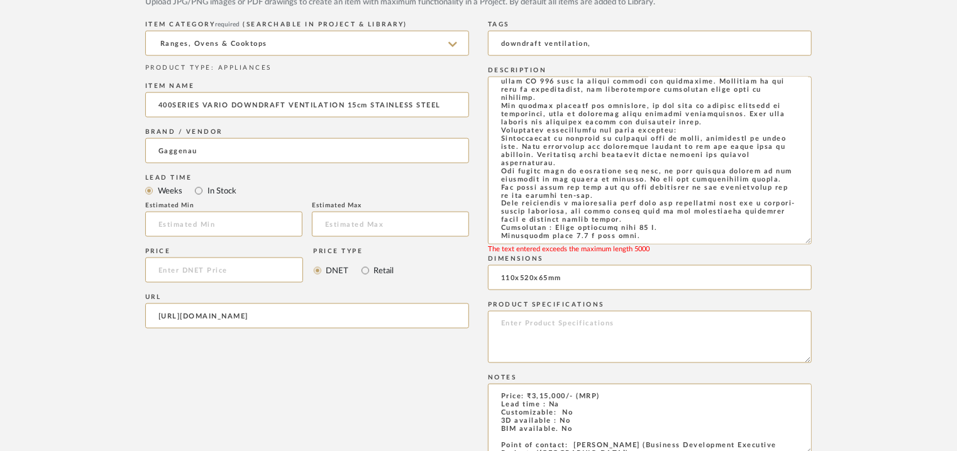
scroll to position [1160, 0]
click at [643, 238] on textarea at bounding box center [650, 161] width 324 height 168
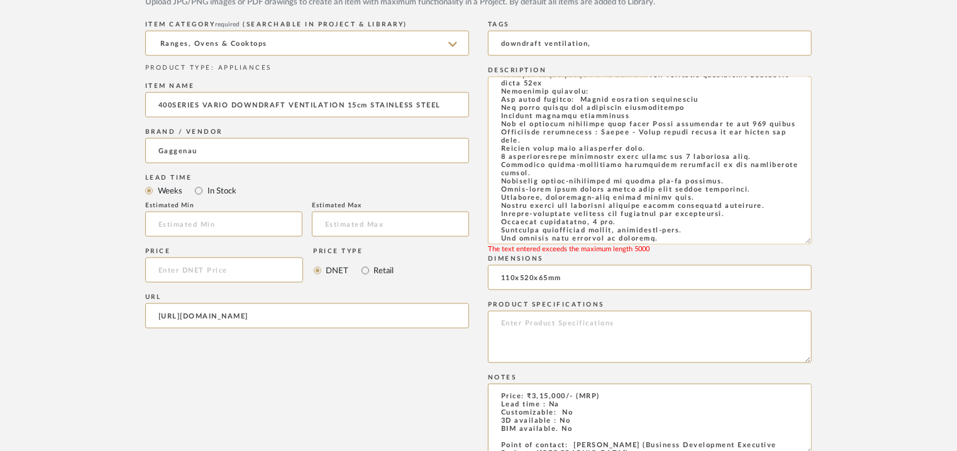
scroll to position [0, 0]
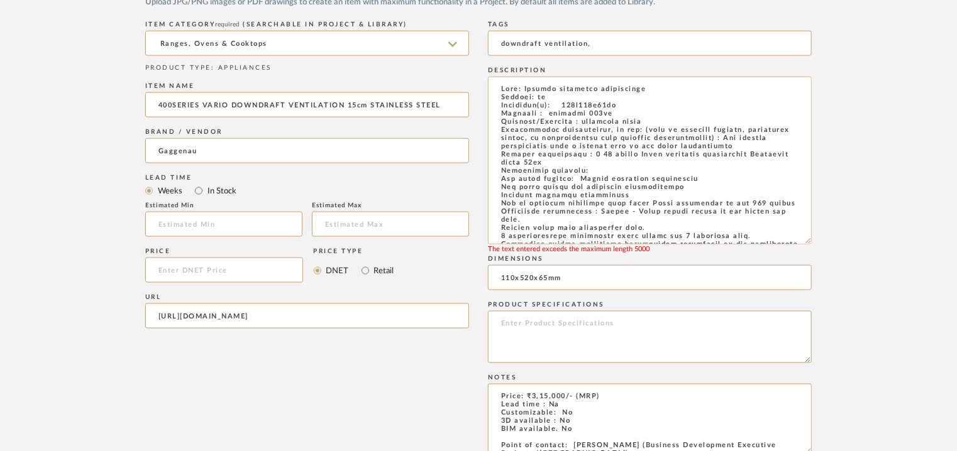
click at [593, 172] on textarea at bounding box center [650, 161] width 324 height 168
click at [595, 155] on textarea at bounding box center [650, 161] width 324 height 168
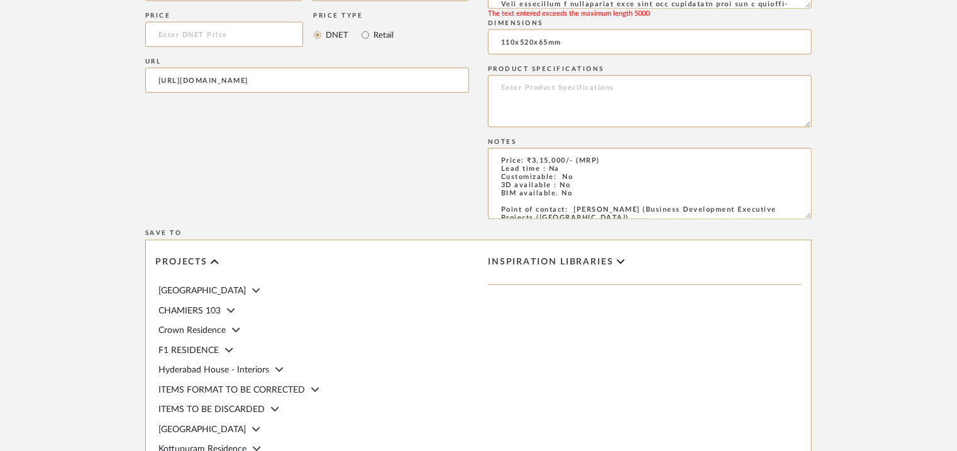
scroll to position [1132, 0]
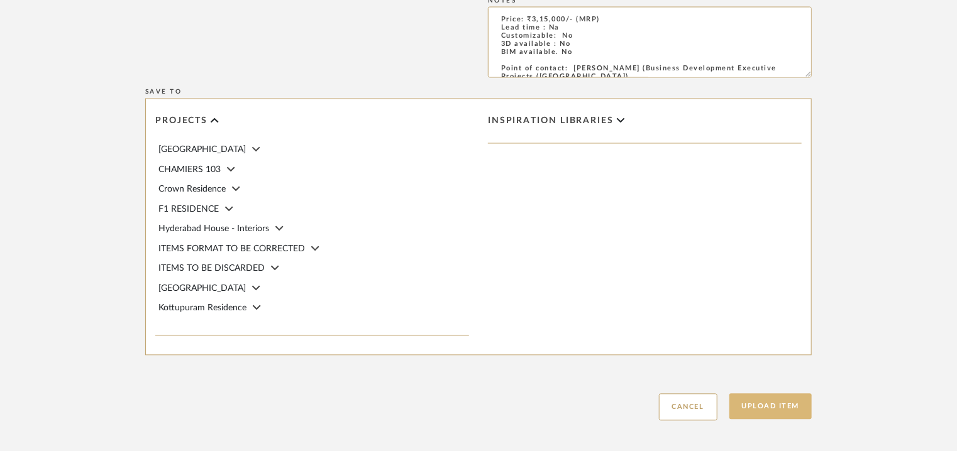
click at [785, 416] on button "Upload Item" at bounding box center [770, 407] width 83 height 26
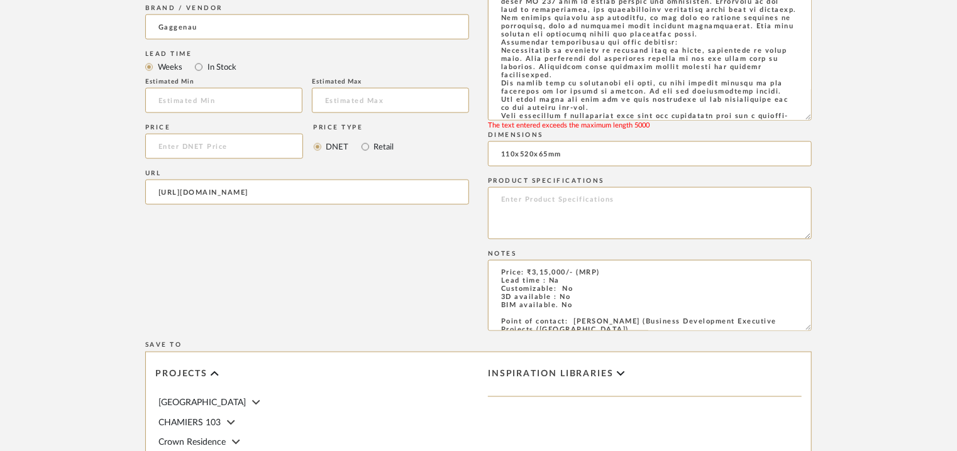
scroll to position [817, 0]
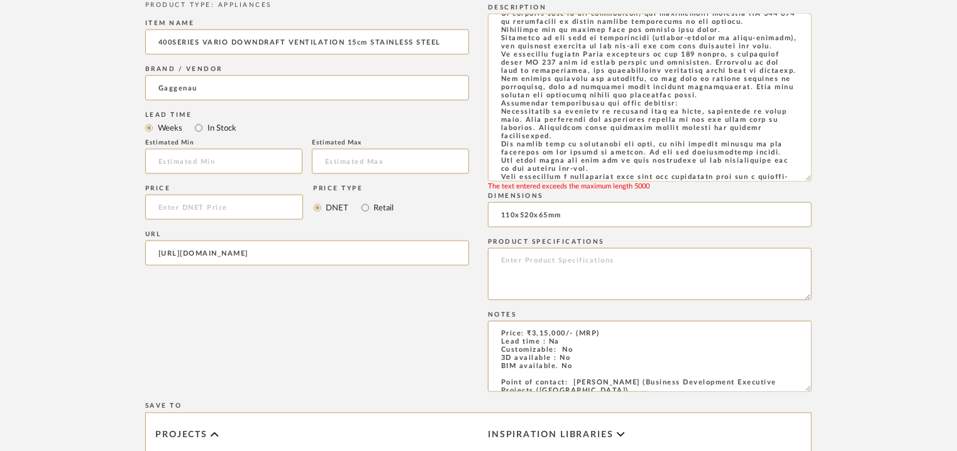
drag, startPoint x: 654, startPoint y: 144, endPoint x: 500, endPoint y: 131, distance: 155.2
click at [500, 131] on textarea at bounding box center [650, 98] width 324 height 168
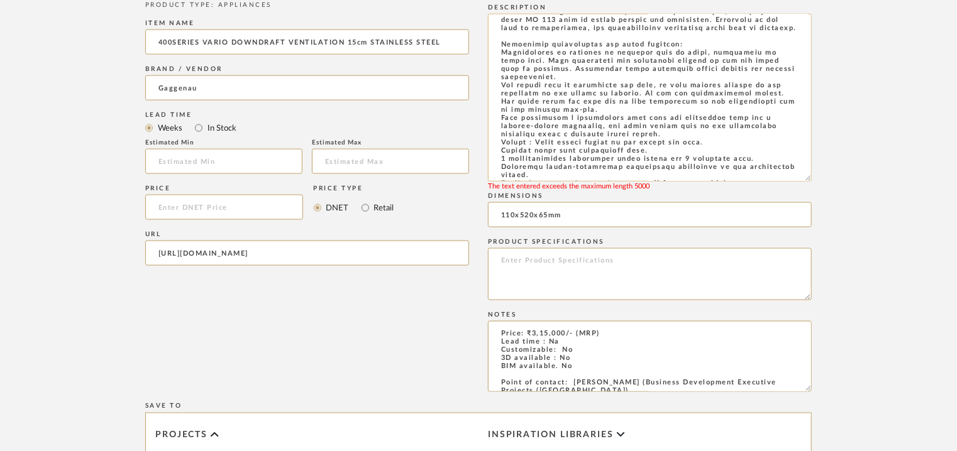
scroll to position [566, 0]
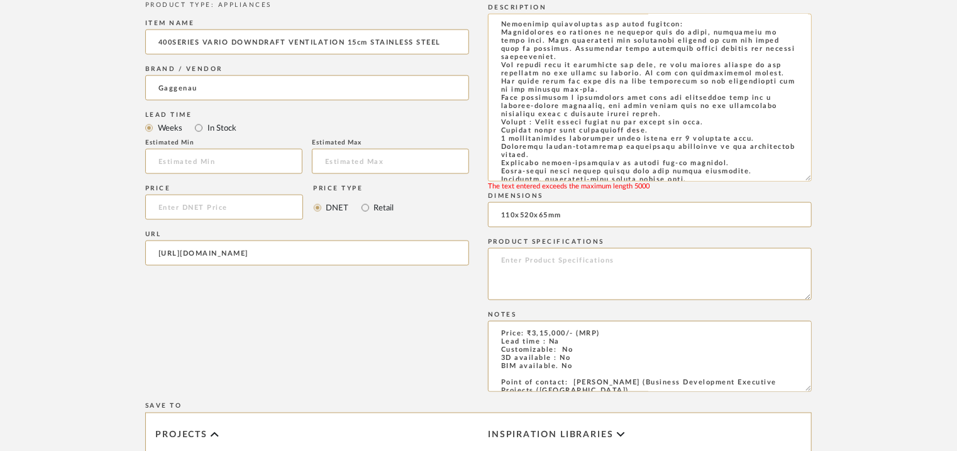
click at [512, 64] on textarea at bounding box center [650, 98] width 324 height 168
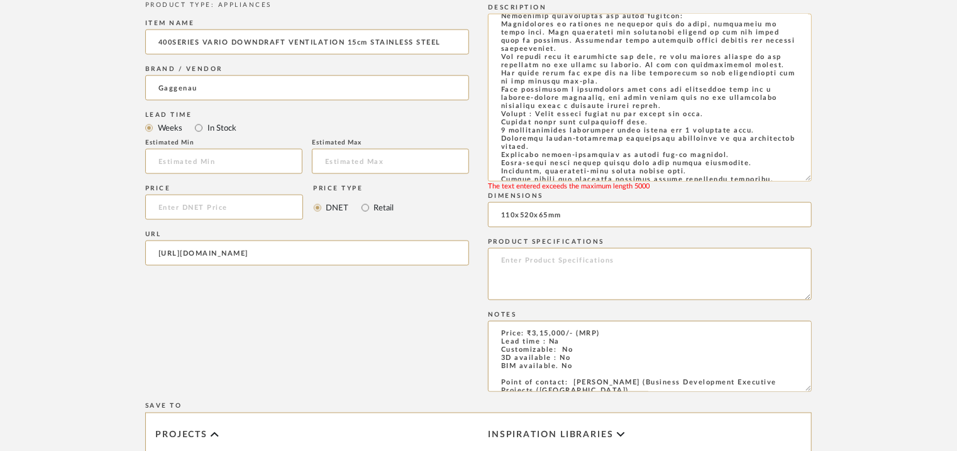
drag, startPoint x: 502, startPoint y: 66, endPoint x: 660, endPoint y: 162, distance: 184.5
click at [660, 162] on textarea at bounding box center [650, 98] width 324 height 168
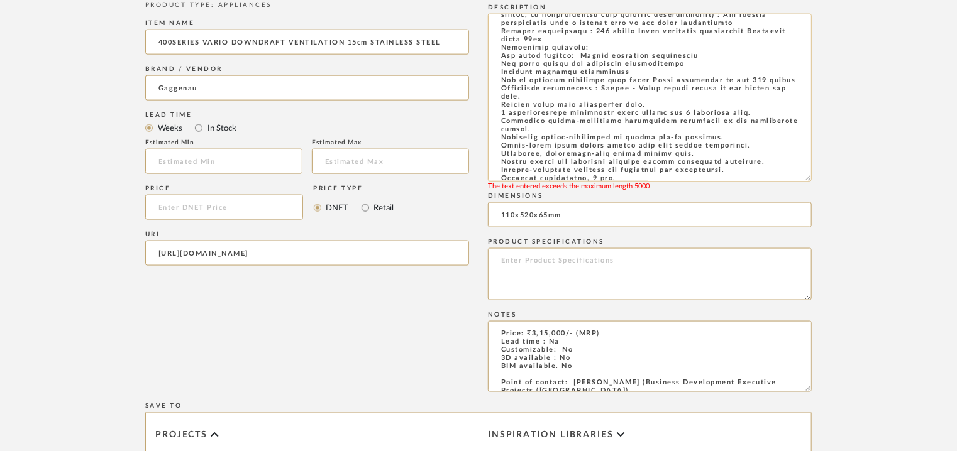
scroll to position [0, 0]
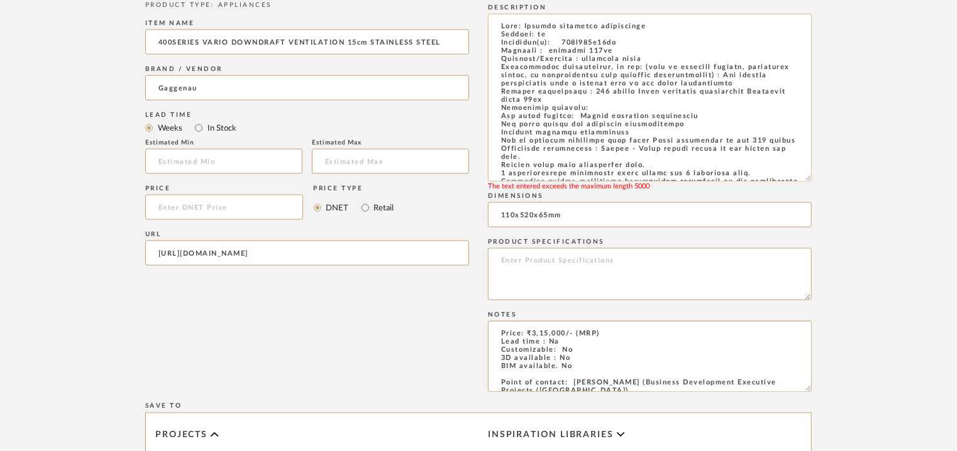
click at [722, 84] on textarea at bounding box center [650, 98] width 324 height 168
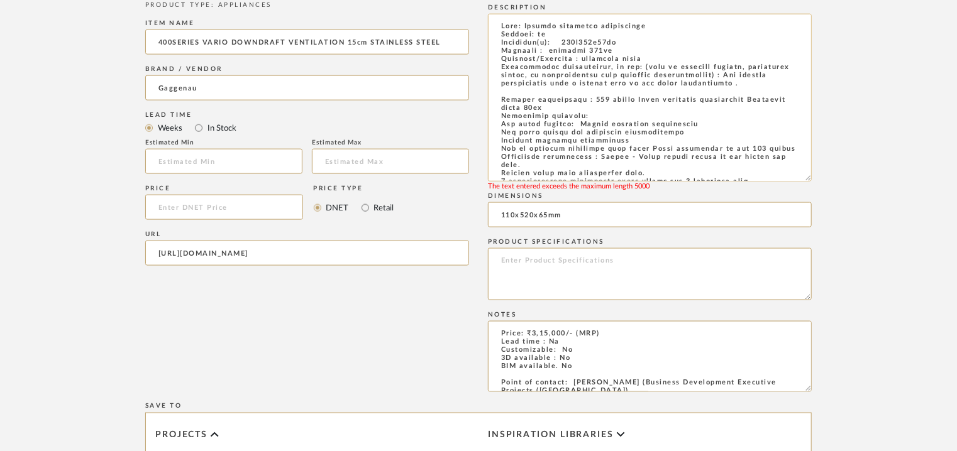
paste textarea "Additional instructions for flush mounting: Installation is possible in worktop…"
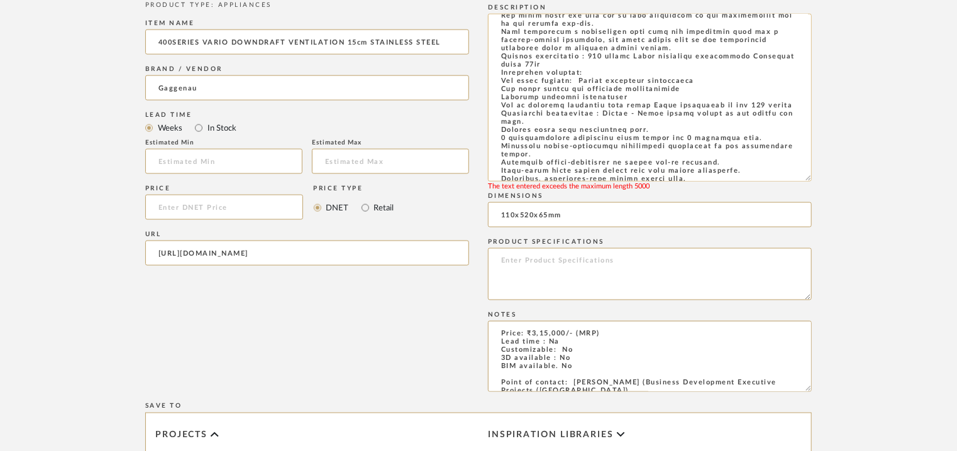
scroll to position [136, 0]
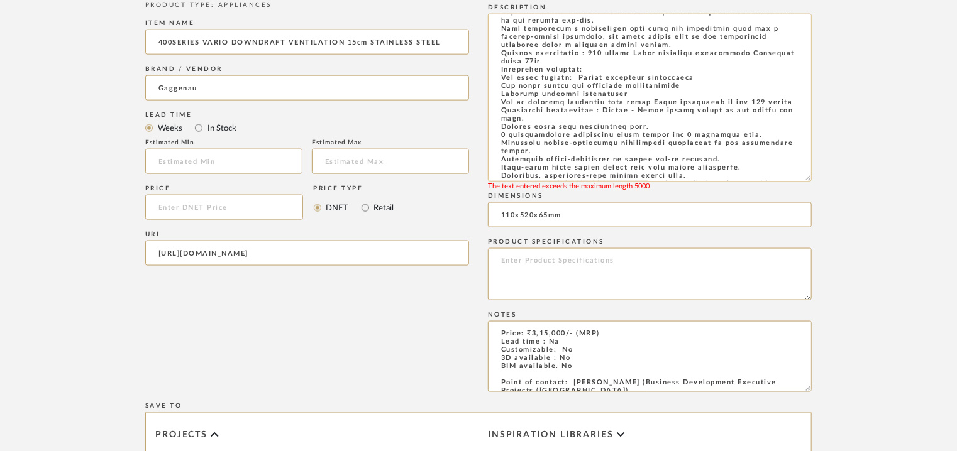
click at [597, 76] on textarea at bounding box center [650, 98] width 324 height 168
click at [577, 74] on textarea at bounding box center [650, 98] width 324 height 168
click at [629, 99] on textarea at bounding box center [650, 98] width 324 height 168
drag, startPoint x: 595, startPoint y: 119, endPoint x: 494, endPoint y: 119, distance: 101.2
click at [494, 119] on textarea at bounding box center [650, 98] width 324 height 168
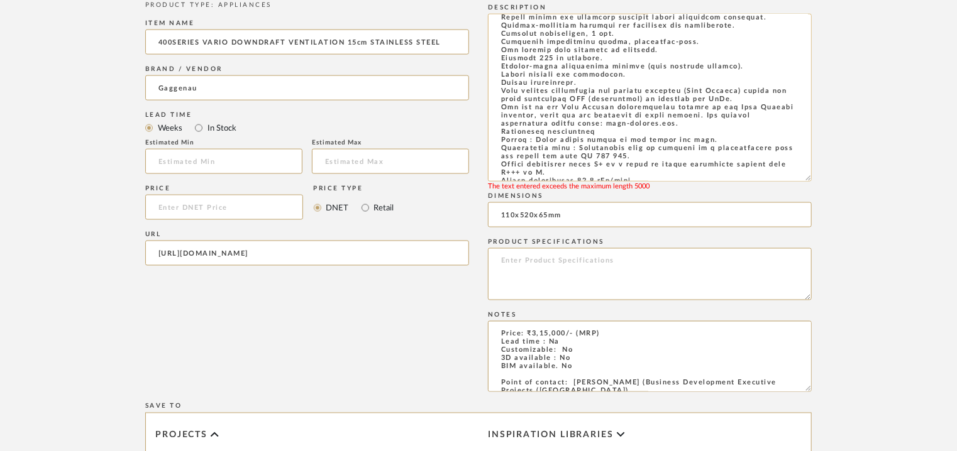
scroll to position [325, 0]
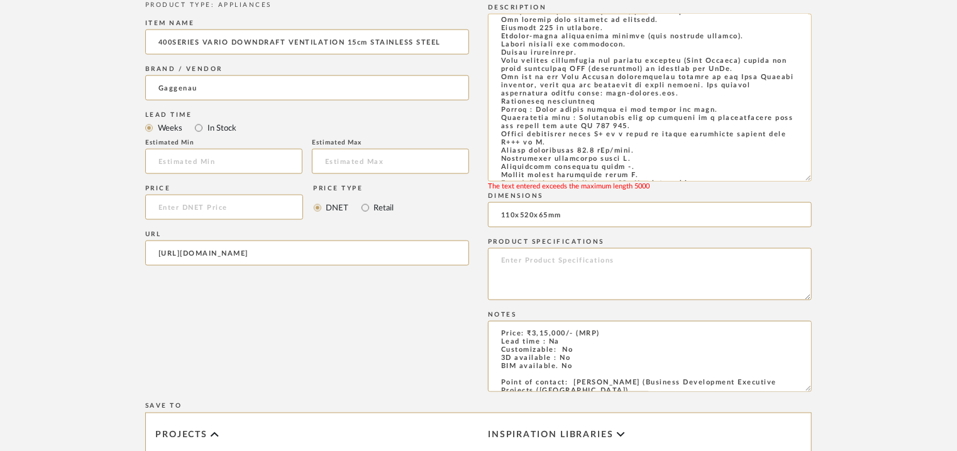
drag, startPoint x: 593, startPoint y: 119, endPoint x: 499, endPoint y: 120, distance: 94.3
click at [500, 120] on textarea at bounding box center [650, 98] width 324 height 168
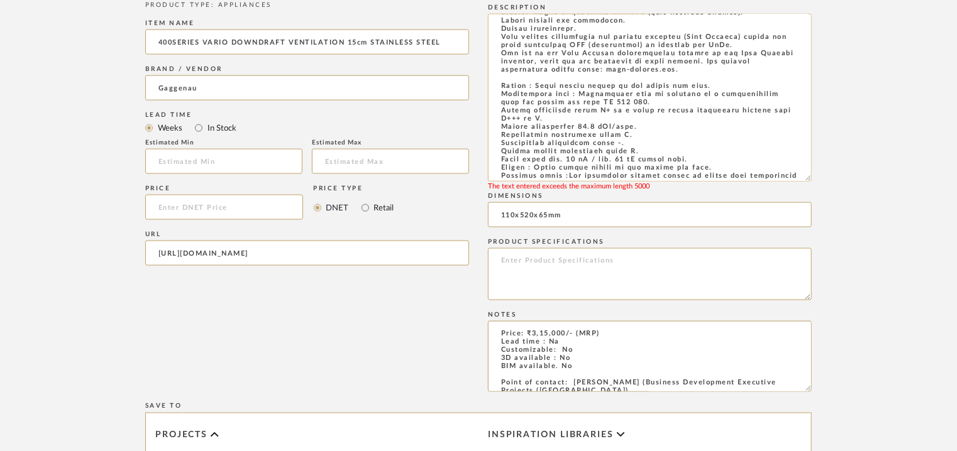
scroll to position [388, 0]
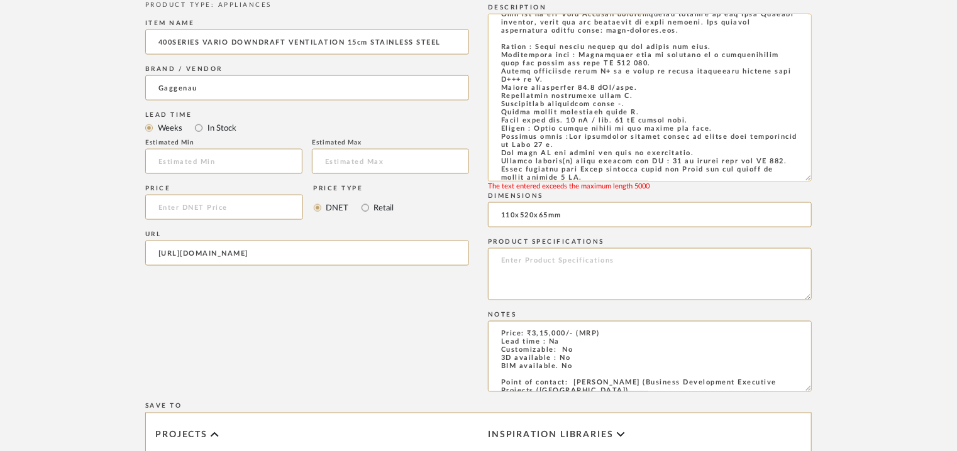
click at [498, 68] on textarea at bounding box center [650, 98] width 324 height 168
drag, startPoint x: 499, startPoint y: 69, endPoint x: 715, endPoint y: 63, distance: 217.0
click at [715, 63] on textarea at bounding box center [650, 98] width 324 height 168
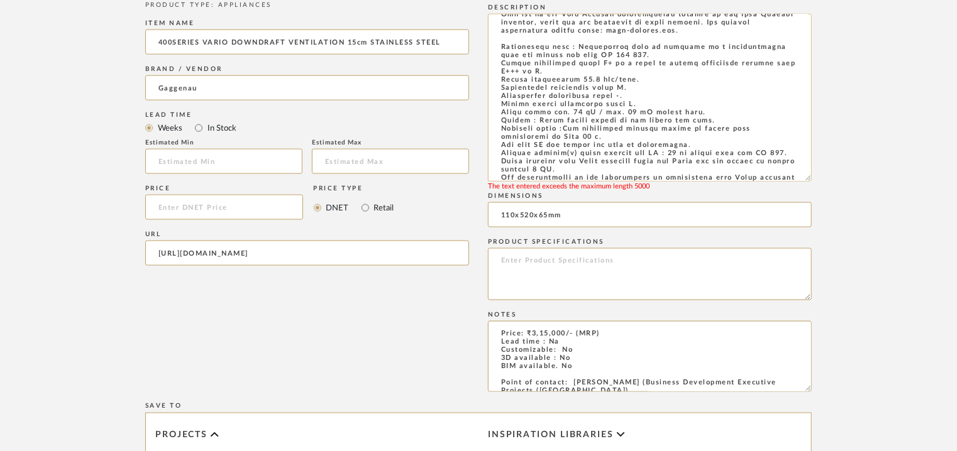
click at [512, 57] on textarea at bounding box center [650, 98] width 324 height 168
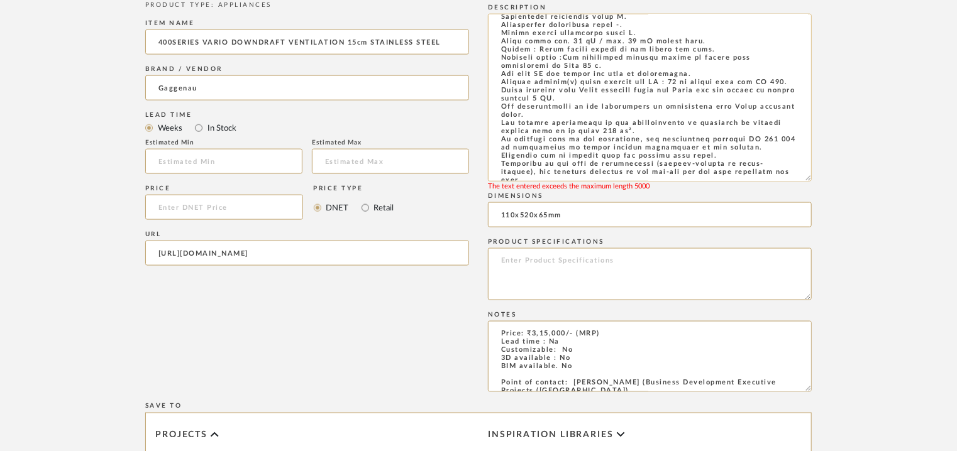
scroll to position [514, 0]
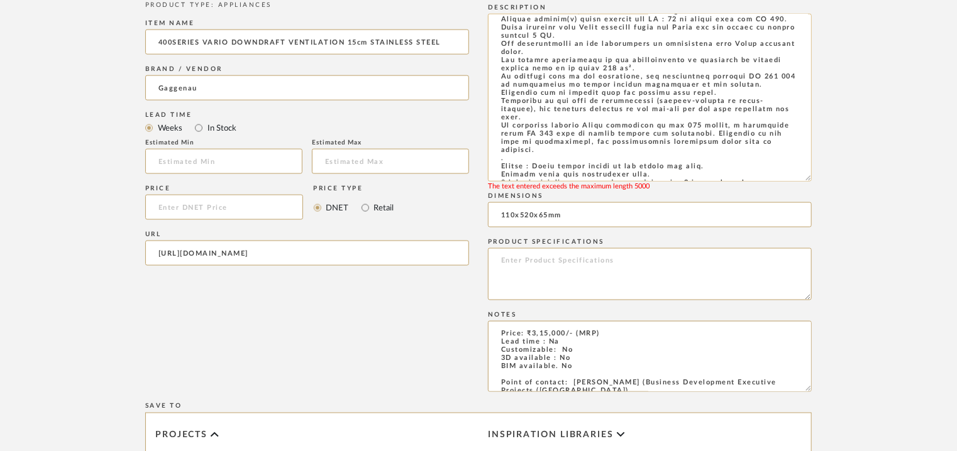
click at [499, 134] on textarea at bounding box center [650, 98] width 324 height 168
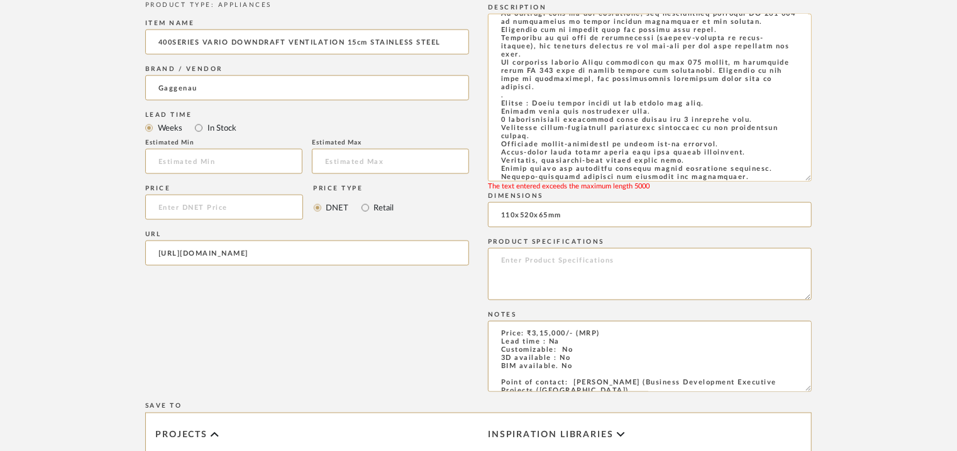
drag, startPoint x: 516, startPoint y: 135, endPoint x: 498, endPoint y: 135, distance: 17.6
click at [499, 135] on textarea at bounding box center [650, 98] width 324 height 168
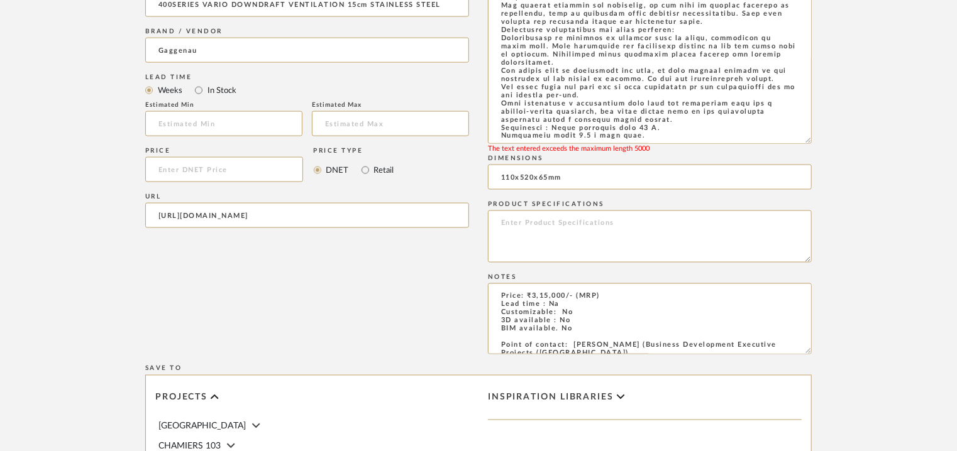
scroll to position [817, 0]
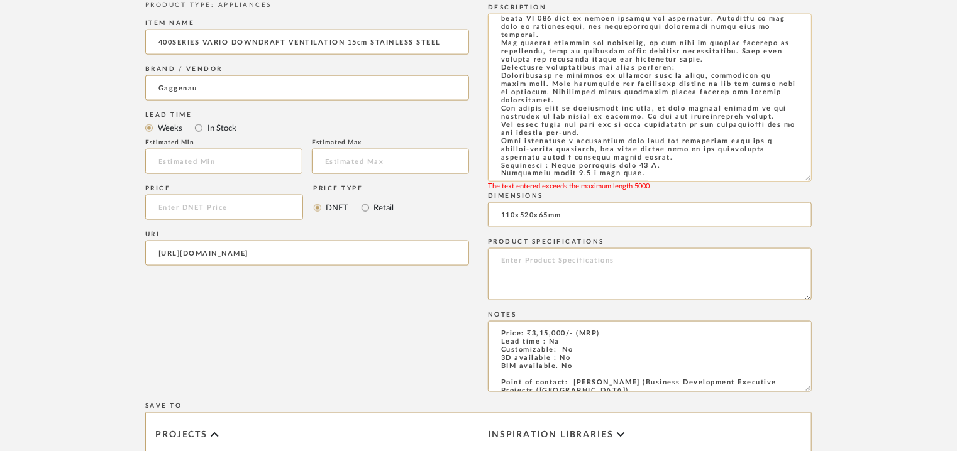
click at [495, 63] on textarea at bounding box center [650, 98] width 324 height 168
drag, startPoint x: 502, startPoint y: 62, endPoint x: 668, endPoint y: 64, distance: 166.0
click at [668, 64] on textarea at bounding box center [650, 98] width 324 height 168
drag, startPoint x: 670, startPoint y: 155, endPoint x: 503, endPoint y: 73, distance: 186.4
click at [503, 73] on textarea at bounding box center [650, 98] width 324 height 168
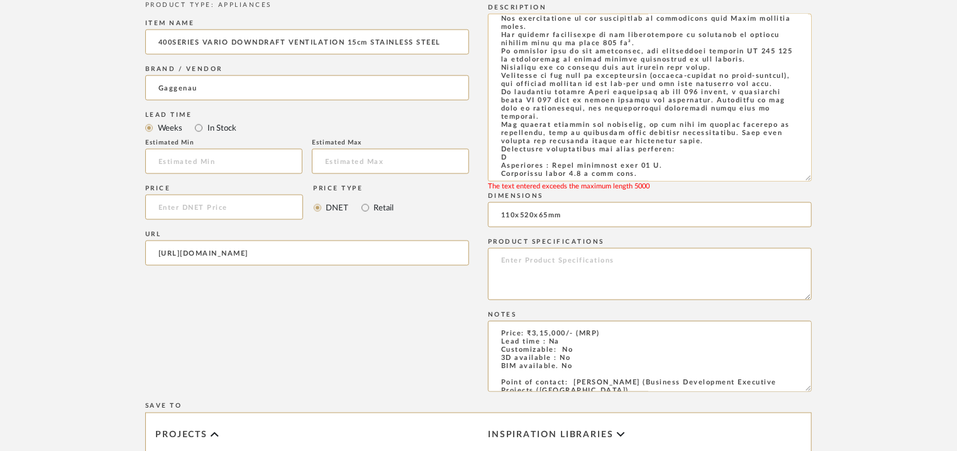
scroll to position [1024, 0]
drag, startPoint x: 516, startPoint y: 162, endPoint x: 492, endPoint y: 150, distance: 26.7
click at [492, 150] on textarea at bounding box center [650, 98] width 324 height 168
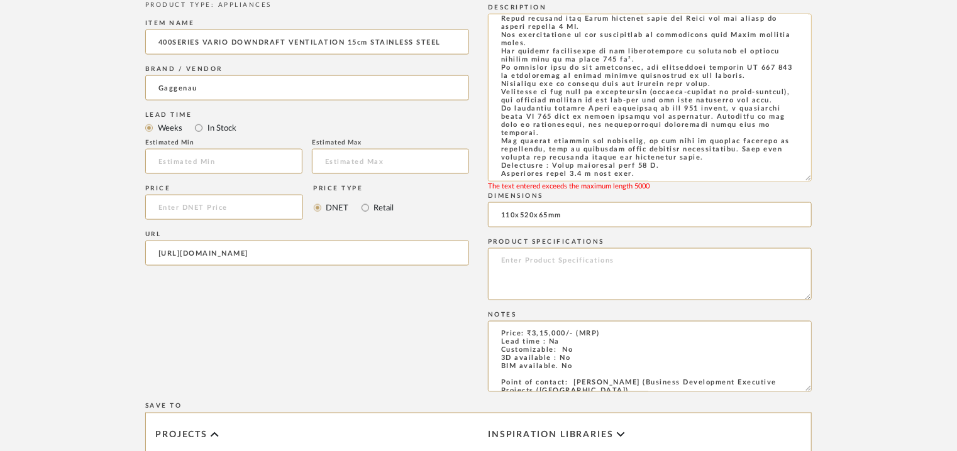
scroll to position [1006, 0]
click at [660, 172] on textarea at bounding box center [650, 98] width 324 height 168
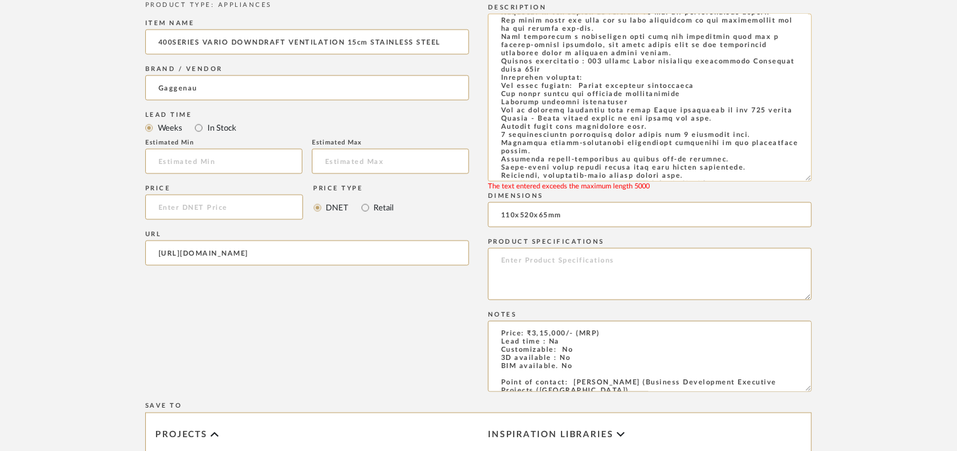
scroll to position [126, 0]
drag, startPoint x: 588, startPoint y: 84, endPoint x: 493, endPoint y: 82, distance: 95.6
click at [504, 86] on textarea at bounding box center [650, 98] width 324 height 168
drag, startPoint x: 497, startPoint y: 85, endPoint x: 611, endPoint y: 87, distance: 114.4
click at [611, 87] on textarea at bounding box center [650, 98] width 324 height 168
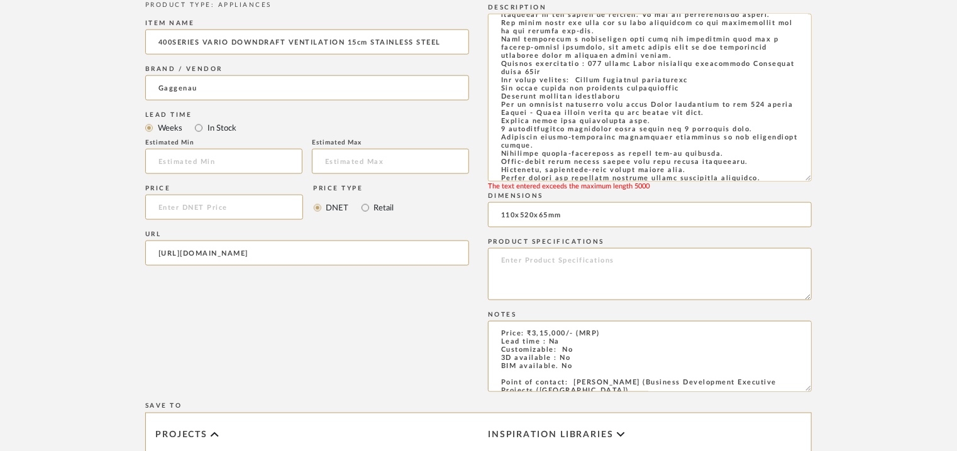
click at [686, 88] on textarea at bounding box center [650, 98] width 324 height 168
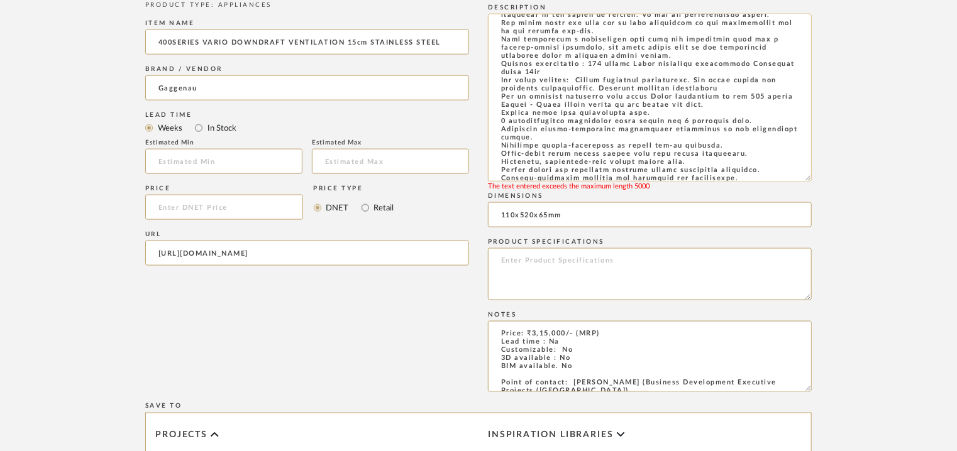
click at [555, 146] on textarea at bounding box center [650, 98] width 324 height 168
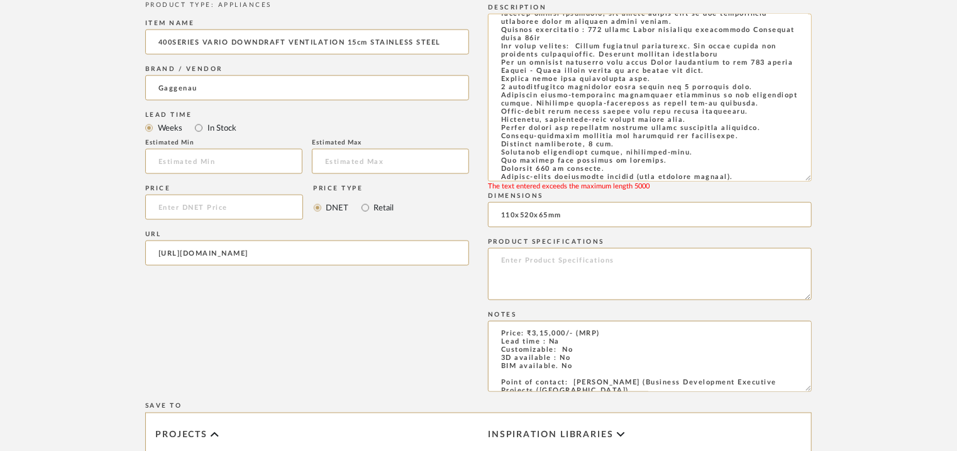
scroll to position [189, 0]
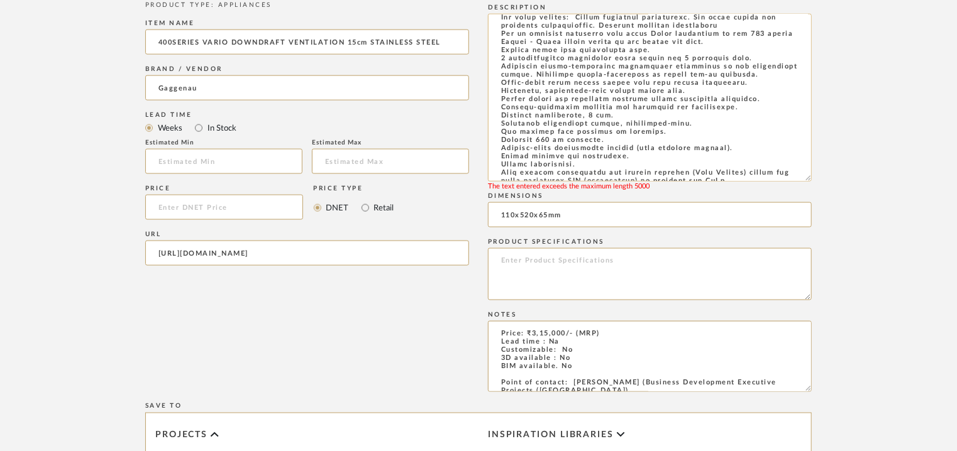
click at [759, 121] on textarea at bounding box center [650, 98] width 324 height 168
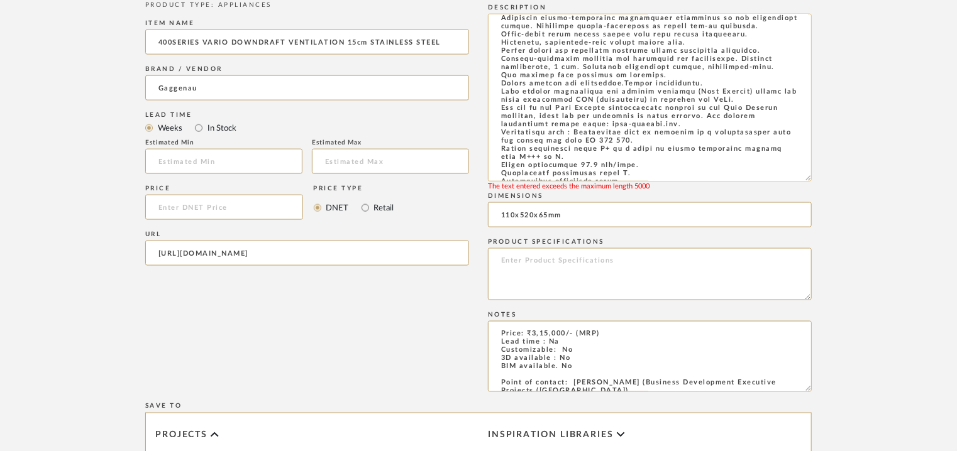
scroll to position [314, 0]
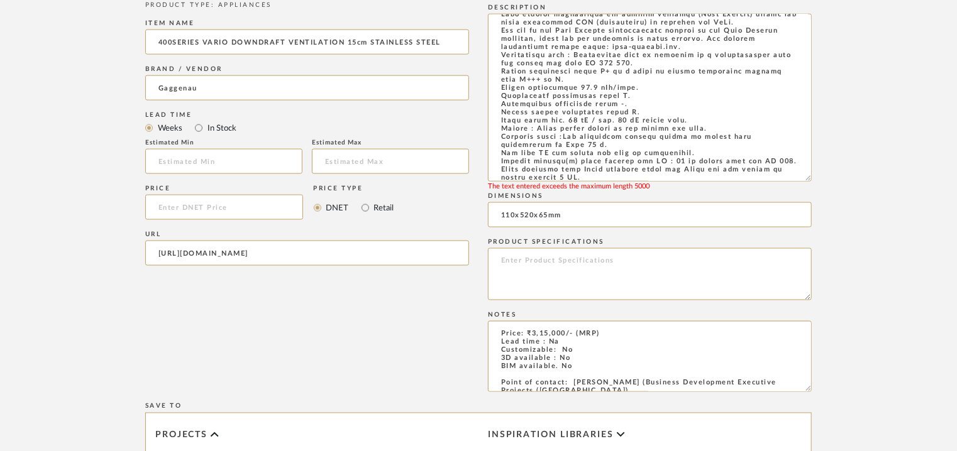
drag, startPoint x: 573, startPoint y: 71, endPoint x: 470, endPoint y: 68, distance: 103.2
click at [470, 68] on div "Item Type required Product Inspiration Image Site Photo or PDF Upload JPG/PNG i…" at bounding box center [478, 318] width 666 height 834
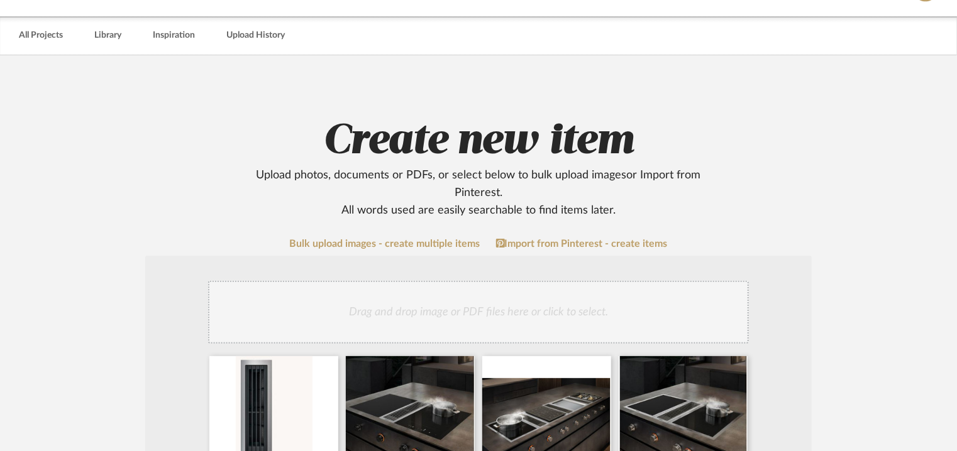
scroll to position [0, 0]
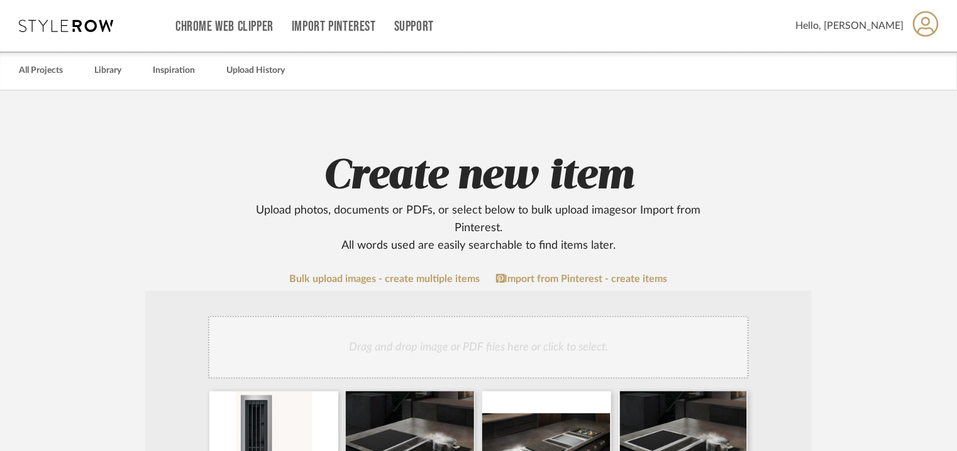
drag, startPoint x: 651, startPoint y: 173, endPoint x: 554, endPoint y: 323, distance: 178.6
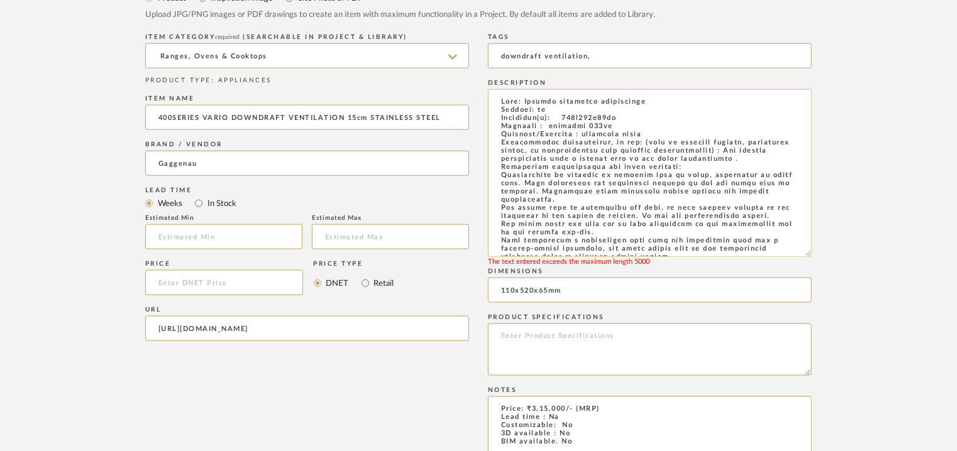
scroll to position [754, 0]
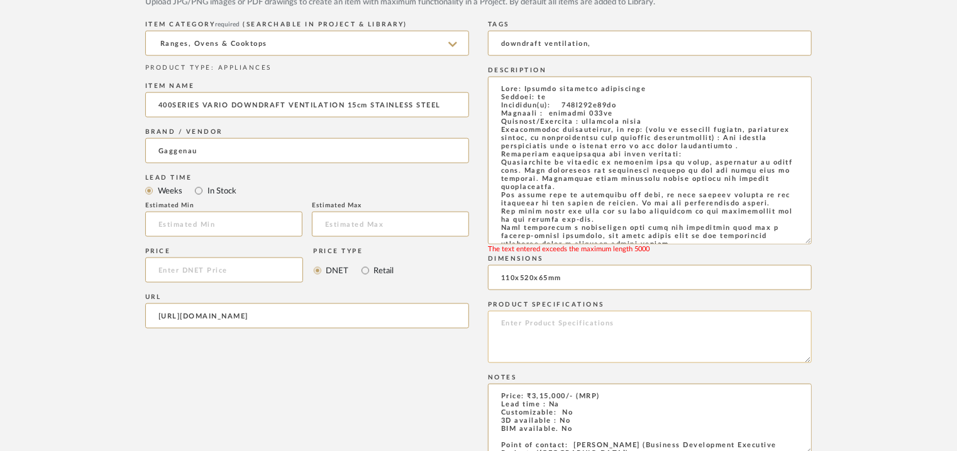
type textarea "Type: Cookt"
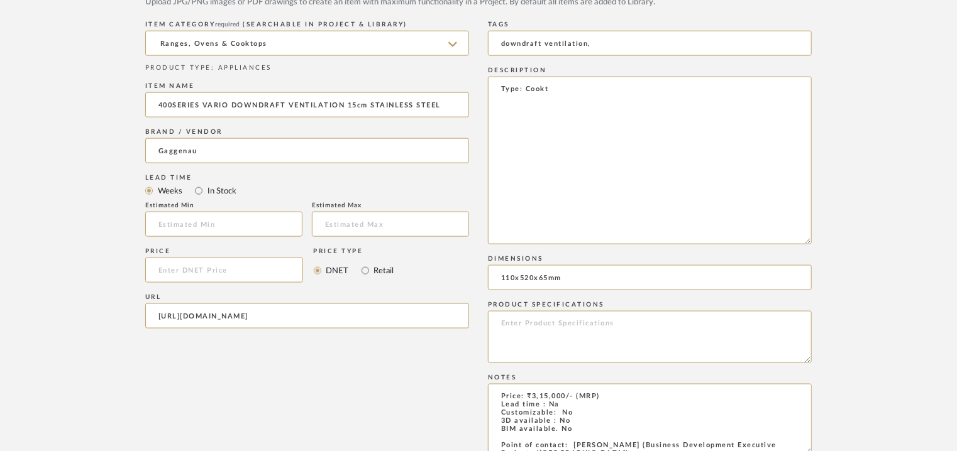
drag, startPoint x: 510, startPoint y: 89, endPoint x: 431, endPoint y: 89, distance: 78.6
click at [435, 88] on div "Item Type required Product Inspiration Image Site Photo or PDF Upload JPG/PNG i…" at bounding box center [478, 381] width 666 height 834
paste textarea "Type: Cooktop downdraft ventilation Inbuilt: no Dimension(s): 110x520x65mm Capa…"
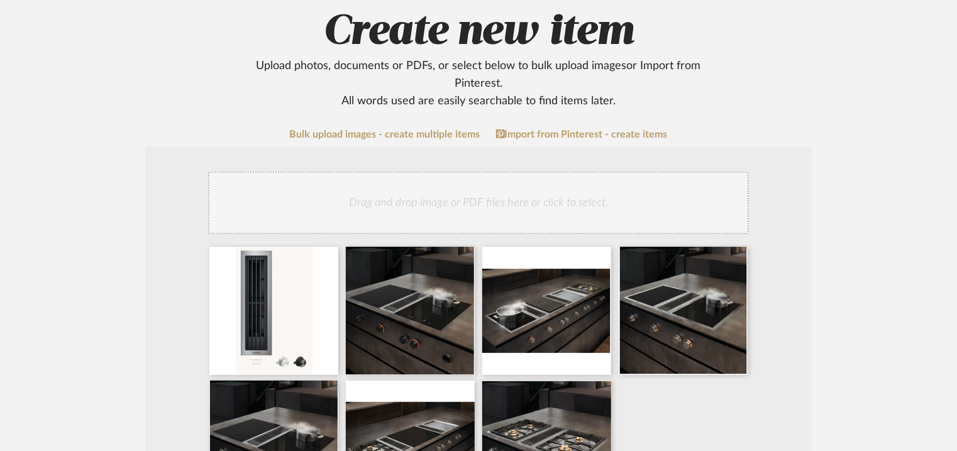
scroll to position [63, 0]
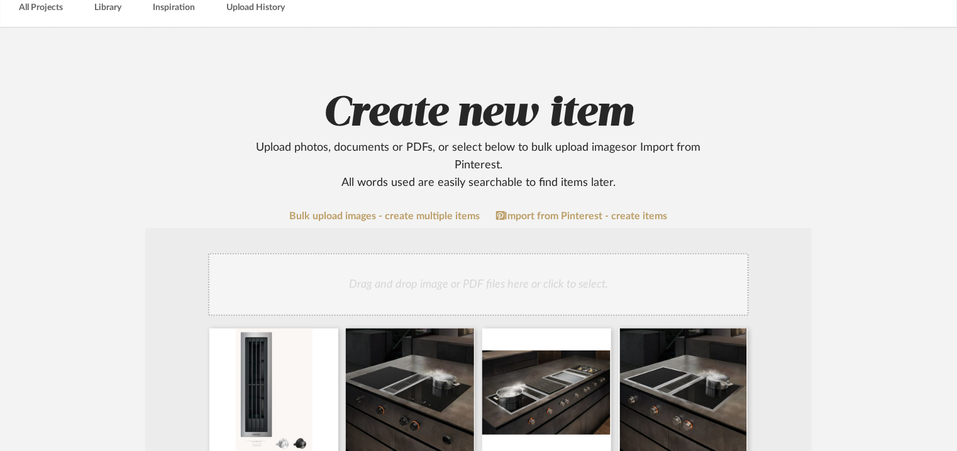
type textarea "Type: Cooktop downdraft ventilation Inbuilt: no Dimension(s): 110x520x65mm Capa…"
click at [468, 282] on div "Drag and drop image or PDF files here or click to select." at bounding box center [478, 284] width 541 height 63
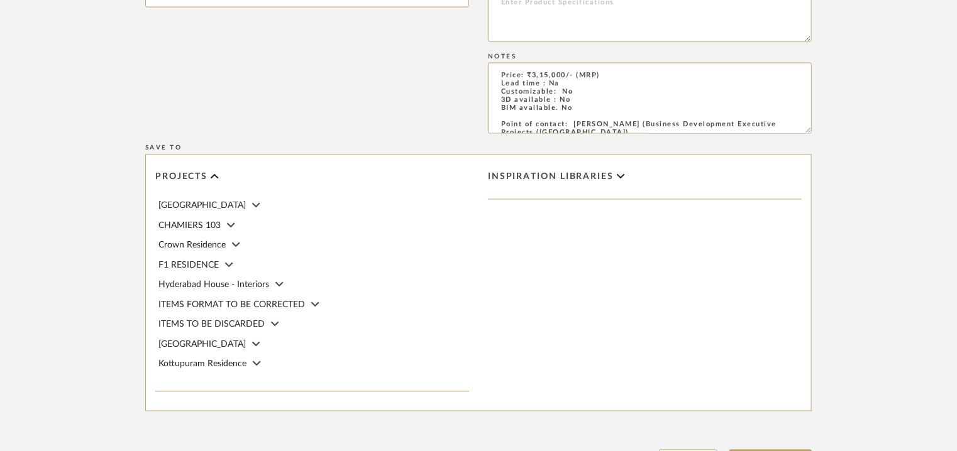
scroll to position [1132, 0]
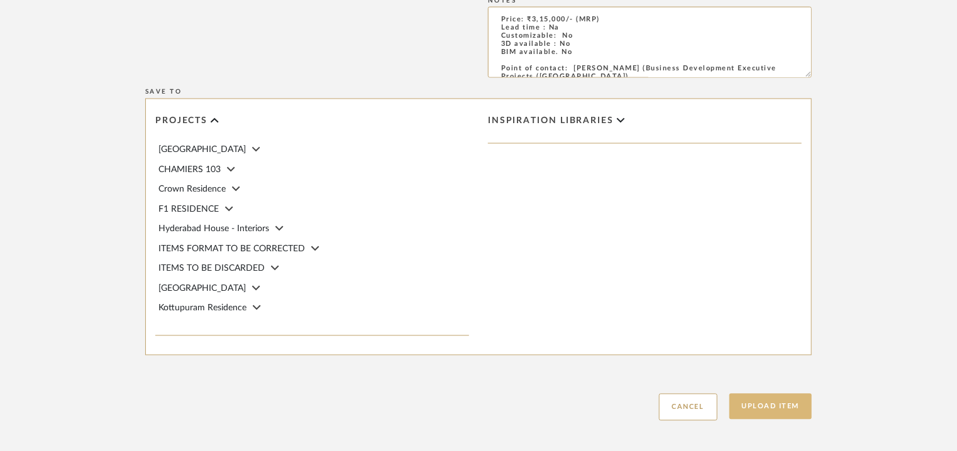
click at [777, 407] on button "Upload Item" at bounding box center [770, 407] width 83 height 26
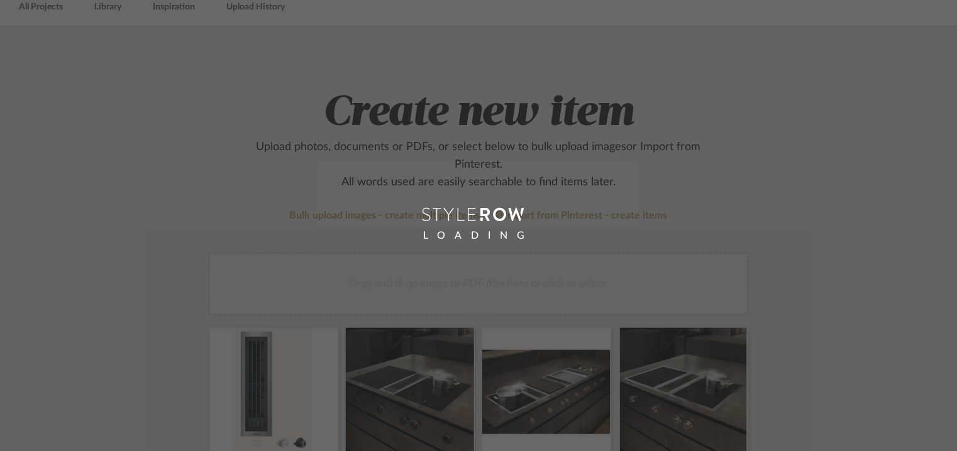
scroll to position [63, 0]
